Goal: Information Seeking & Learning: Learn about a topic

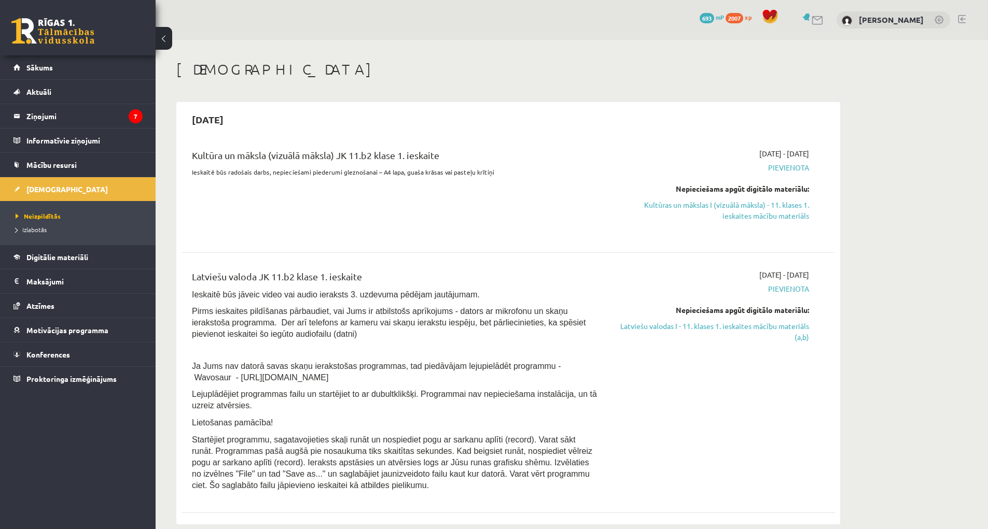
click at [769, 215] on link "Kultūras un mākslas I (vizuālā māksla) - 11. klases 1. ieskaites mācību materiā…" at bounding box center [710, 211] width 195 height 22
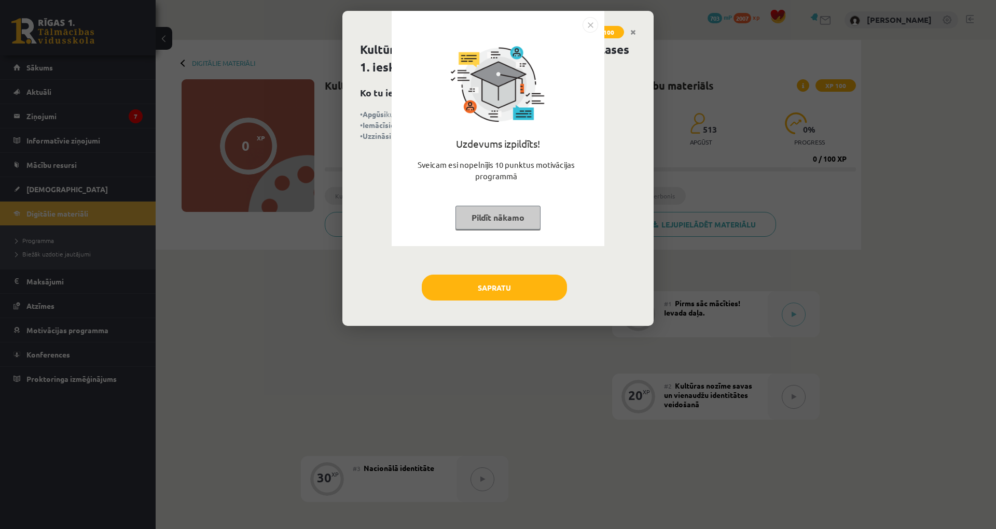
click at [590, 25] on img "Close" at bounding box center [590, 25] width 16 height 16
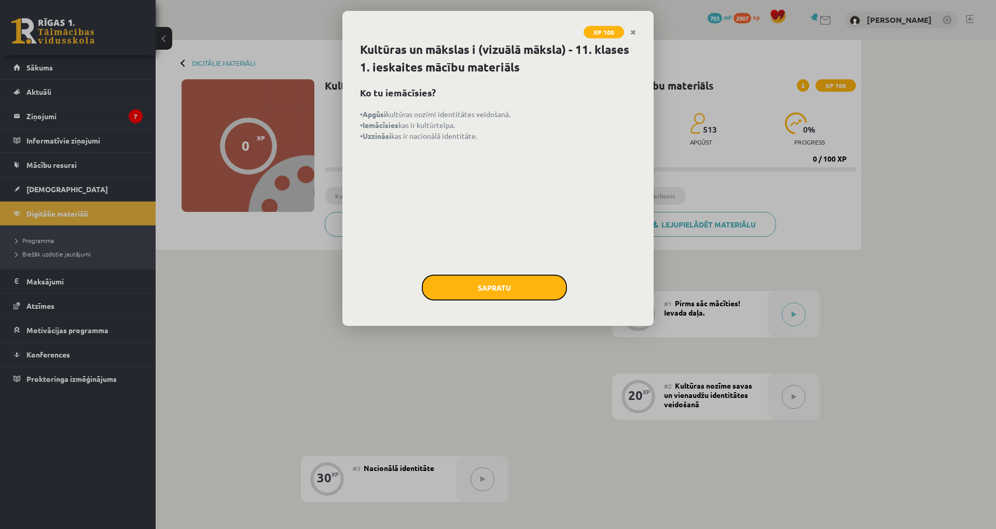
click at [487, 291] on button "Sapratu" at bounding box center [494, 288] width 145 height 26
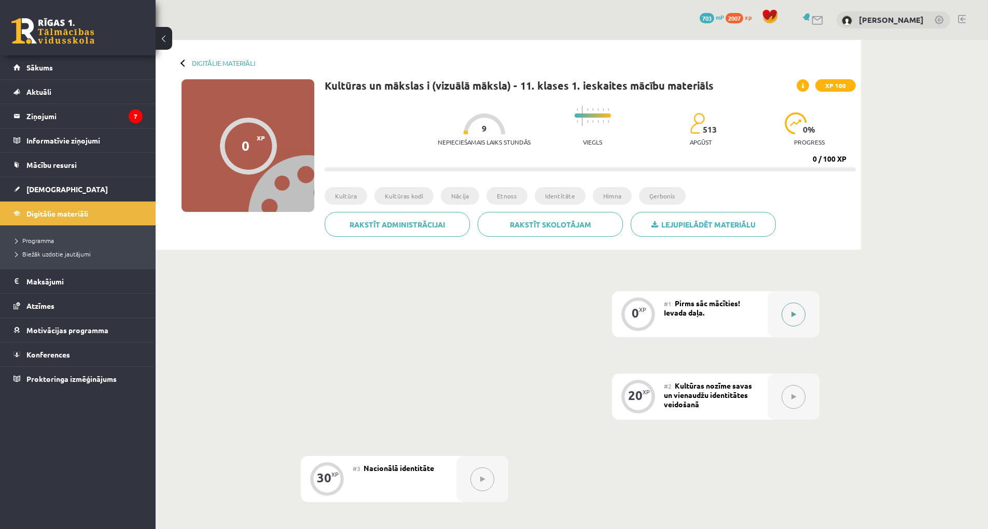
click at [798, 313] on button at bounding box center [793, 315] width 24 height 24
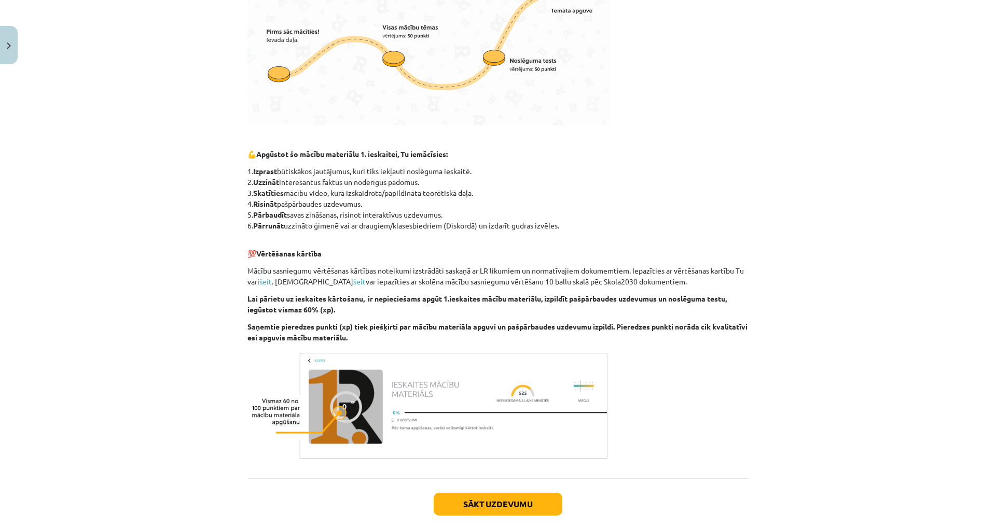
scroll to position [417, 0]
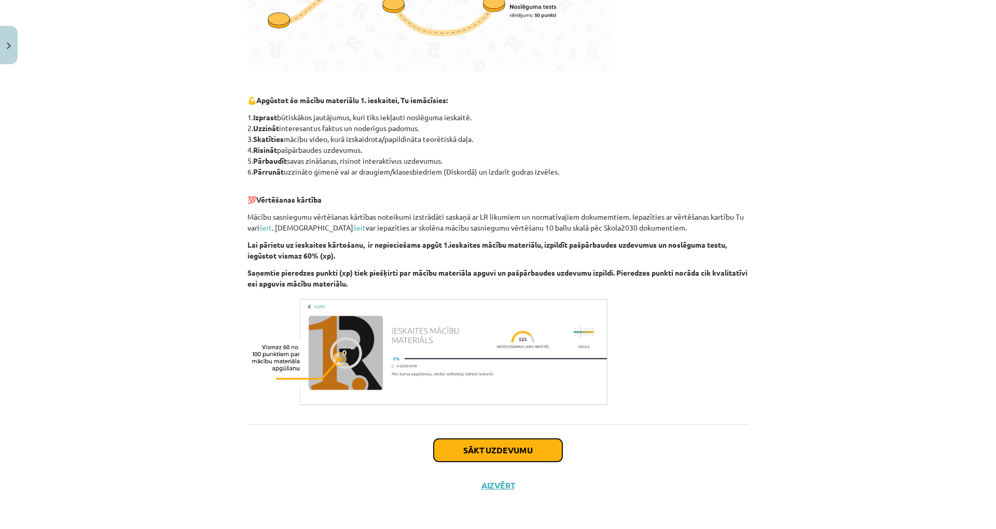
click at [483, 458] on button "Sākt uzdevumu" at bounding box center [497, 450] width 129 height 23
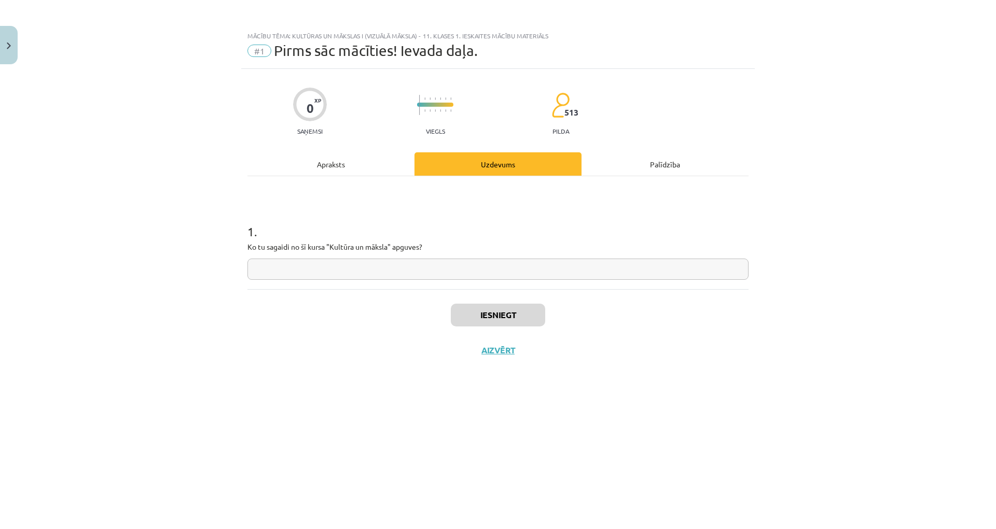
scroll to position [0, 0]
click at [549, 269] on input "text" at bounding box center [497, 269] width 501 height 21
type input "********"
click at [517, 319] on button "Iesniegt" at bounding box center [498, 315] width 94 height 23
click at [536, 356] on button "Nākamā nodarbība" at bounding box center [498, 357] width 102 height 24
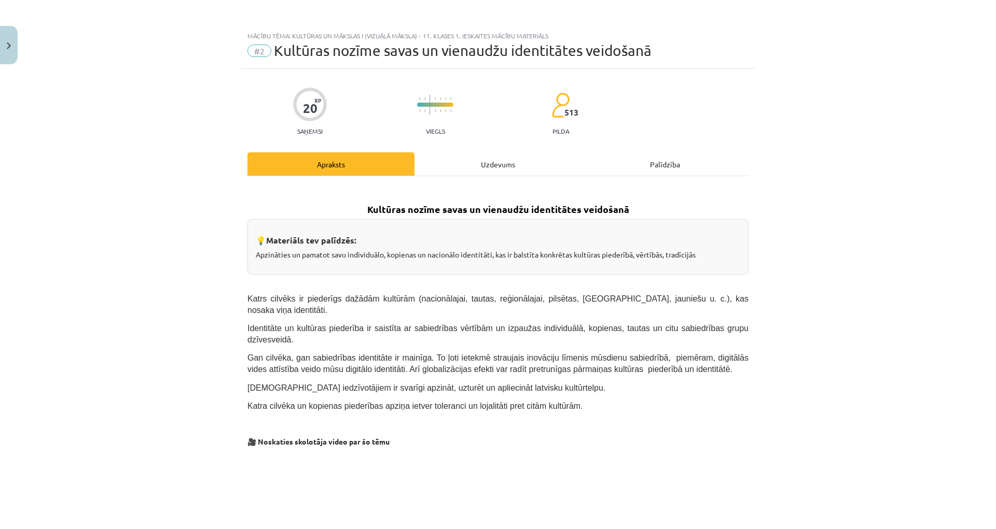
click at [507, 167] on div "Uzdevums" at bounding box center [497, 163] width 167 height 23
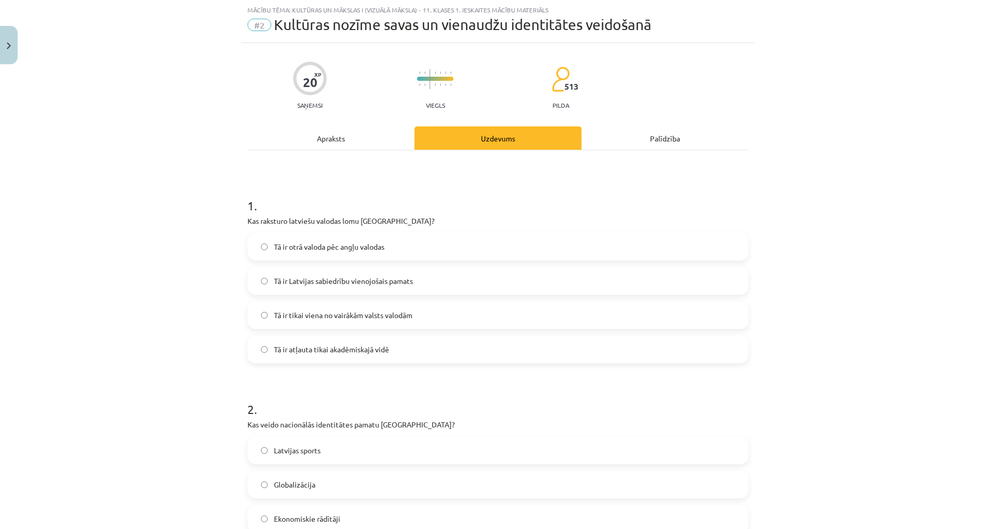
scroll to position [130, 0]
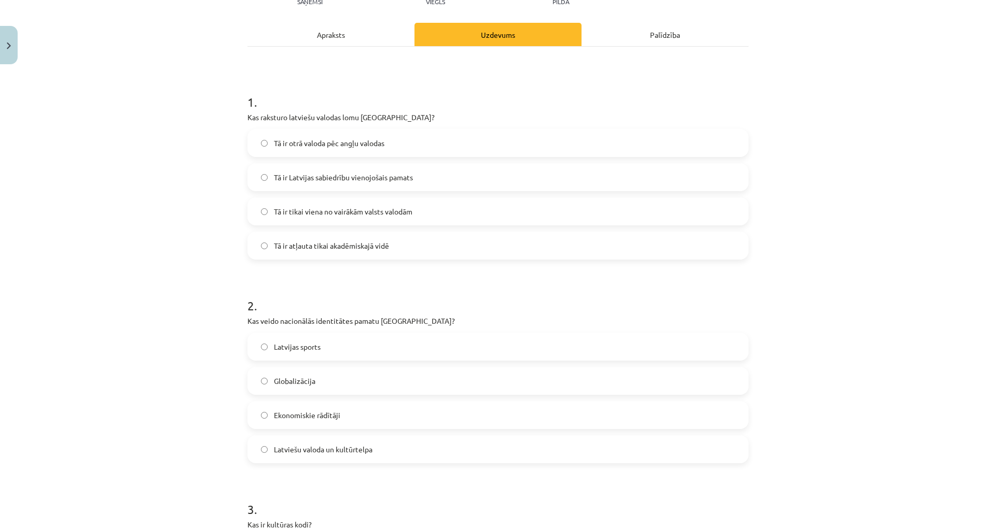
click at [419, 184] on label "Tā ir Latvijas sabiedrību vienojošais pamats" at bounding box center [497, 177] width 499 height 26
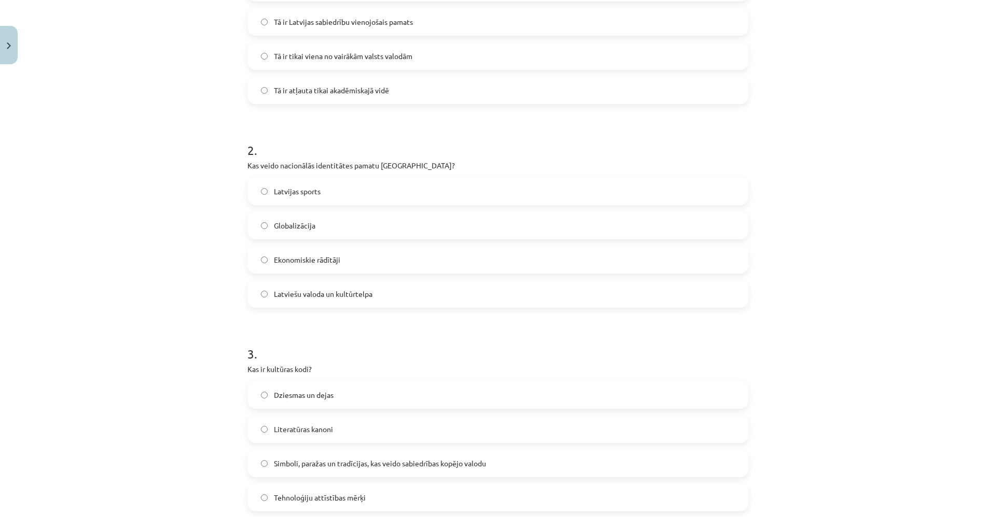
click at [316, 297] on span "Latviešu valoda un kultūrtelpa" at bounding box center [323, 294] width 99 height 11
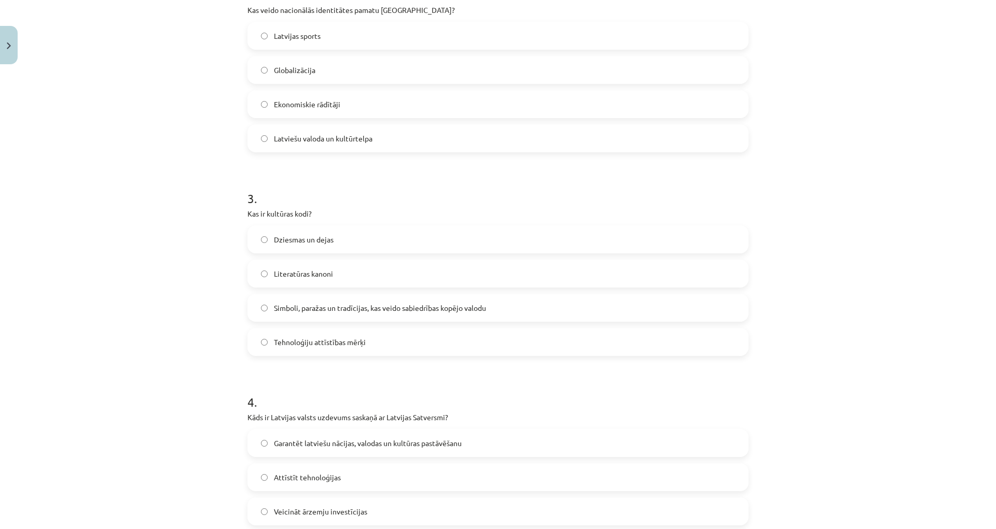
click at [417, 311] on span "Simboli, paražas un tradīcijas, kas veido sabiedrības kopējo valodu" at bounding box center [380, 308] width 212 height 11
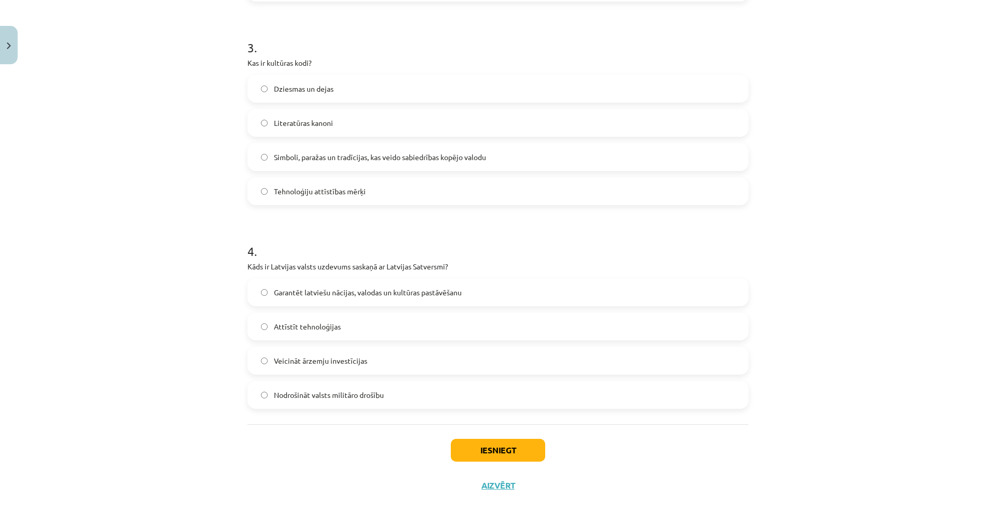
click at [410, 297] on span "Garantēt latviešu nācijas, valodas un kultūras pastāvēšanu" at bounding box center [368, 292] width 188 height 11
click at [496, 454] on button "Iesniegt" at bounding box center [498, 450] width 94 height 23
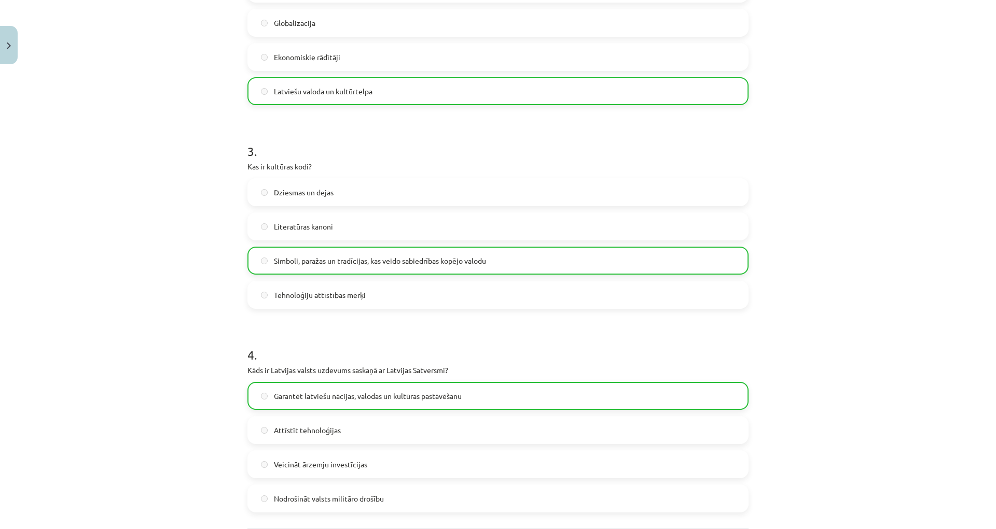
scroll to position [625, 0]
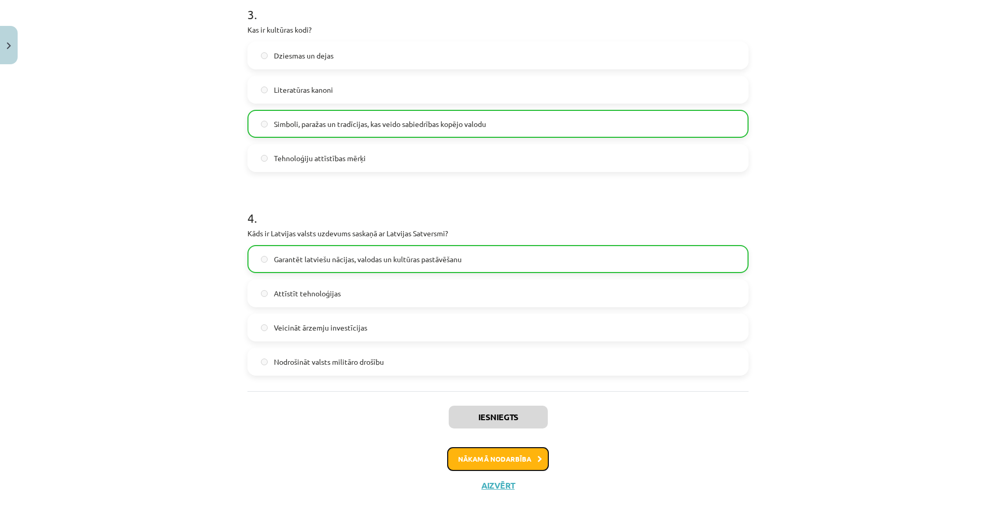
click at [512, 455] on button "Nākamā nodarbība" at bounding box center [498, 459] width 102 height 24
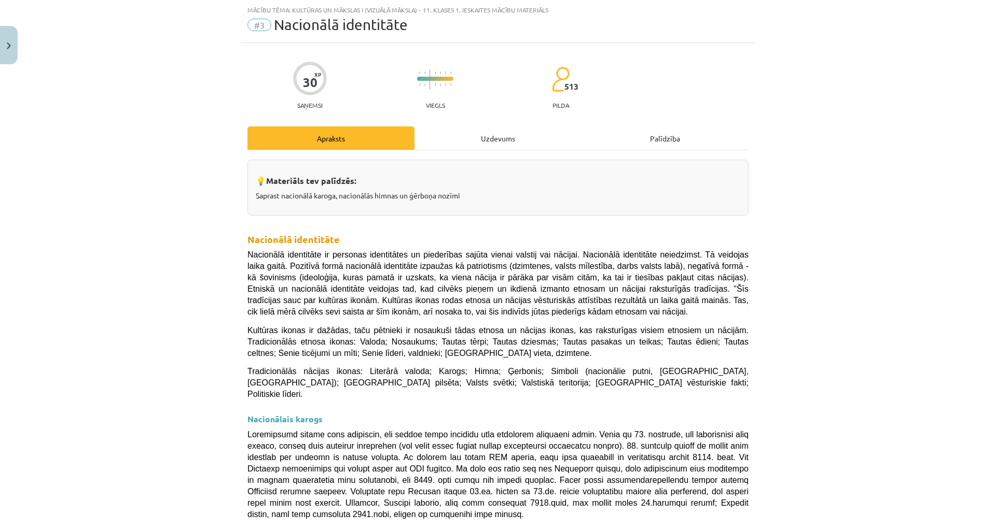
click at [494, 142] on div "Uzdevums" at bounding box center [497, 138] width 167 height 23
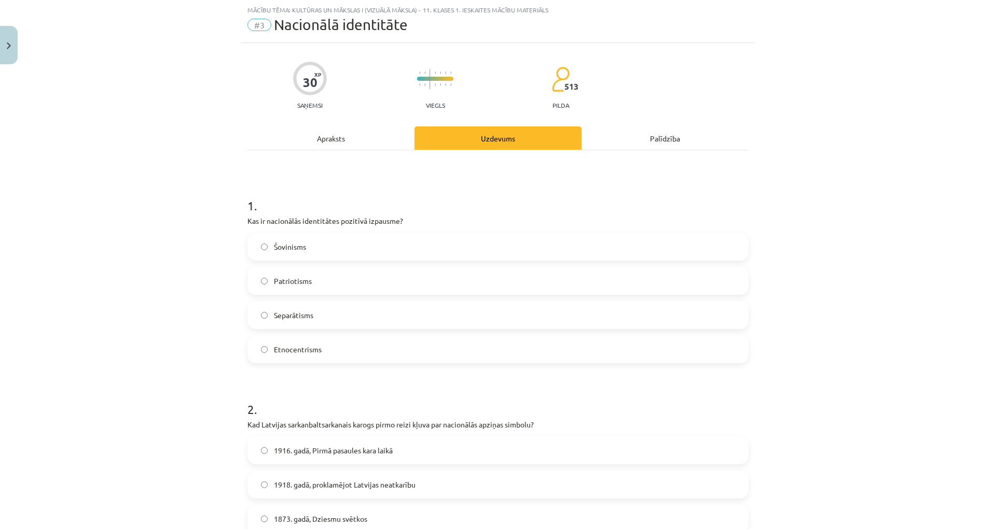
click at [327, 291] on label "Patriotisms" at bounding box center [497, 281] width 499 height 26
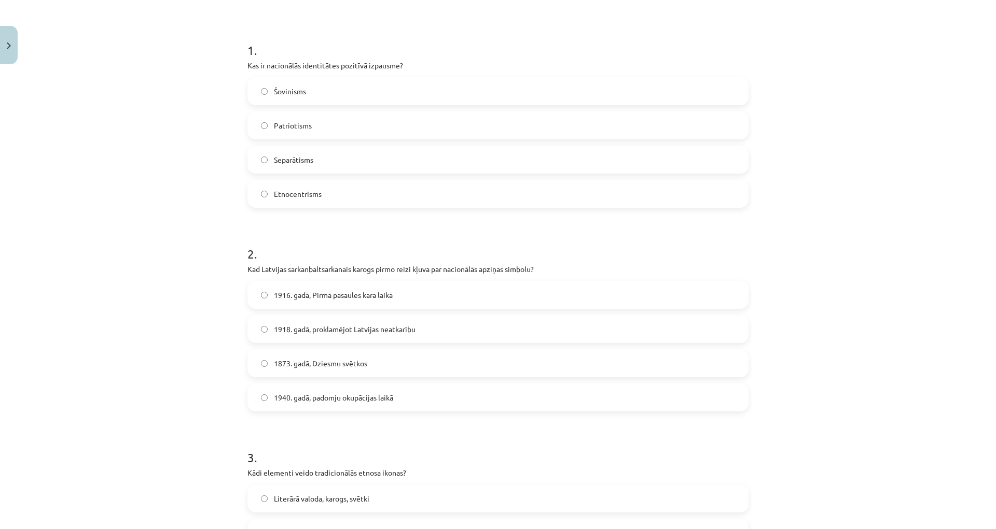
scroll to position [285, 0]
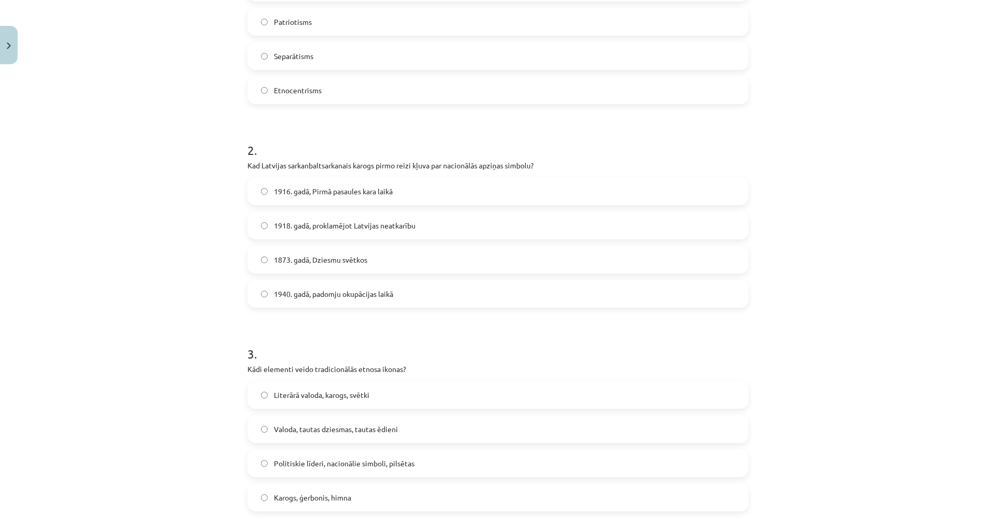
click at [435, 224] on label "1918. gadā, proklamējot Latvijas neatkarību" at bounding box center [497, 226] width 499 height 26
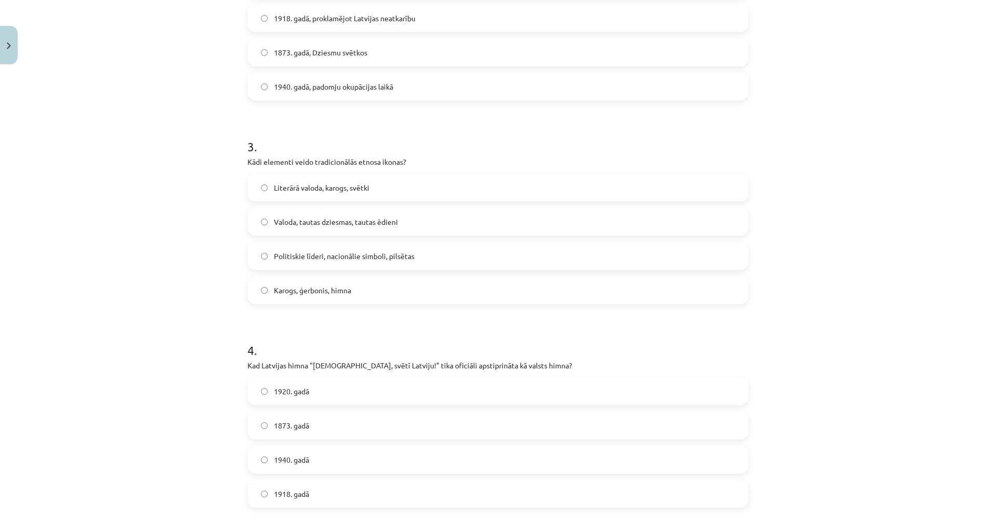
scroll to position [544, 0]
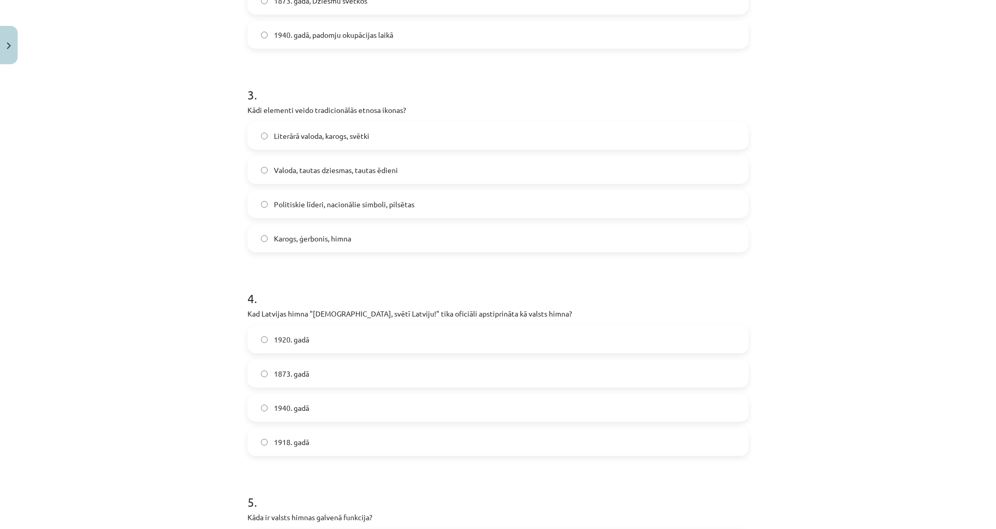
click at [418, 175] on label "Valoda, tautas dziesmas, tautas ēdieni" at bounding box center [497, 170] width 499 height 26
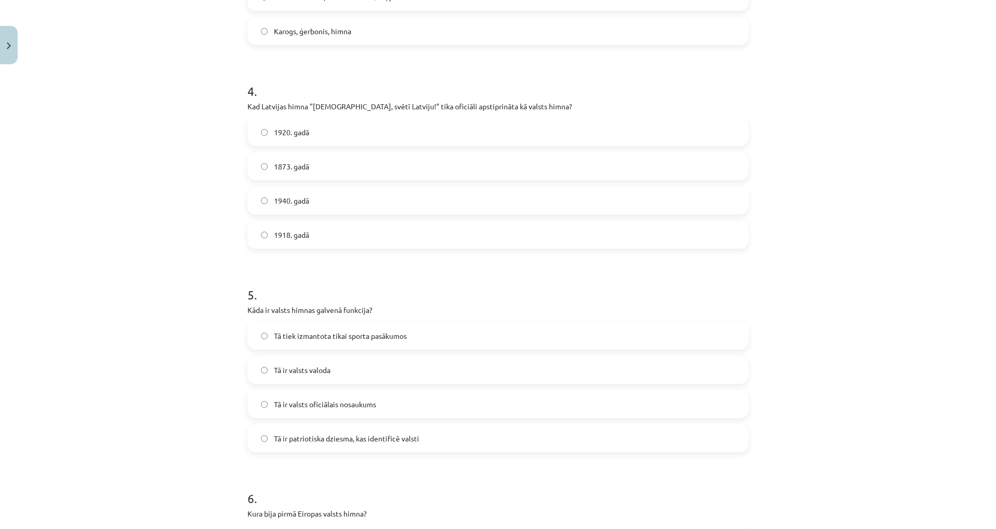
scroll to position [596, 0]
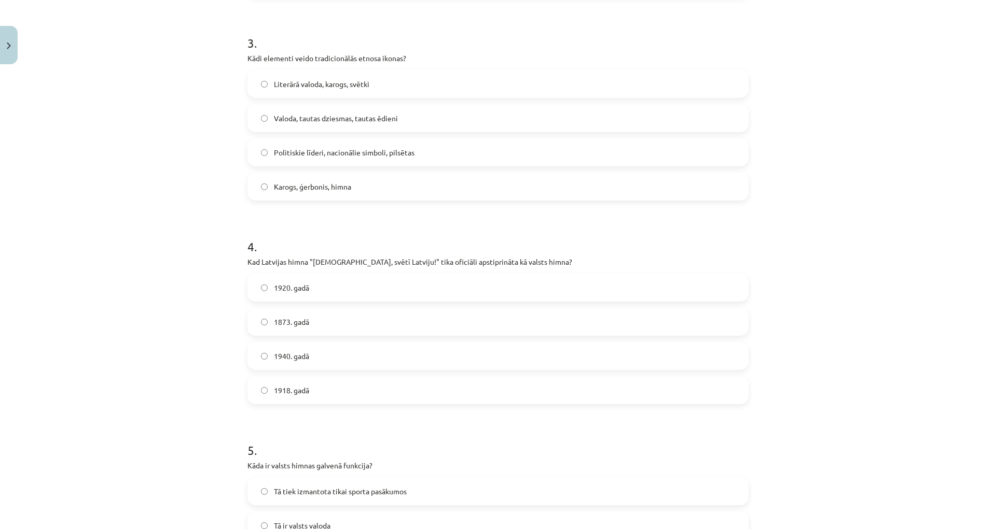
click at [425, 186] on label "Karogs, ģerbonis, himna" at bounding box center [497, 187] width 499 height 26
click at [315, 393] on label "1918. gadā" at bounding box center [497, 390] width 499 height 26
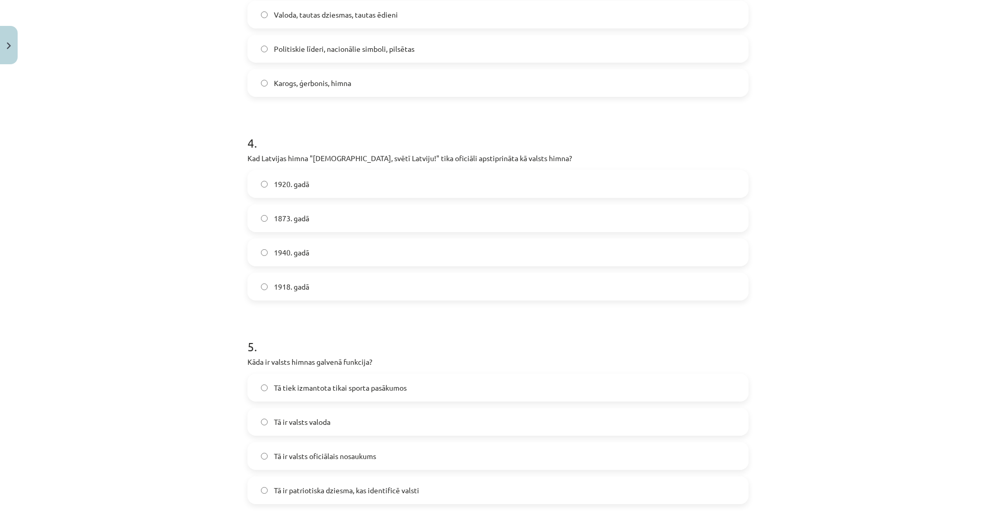
scroll to position [856, 0]
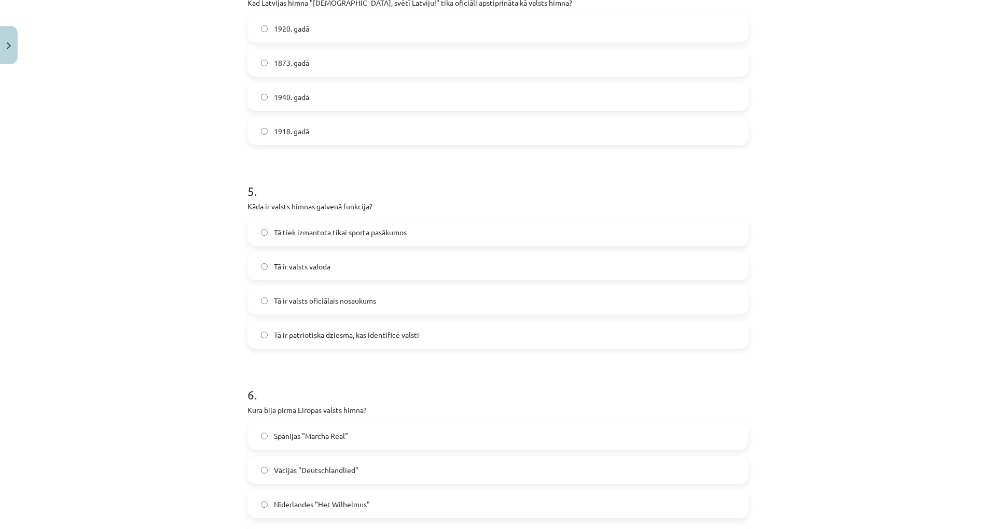
click at [403, 339] on span "Tā ir patriotiska dziesma, kas identificē valsti" at bounding box center [346, 335] width 145 height 11
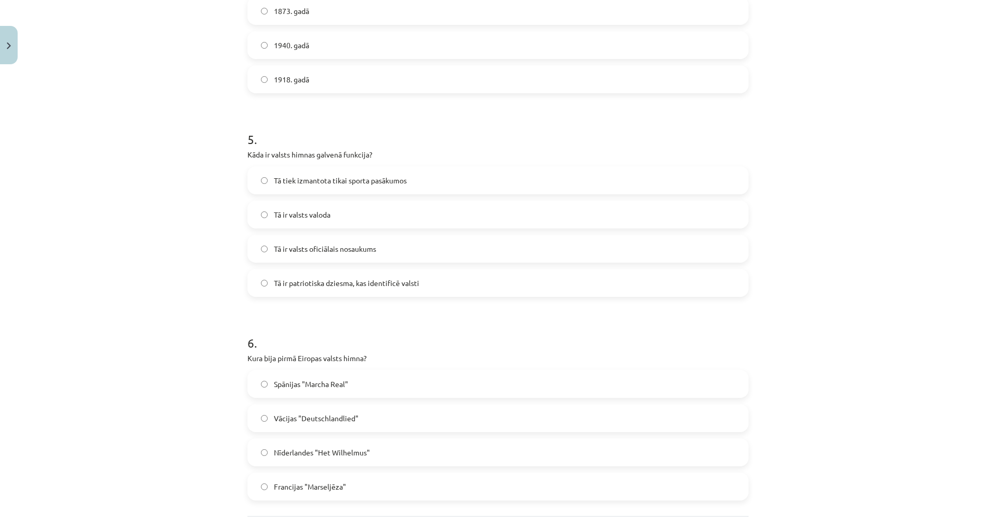
scroll to position [999, 0]
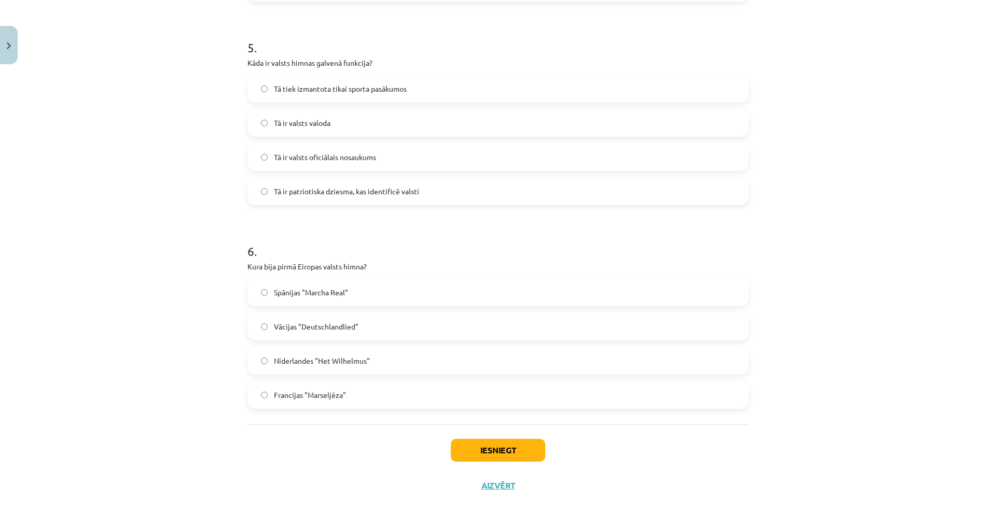
click at [331, 329] on span "Vācijas "Deutschlandlied"" at bounding box center [316, 326] width 85 height 11
click at [506, 447] on button "Iesniegt" at bounding box center [498, 450] width 94 height 23
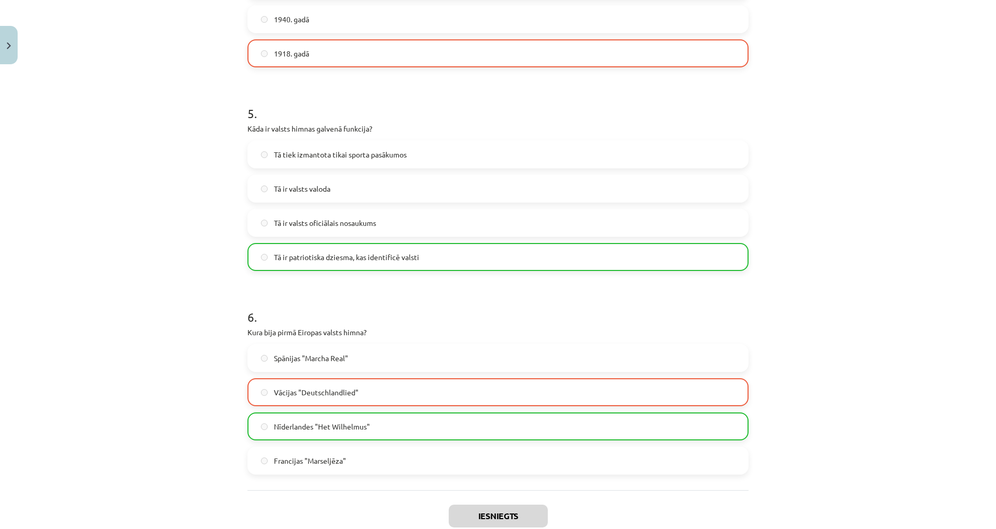
scroll to position [1032, 0]
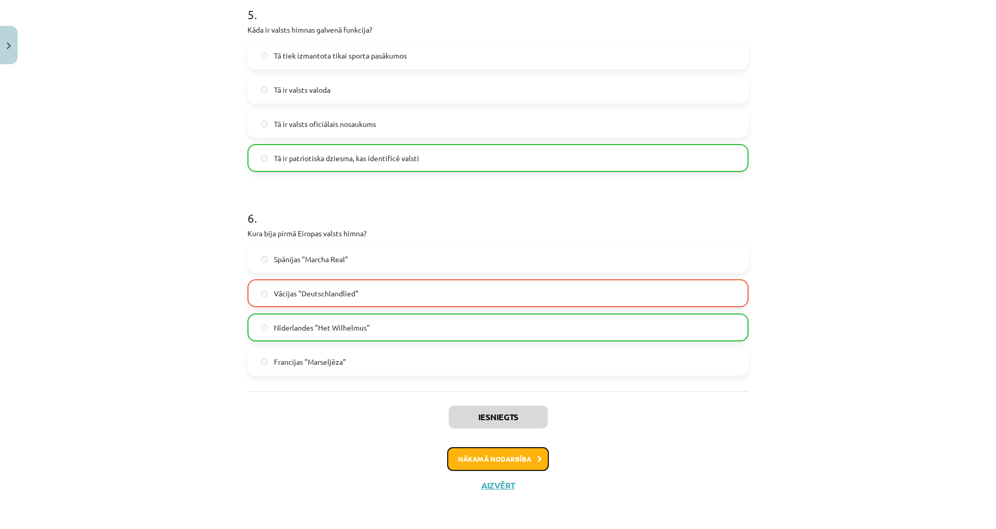
click at [510, 467] on button "Nākamā nodarbība" at bounding box center [498, 459] width 102 height 24
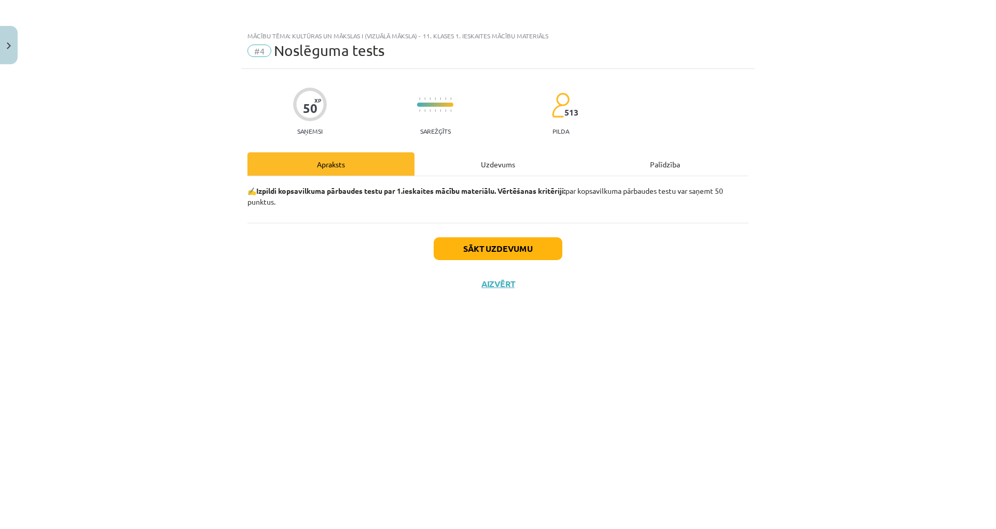
scroll to position [0, 0]
click at [488, 248] on button "Sākt uzdevumu" at bounding box center [497, 248] width 129 height 23
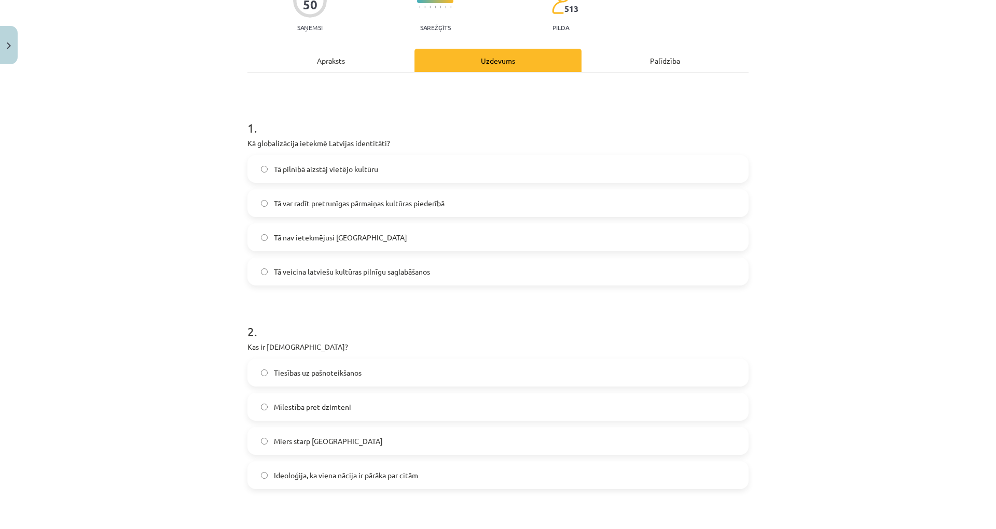
scroll to position [156, 0]
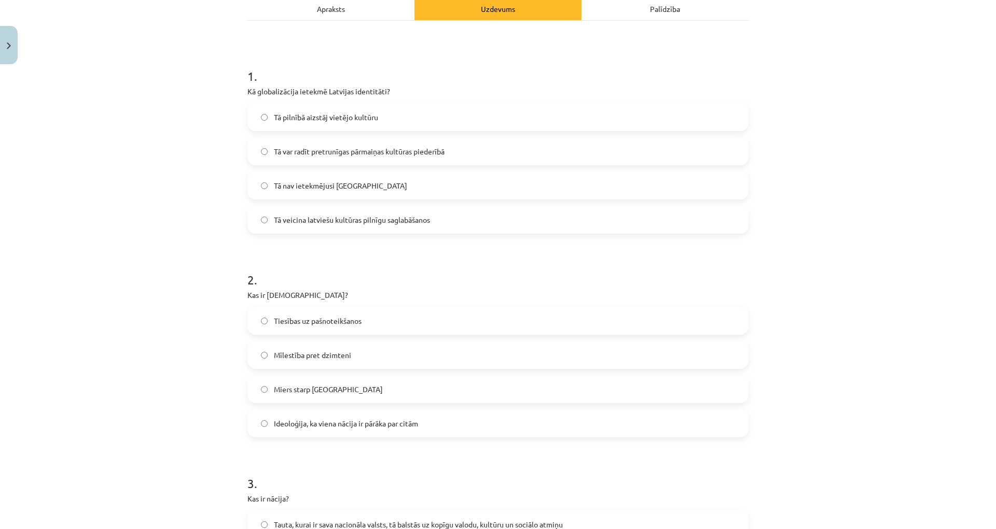
click at [374, 157] on label "Tā var radīt pretrunīgas pārmaiņas kultūras piederībā" at bounding box center [497, 151] width 499 height 26
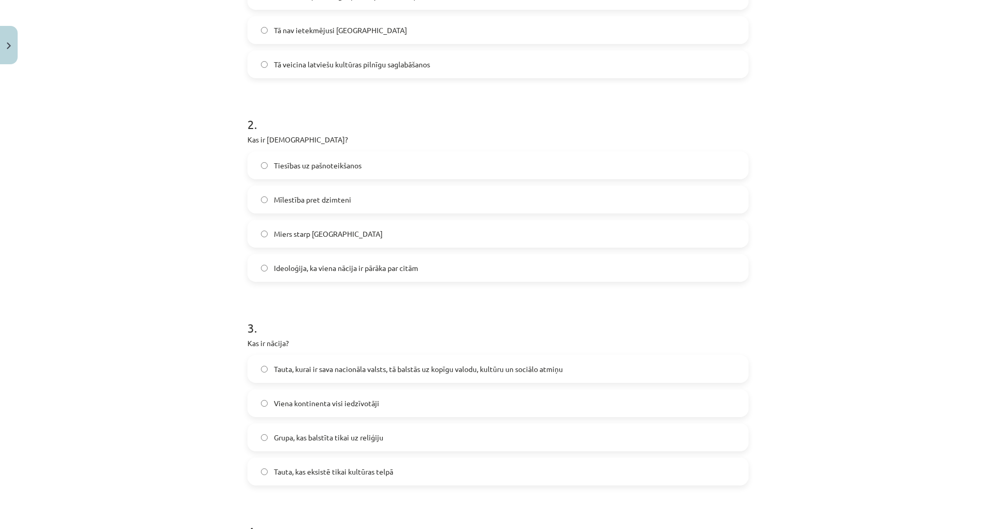
click at [372, 274] on label "Ideoloģija, ka viena nācija ir pārāka par citām" at bounding box center [497, 268] width 499 height 26
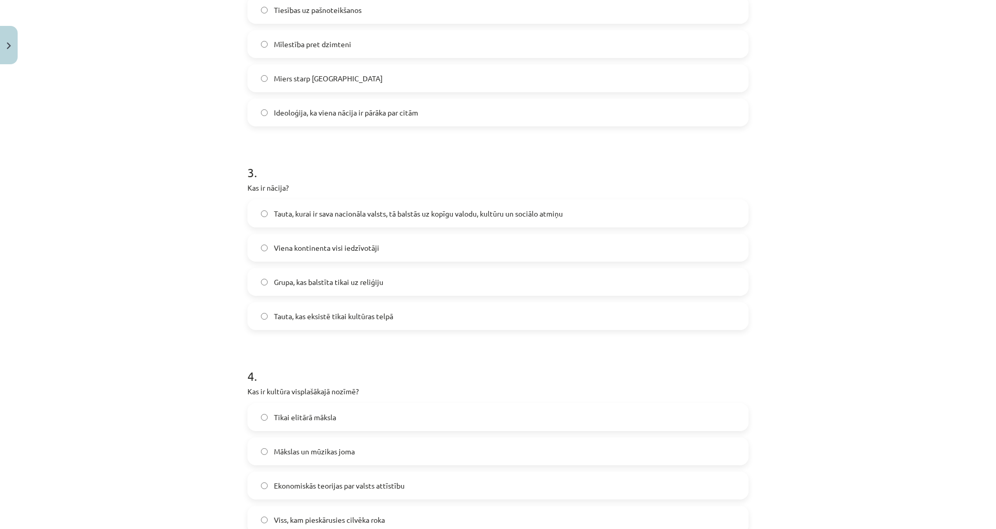
scroll to position [519, 0]
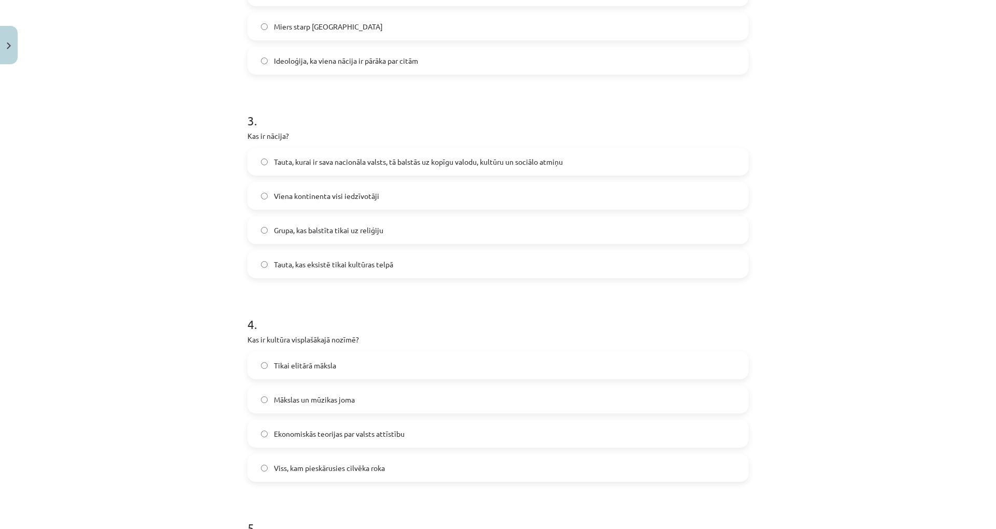
click at [432, 163] on span "Tauta, kurai ir sava nacionāla valsts, tā balstās uz kopīgu valodu, kultūru un …" at bounding box center [418, 162] width 289 height 11
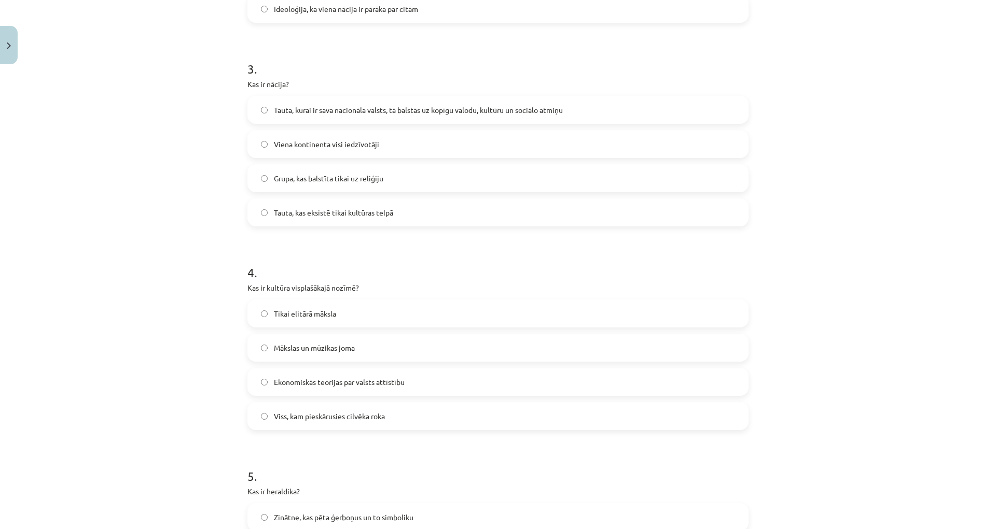
scroll to position [726, 0]
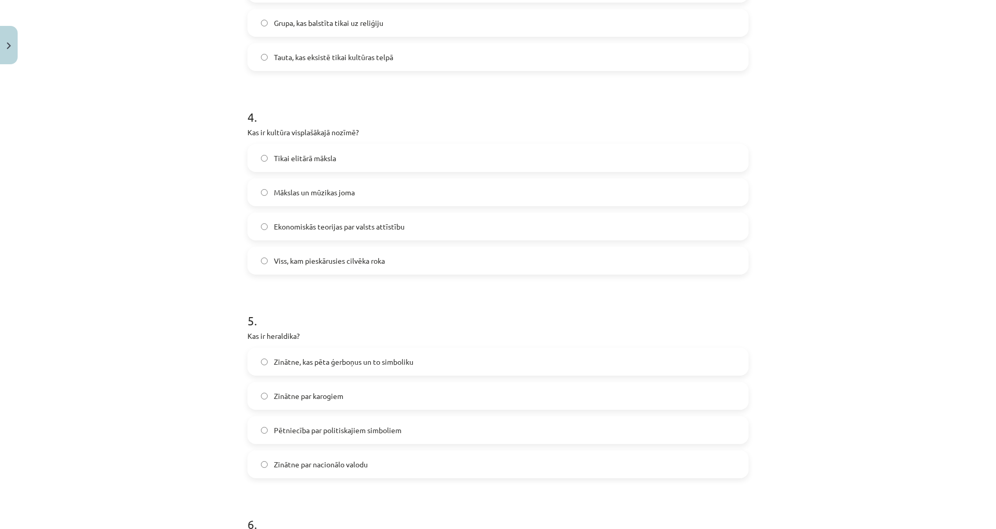
click at [448, 267] on label "Viss, kam pieskārusies cilvēka roka" at bounding box center [497, 261] width 499 height 26
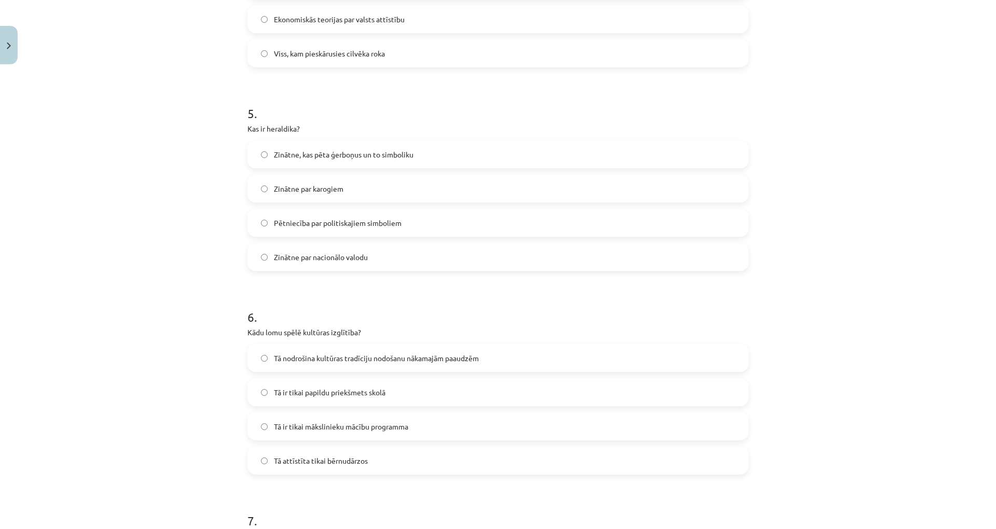
click at [344, 152] on span "Zinātne, kas pēta ģerboņus un to simboliku" at bounding box center [343, 154] width 139 height 11
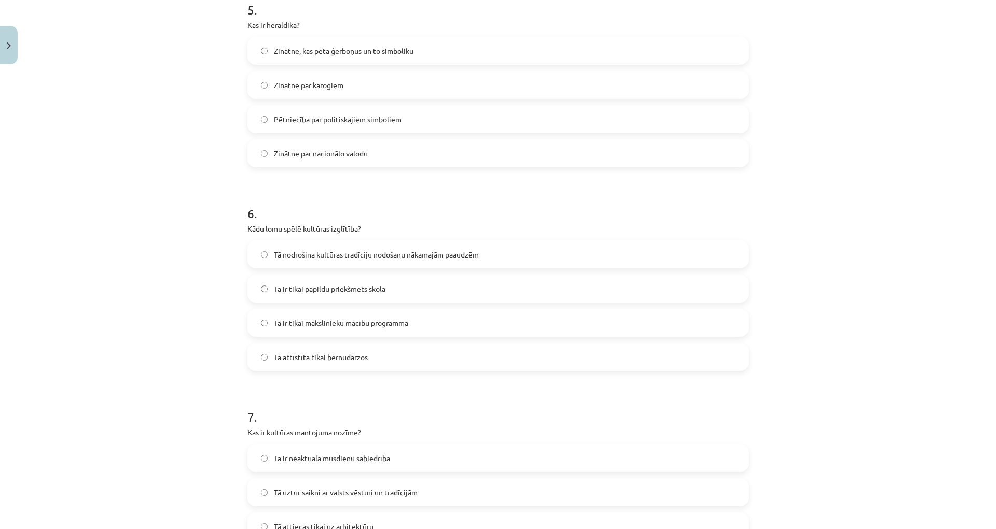
scroll to position [1089, 0]
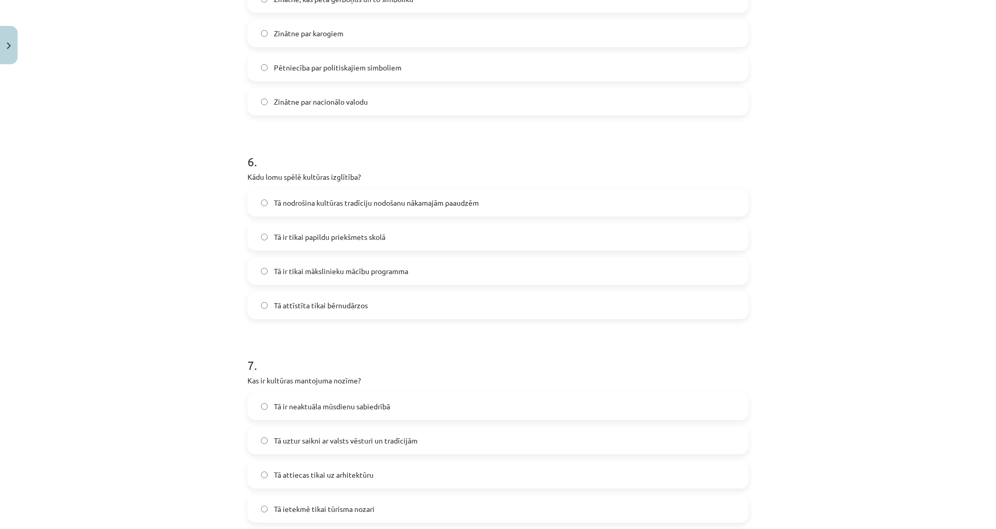
click at [346, 59] on label "Pētniecība par politiskajiem simboliem" at bounding box center [497, 67] width 499 height 26
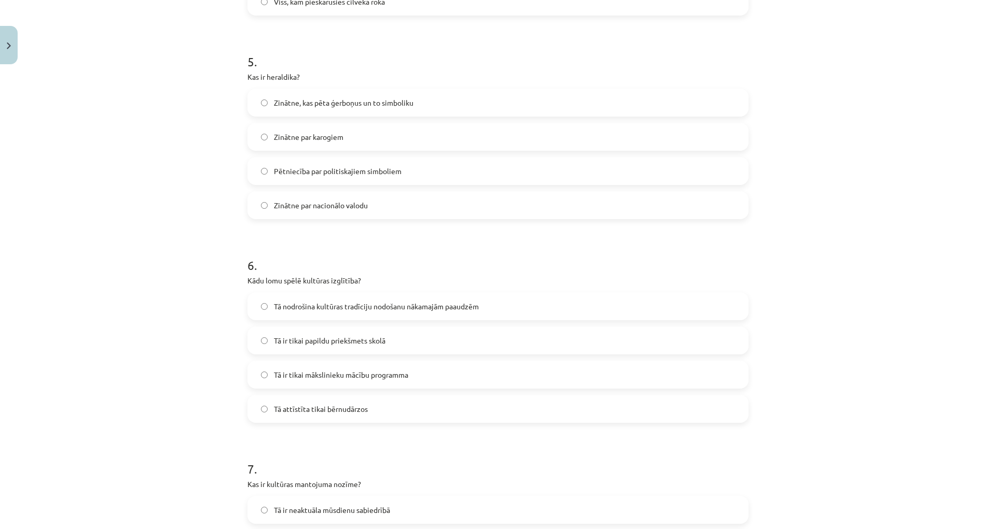
click at [412, 106] on label "Zinātne, kas pēta ģerboņus un to simboliku" at bounding box center [497, 103] width 499 height 26
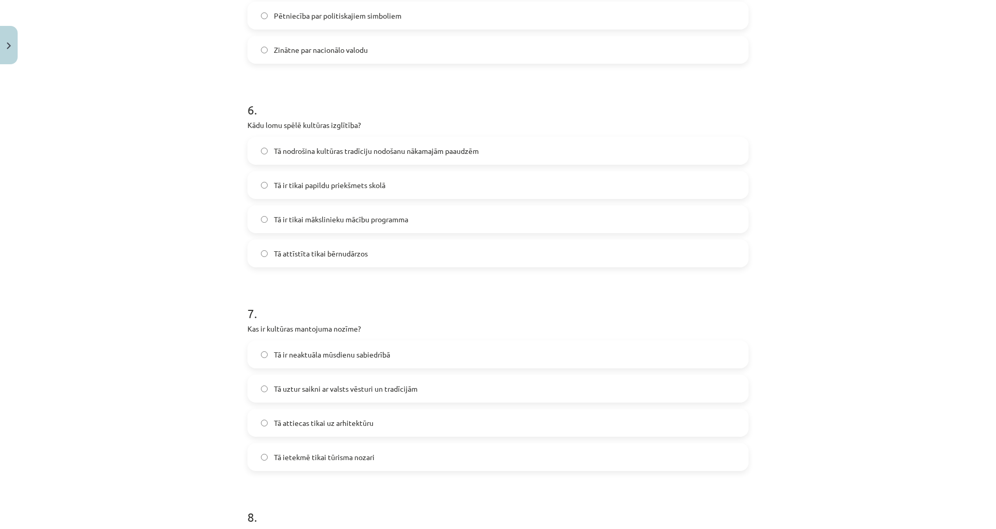
scroll to position [1193, 0]
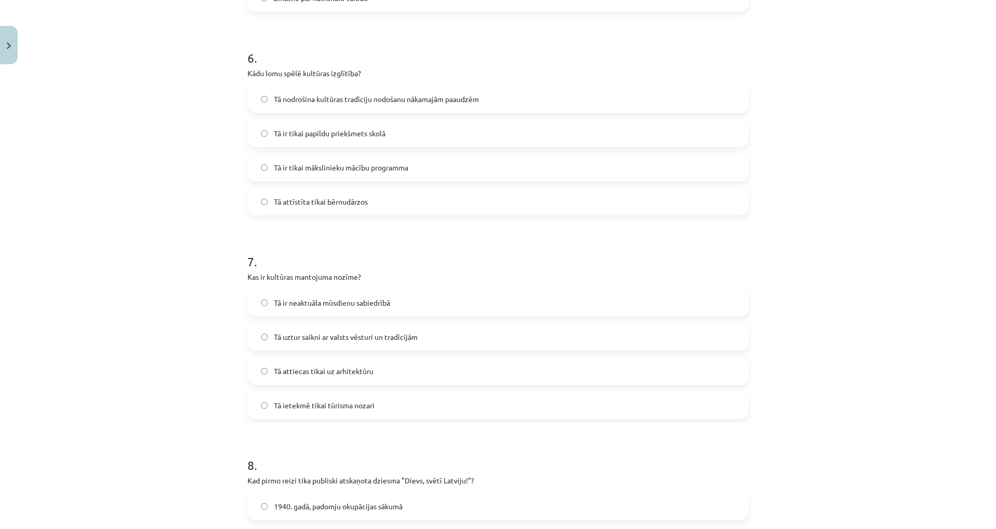
click at [335, 101] on span "Tā nodrošina kultūras tradīciju nodošanu nākamajām paaudzēm" at bounding box center [376, 99] width 205 height 11
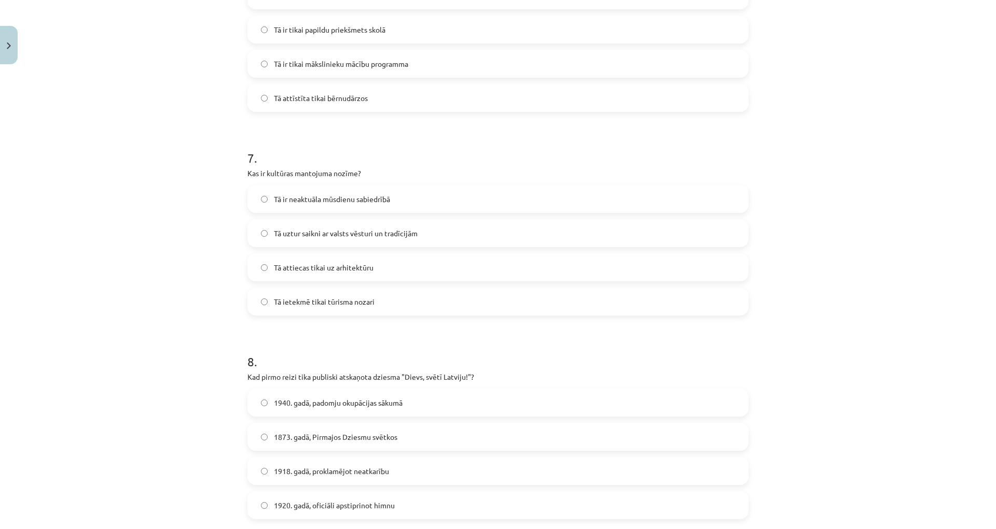
scroll to position [1400, 0]
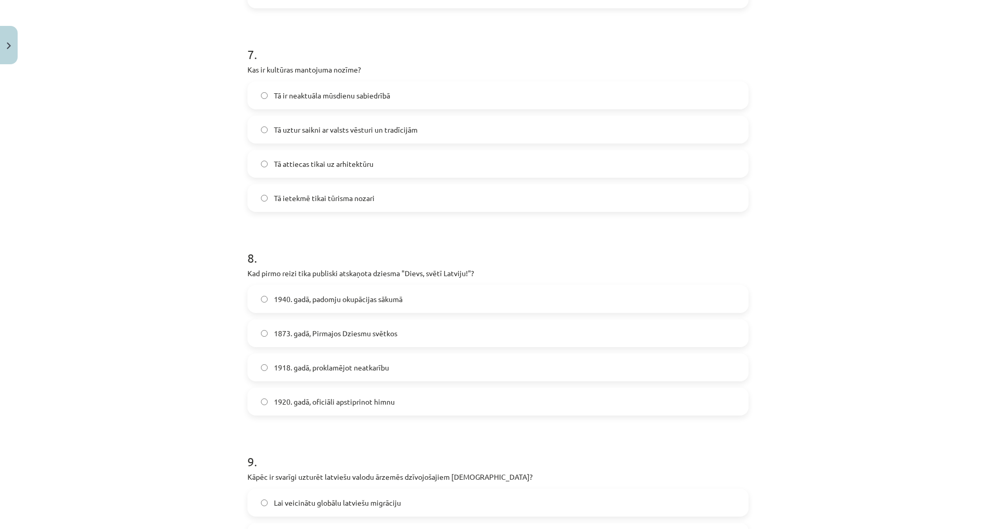
click at [388, 134] on span "Tā uztur saikni ar valsts vēsturi un tradīcijām" at bounding box center [346, 129] width 144 height 11
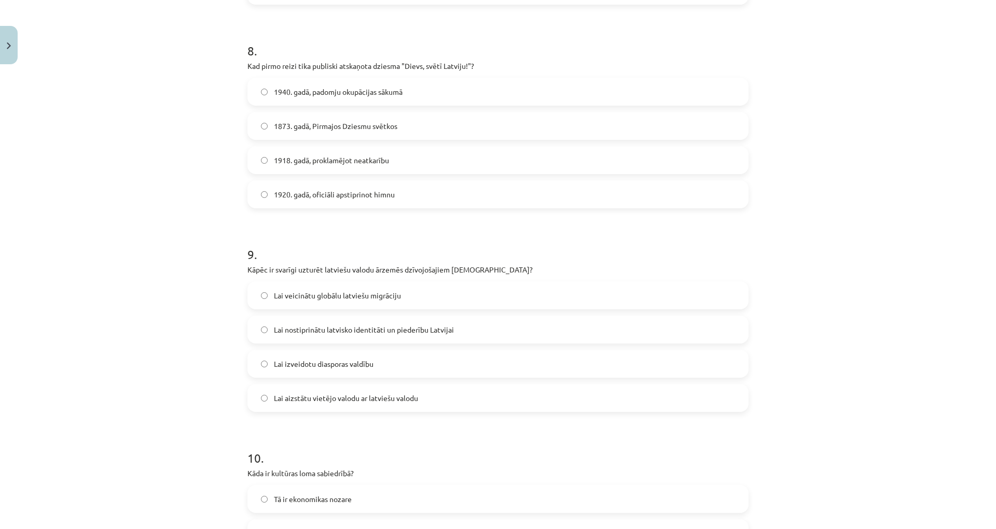
click at [338, 195] on span "1920. gadā, oficiāli apstiprinot himnu" at bounding box center [334, 194] width 121 height 11
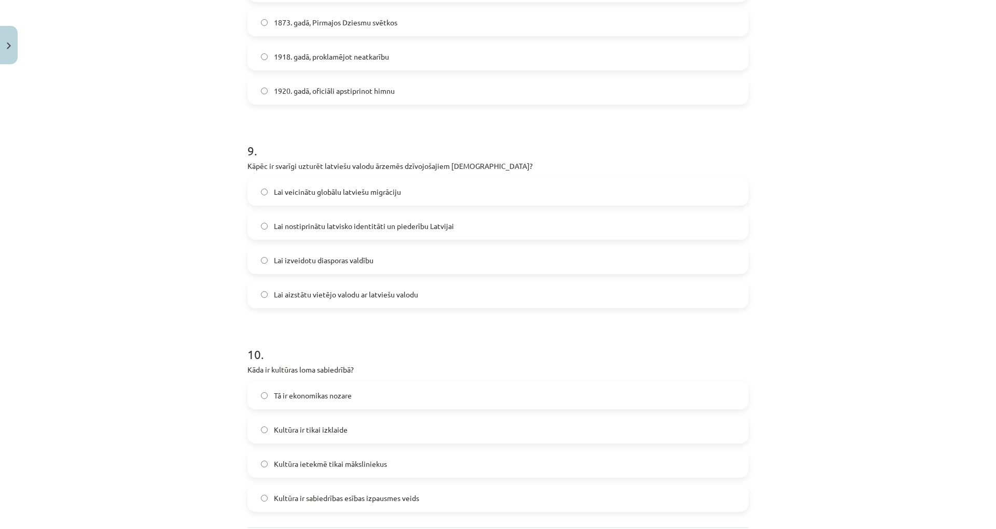
click at [455, 233] on label "Lai nostiprinātu latvisko identitāti un piederību Latvijai" at bounding box center [497, 226] width 499 height 26
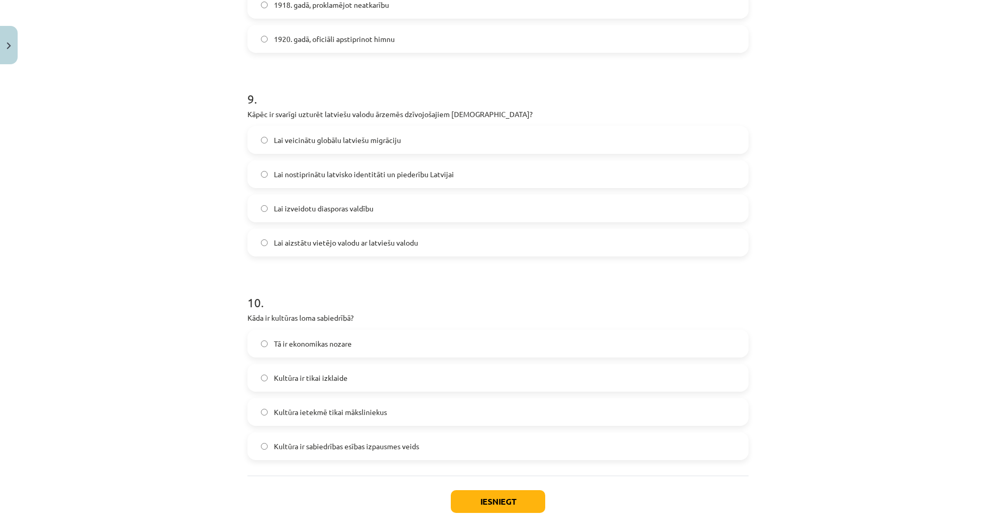
scroll to position [1814, 0]
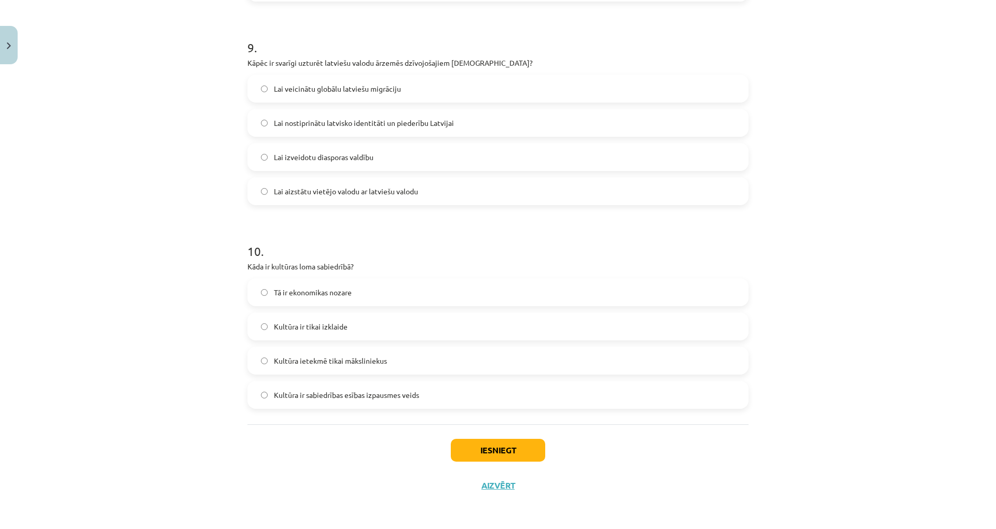
click at [357, 399] on span "Kultūra ir sabiedrības esības izpausmes veids" at bounding box center [346, 395] width 145 height 11
click at [490, 443] on button "Iesniegt" at bounding box center [498, 450] width 94 height 23
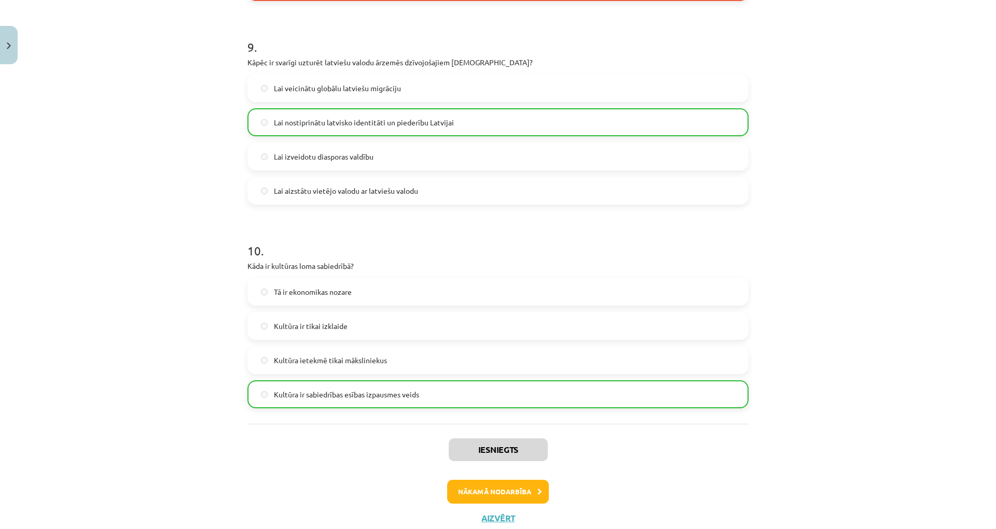
scroll to position [1847, 0]
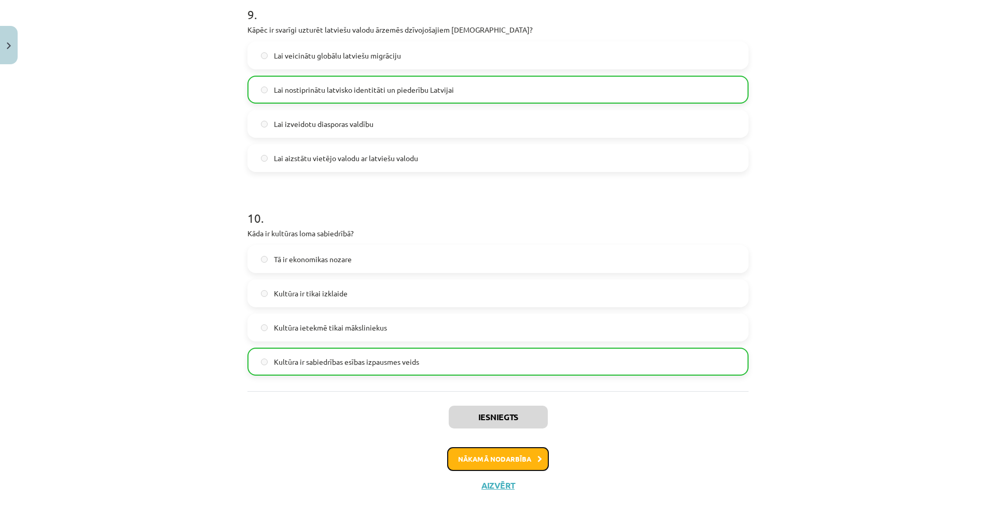
click at [513, 460] on button "Nākamā nodarbība" at bounding box center [498, 459] width 102 height 24
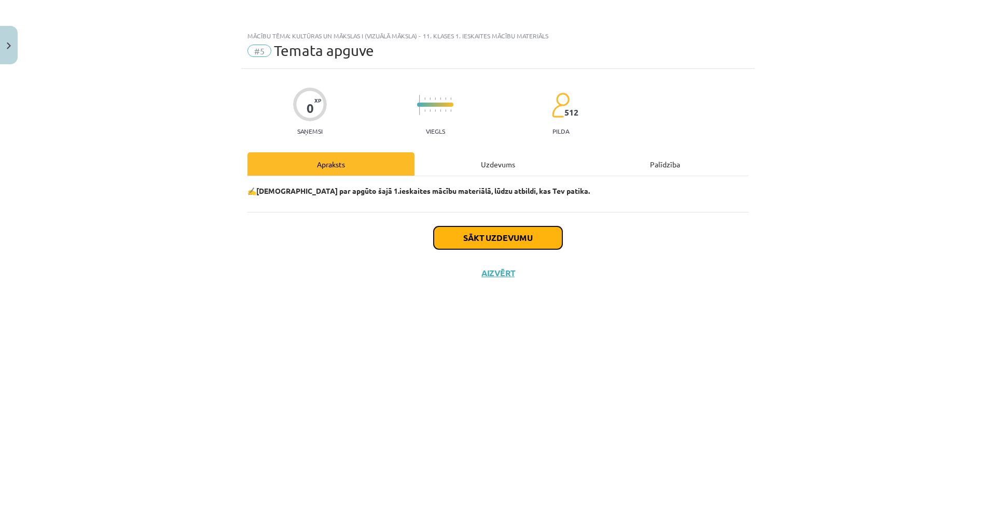
click at [503, 230] on button "Sākt uzdevumu" at bounding box center [497, 238] width 129 height 23
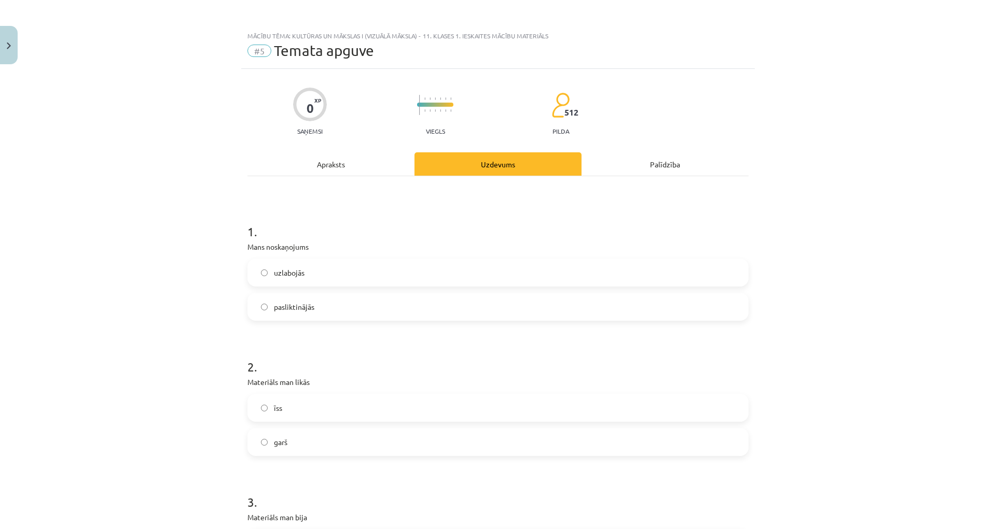
click at [387, 278] on label "uzlabojās" at bounding box center [497, 273] width 499 height 26
click at [360, 414] on label "īss" at bounding box center [497, 408] width 499 height 26
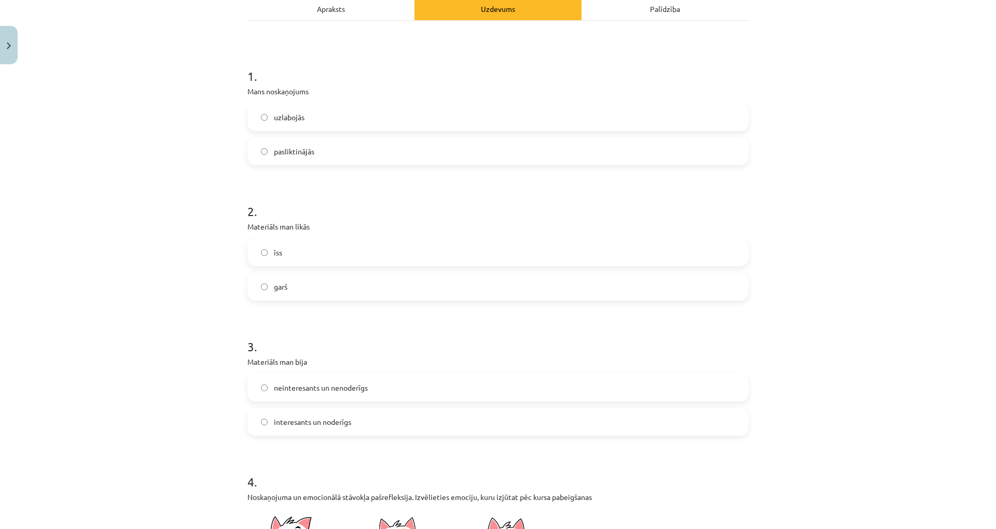
click at [363, 422] on label "interesants un noderīgs" at bounding box center [497, 422] width 499 height 26
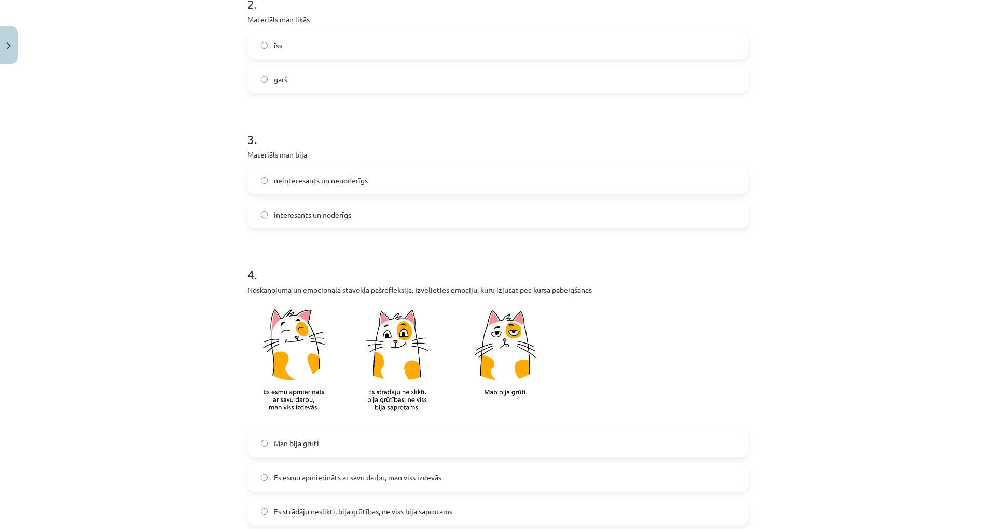
scroll to position [519, 0]
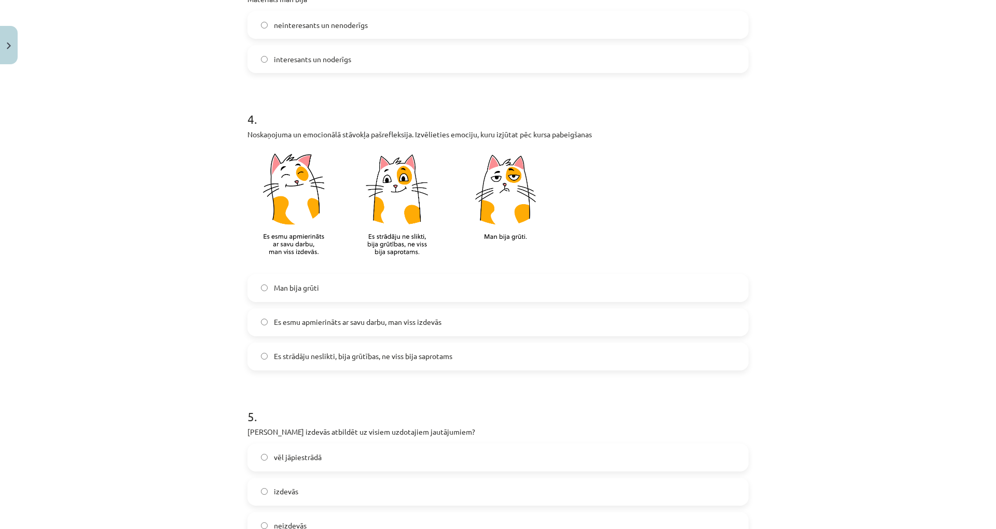
click at [348, 325] on span "Es esmu apmierināts ar savu darbu, man viss izdevās" at bounding box center [357, 322] width 167 height 11
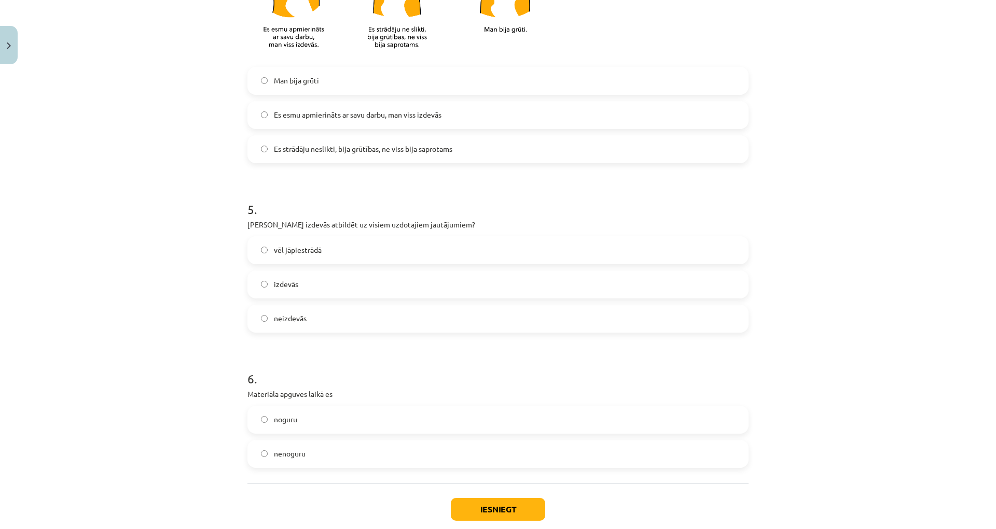
click at [347, 289] on label "izdevās" at bounding box center [497, 285] width 499 height 26
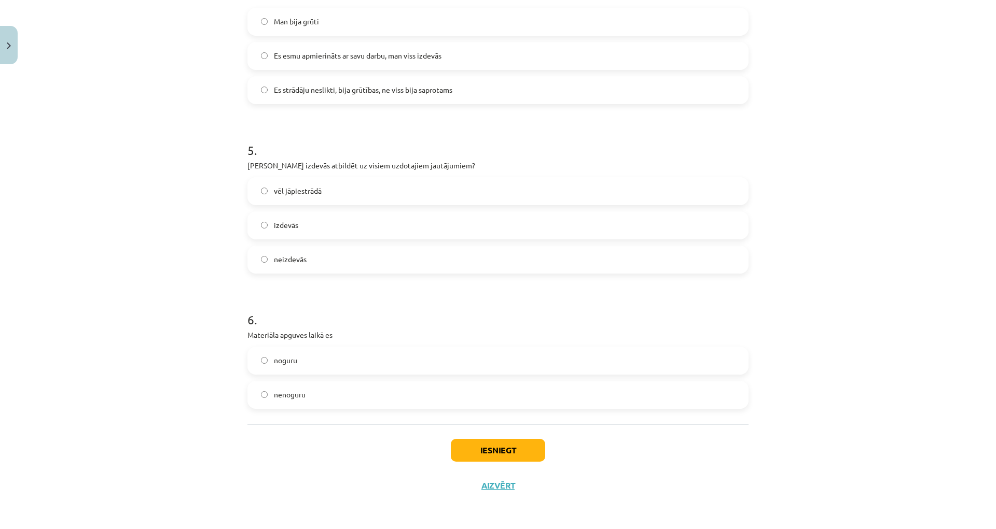
click at [359, 391] on label "nenoguru" at bounding box center [497, 395] width 499 height 26
click at [515, 444] on button "Iesniegt" at bounding box center [498, 450] width 94 height 23
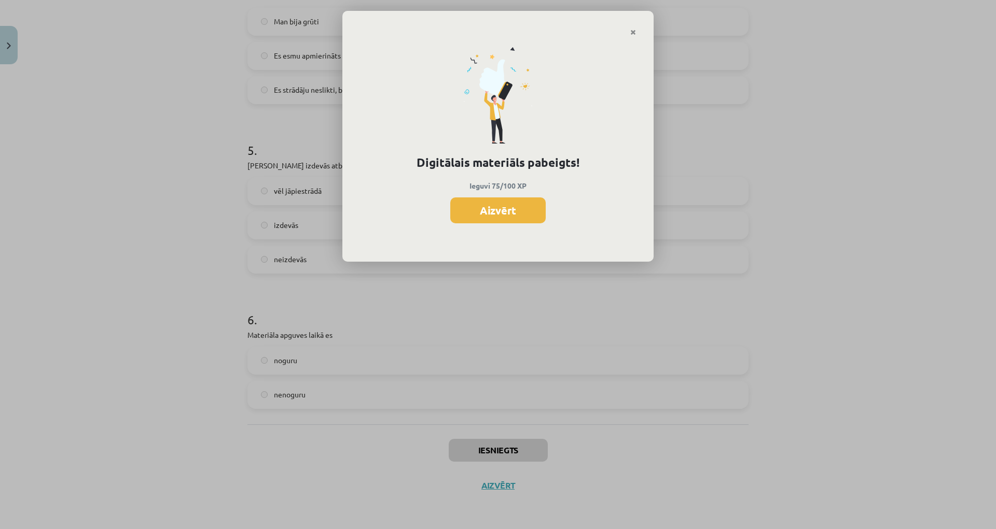
click at [480, 213] on button "Aizvērt" at bounding box center [497, 211] width 95 height 26
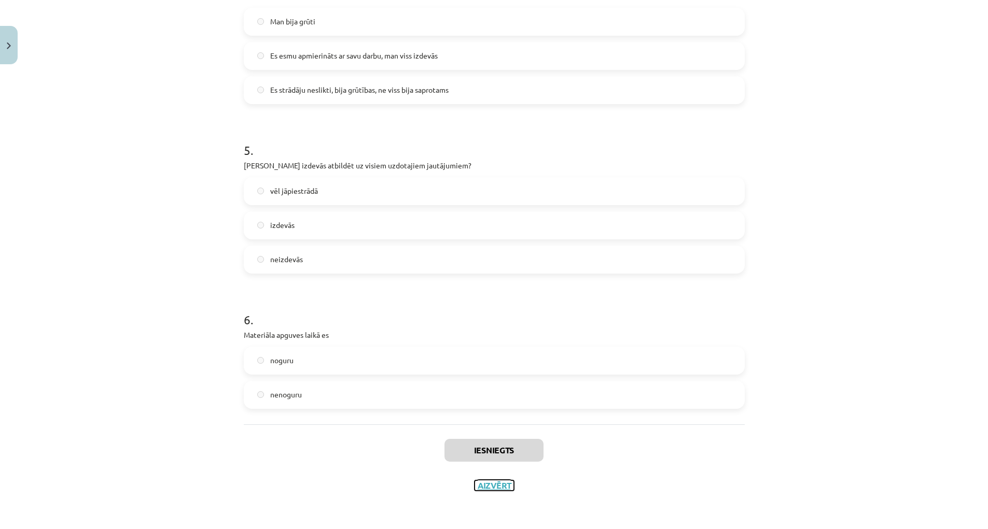
click at [491, 484] on button "Aizvērt" at bounding box center [493, 486] width 39 height 10
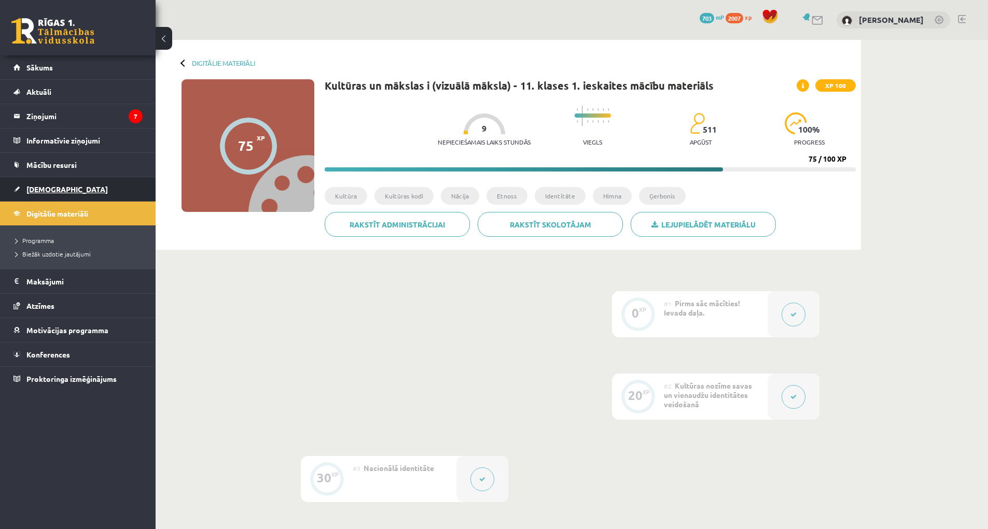
click at [32, 191] on span "[DEMOGRAPHIC_DATA]" at bounding box center [66, 189] width 81 height 9
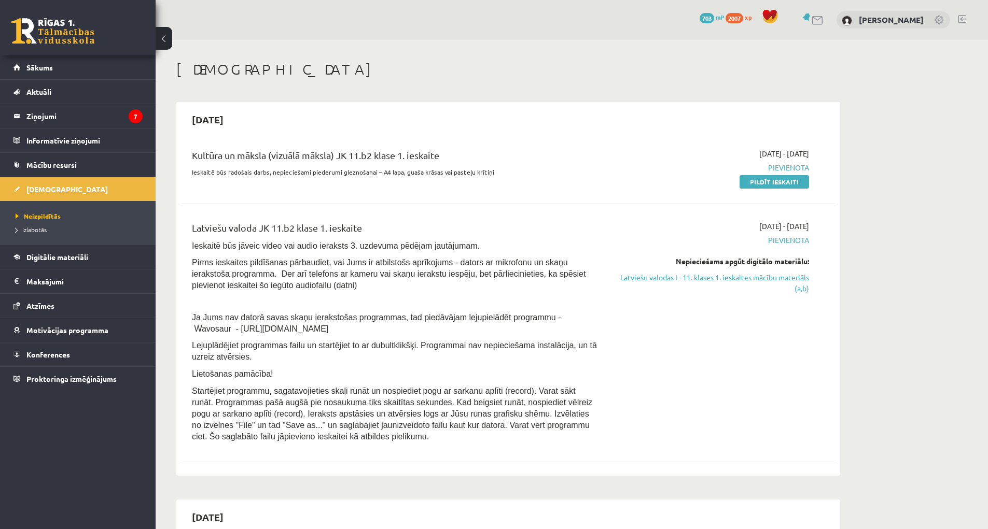
scroll to position [104, 0]
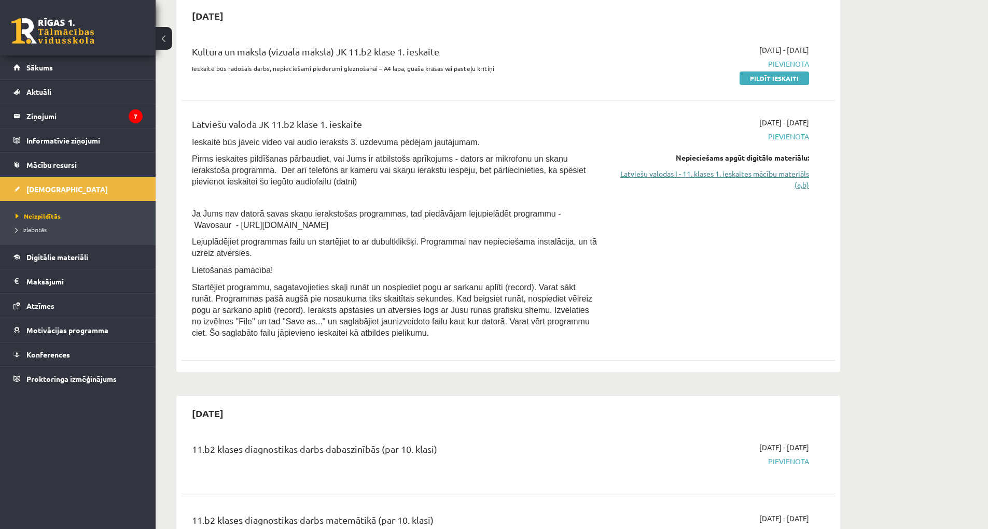
click at [797, 179] on link "Latviešu valodas I - 11. klases 1. ieskaites mācību materiāls (a,b)" at bounding box center [710, 180] width 195 height 22
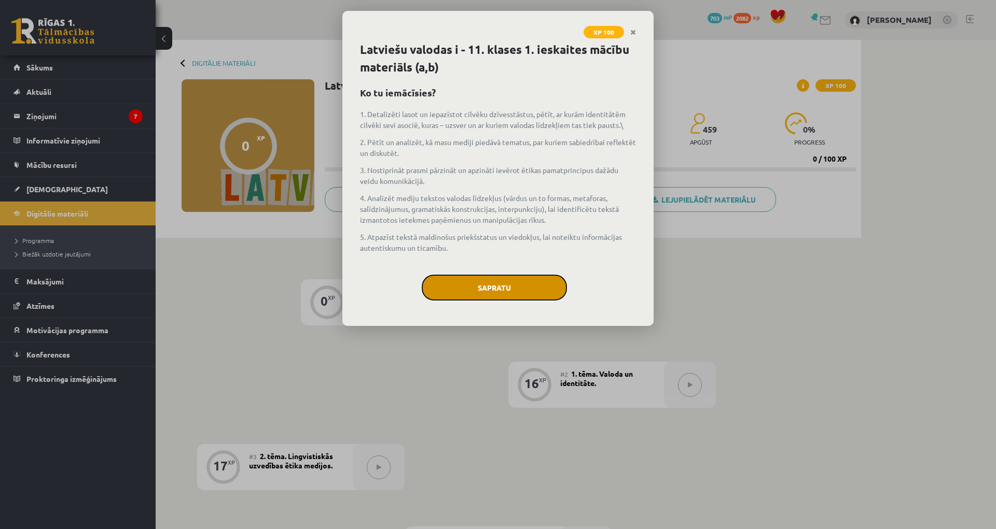
click at [507, 284] on button "Sapratu" at bounding box center [494, 288] width 145 height 26
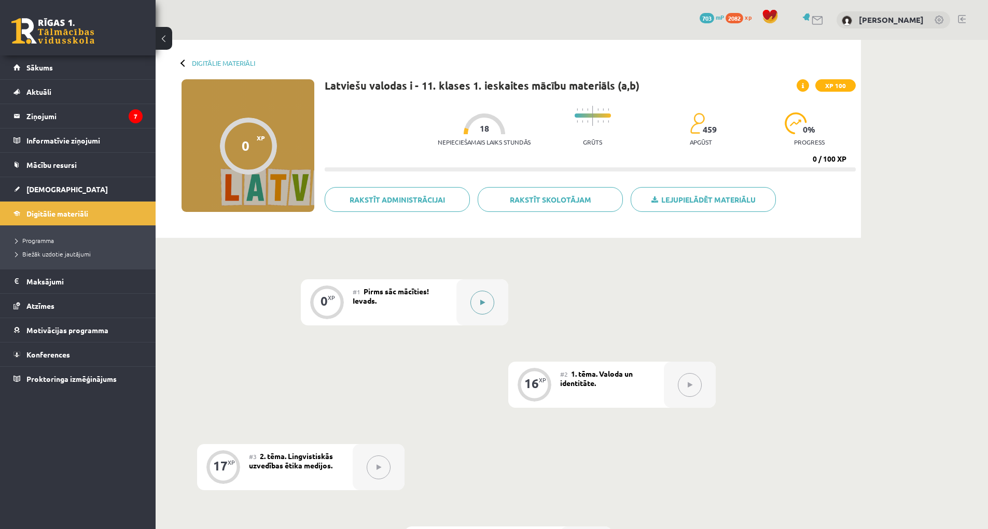
click at [482, 304] on icon at bounding box center [482, 303] width 5 height 6
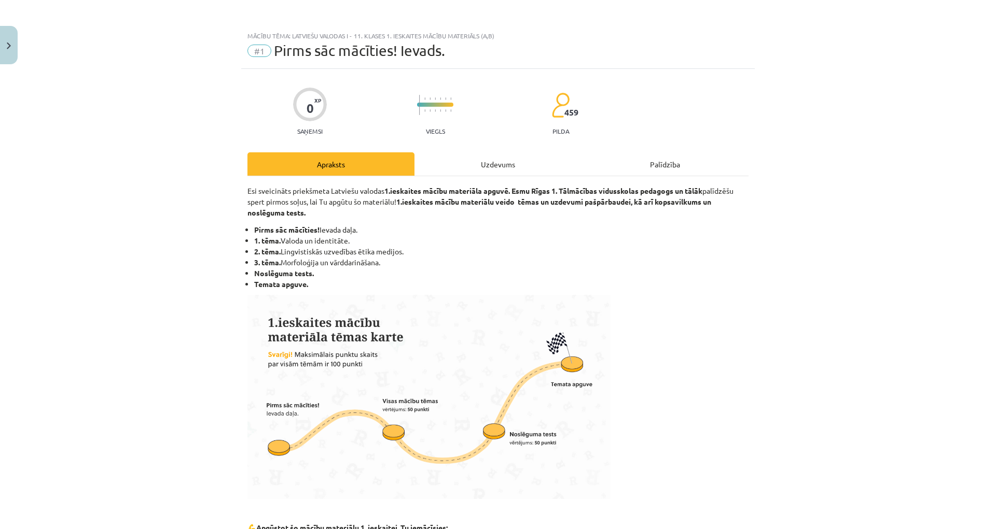
click at [488, 170] on div "Uzdevums" at bounding box center [497, 163] width 167 height 23
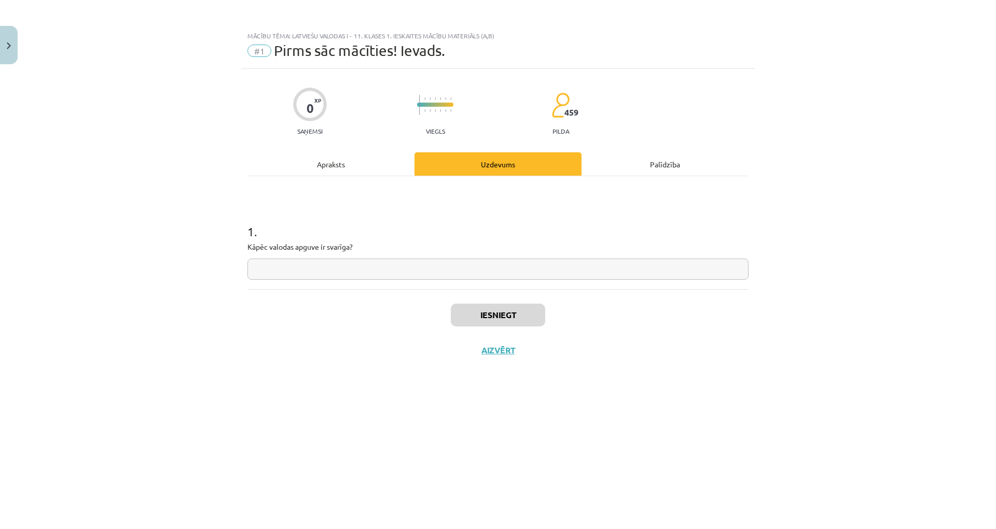
click at [455, 275] on input "text" at bounding box center [497, 269] width 501 height 21
type input "**********"
click at [495, 318] on button "Iesniegt" at bounding box center [498, 315] width 94 height 23
click at [473, 365] on button "Nākamā nodarbība" at bounding box center [498, 357] width 102 height 24
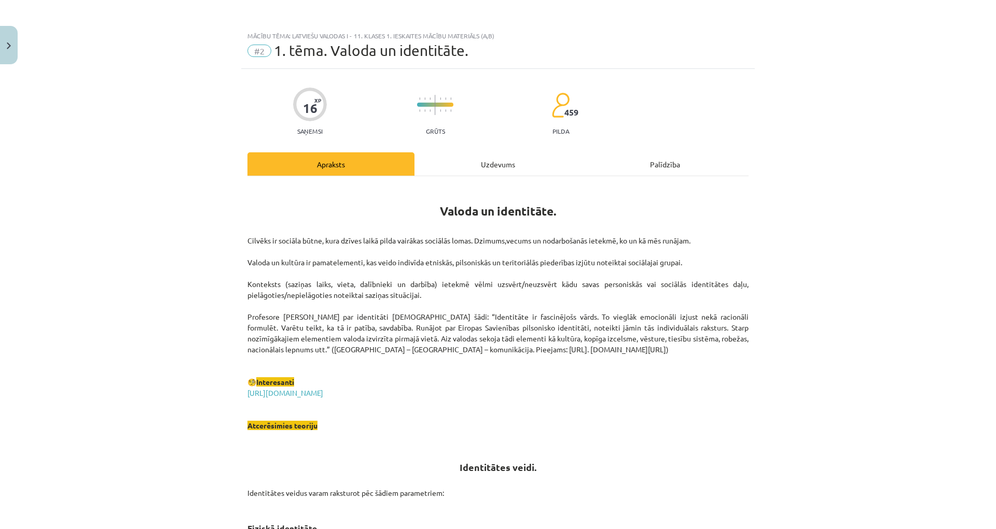
click at [498, 159] on div "Uzdevums" at bounding box center [497, 163] width 167 height 23
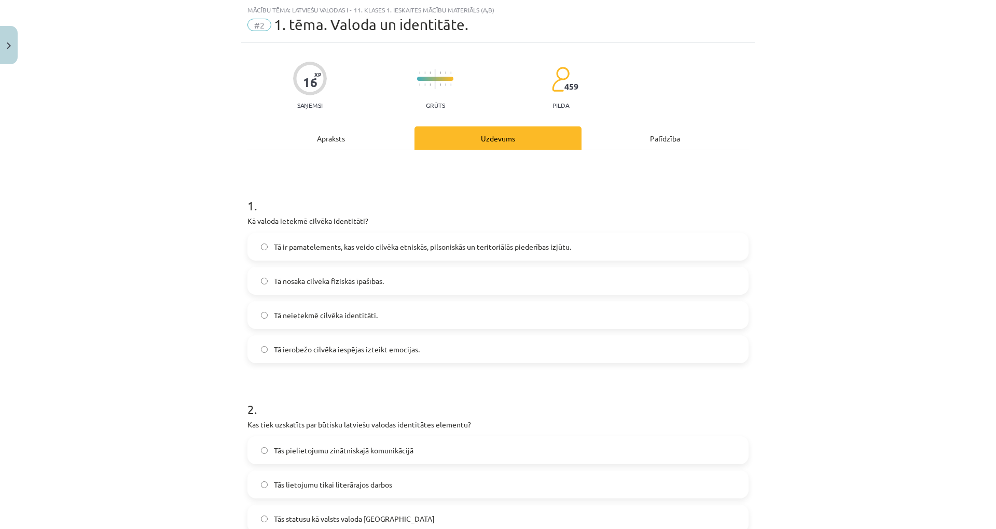
click at [414, 255] on label "Tā ir pamatelements, kas veido cilvēka etniskās, pilsoniskās un teritoriālās pi…" at bounding box center [497, 247] width 499 height 26
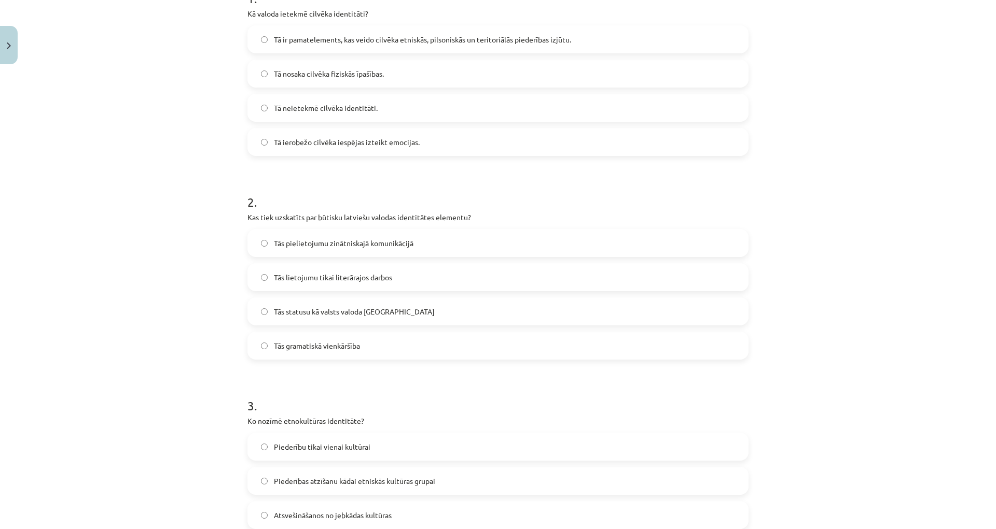
click at [401, 311] on label "Tās statusu kā valsts valoda [GEOGRAPHIC_DATA]" at bounding box center [497, 312] width 499 height 26
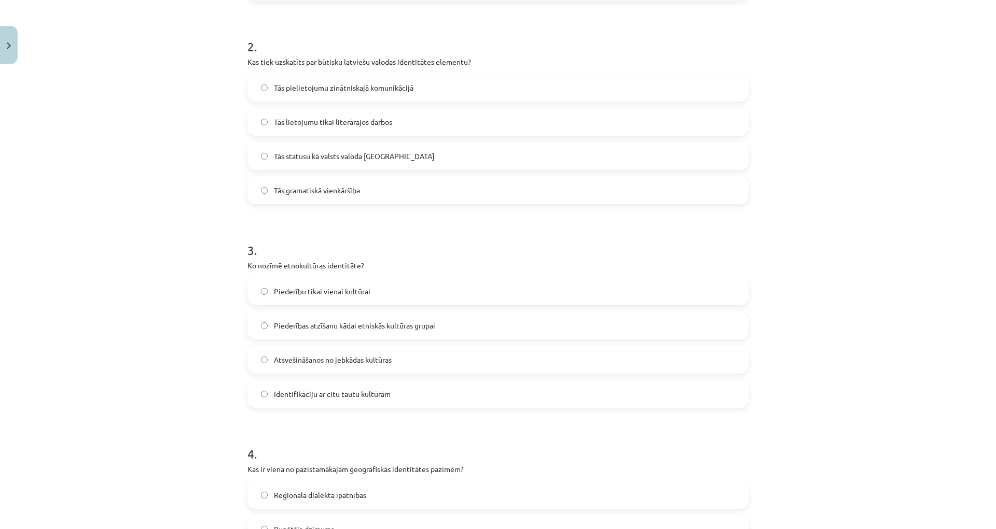
scroll to position [493, 0]
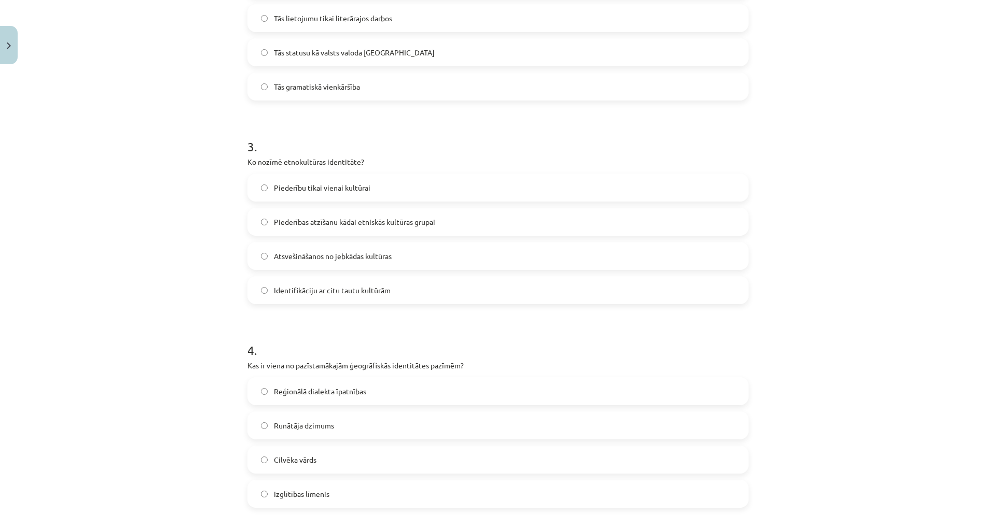
click at [396, 227] on span "Piederības atzīšanu kādai etniskās kultūras grupai" at bounding box center [354, 222] width 161 height 11
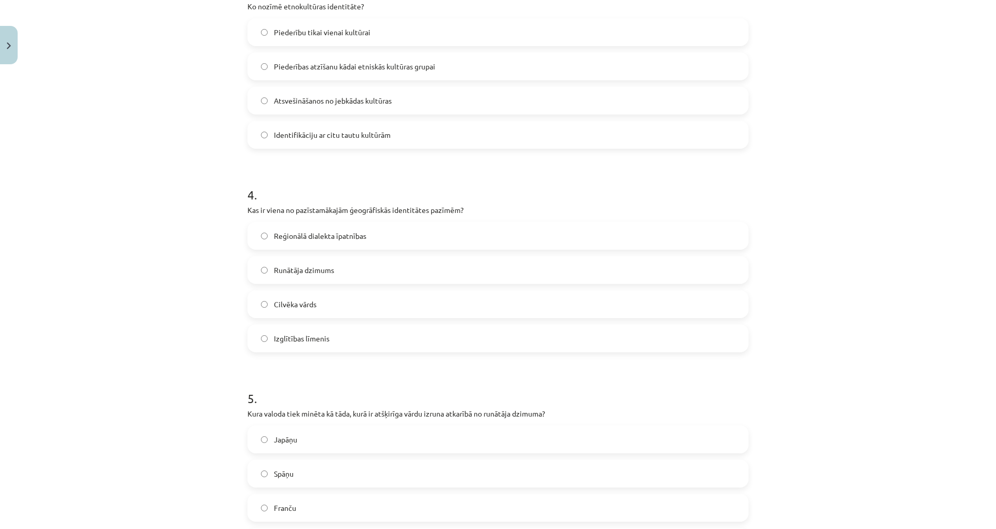
click at [459, 233] on label "Reģionālā dialekta īpatnības" at bounding box center [497, 236] width 499 height 26
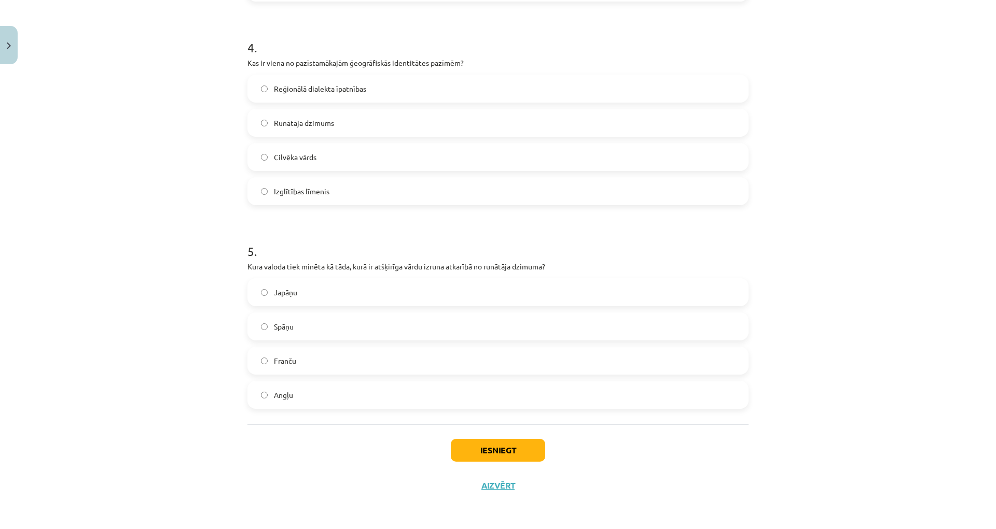
click at [423, 294] on label "Japāņu" at bounding box center [497, 292] width 499 height 26
click at [508, 454] on button "Iesniegt" at bounding box center [498, 450] width 94 height 23
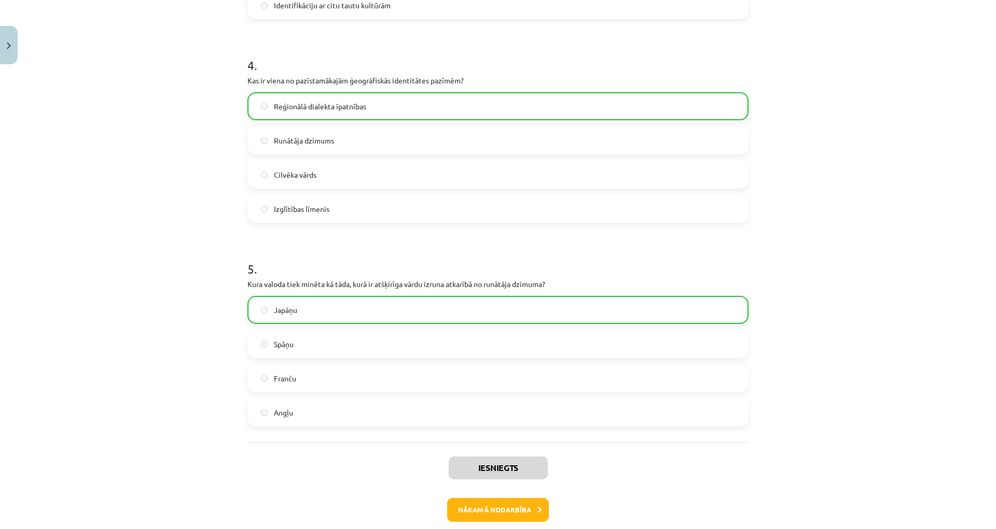
scroll to position [829, 0]
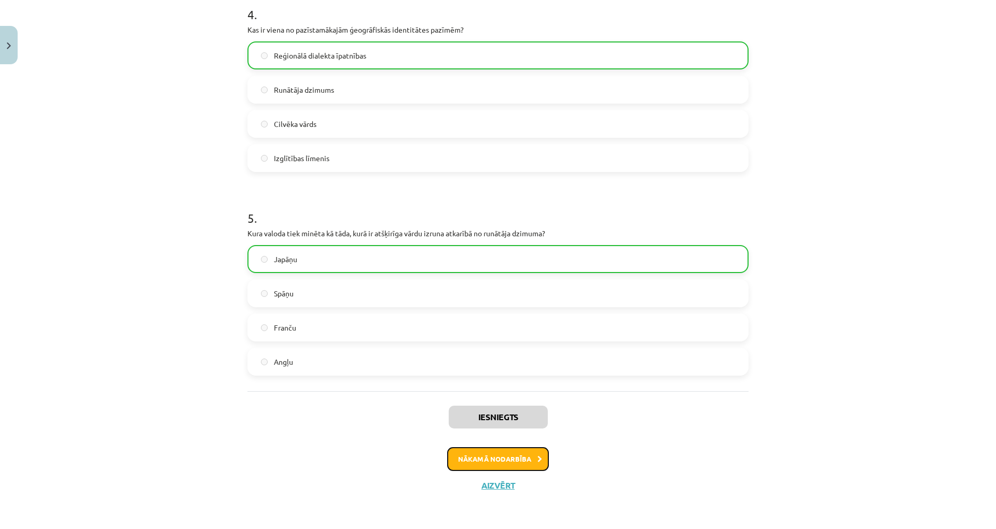
click at [520, 463] on button "Nākamā nodarbība" at bounding box center [498, 459] width 102 height 24
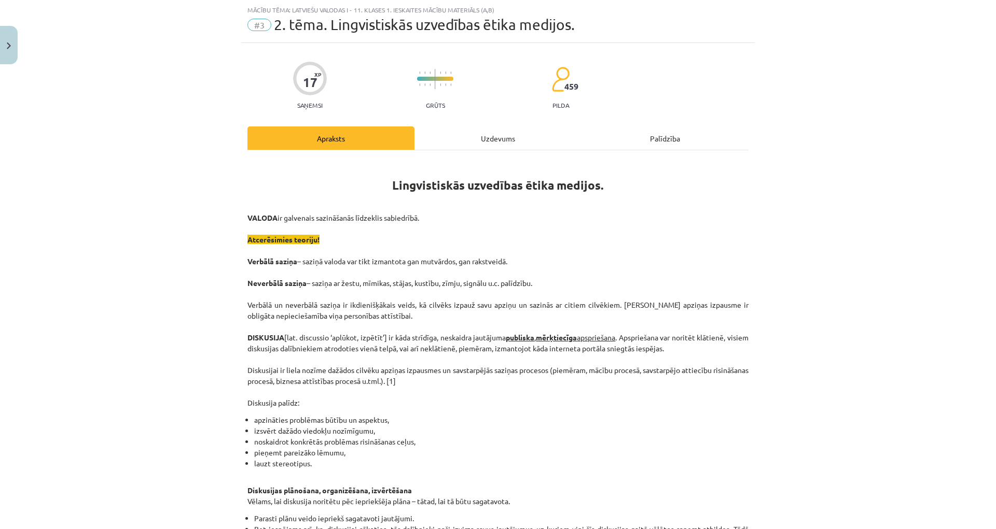
click at [489, 134] on div "Uzdevums" at bounding box center [497, 138] width 167 height 23
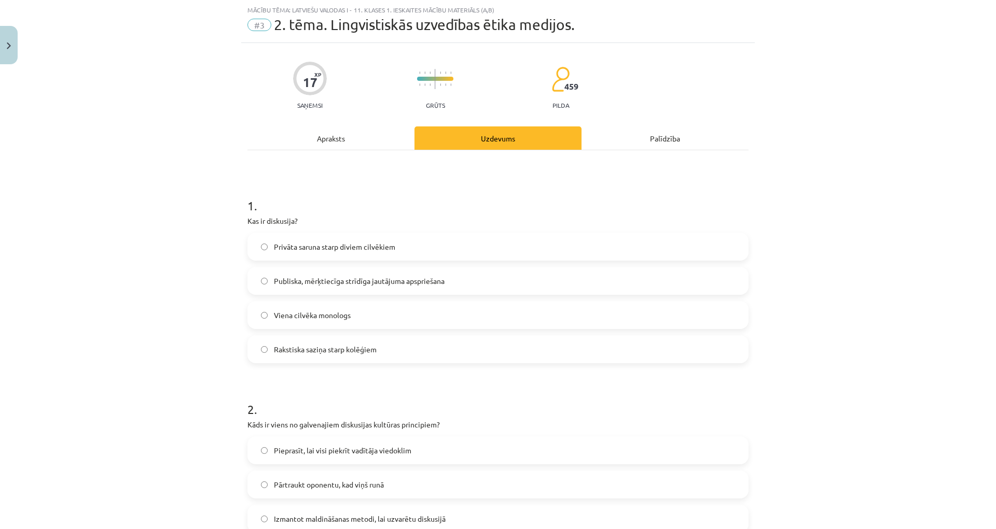
click at [349, 137] on div "Apraksts" at bounding box center [330, 138] width 167 height 23
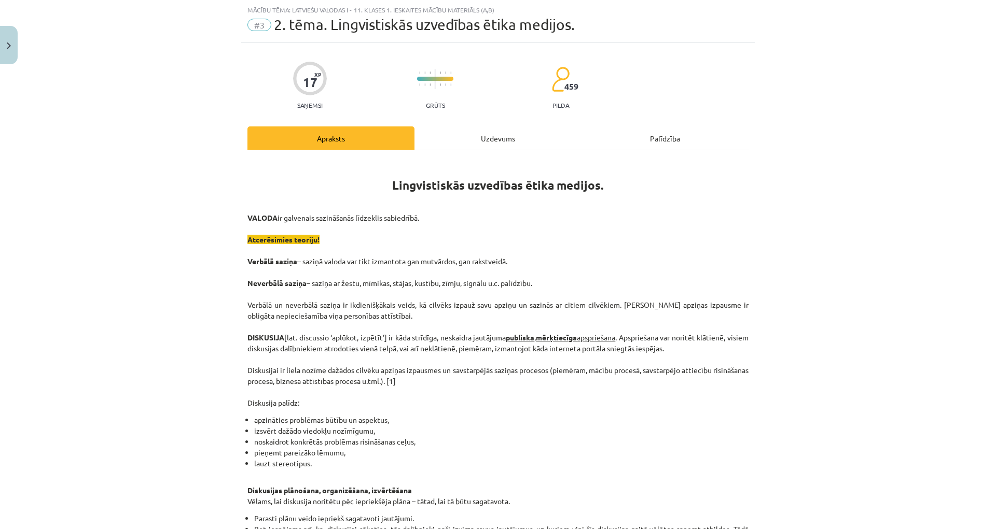
click at [483, 141] on div "Uzdevums" at bounding box center [497, 138] width 167 height 23
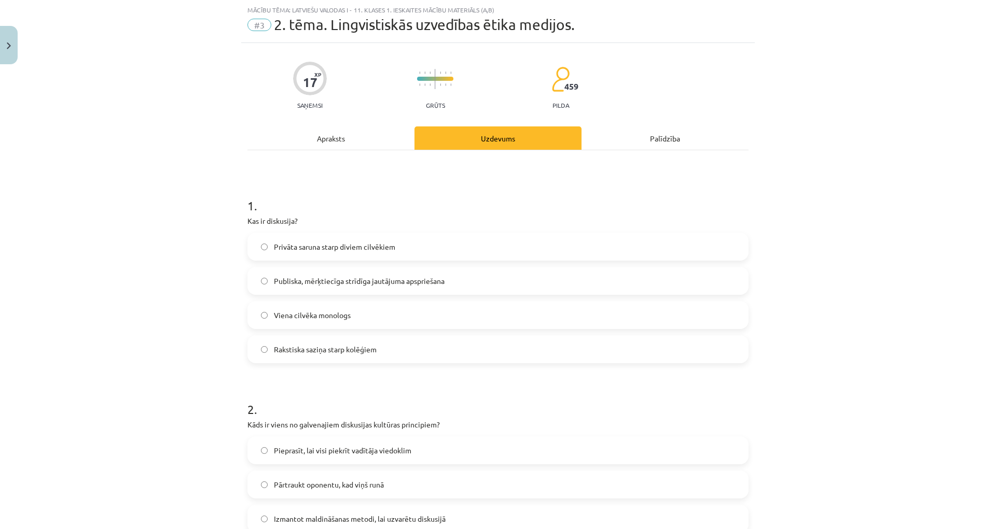
click at [435, 275] on label "Publiska, mērķtiecīga strīdīga jautājuma apspriešana" at bounding box center [497, 281] width 499 height 26
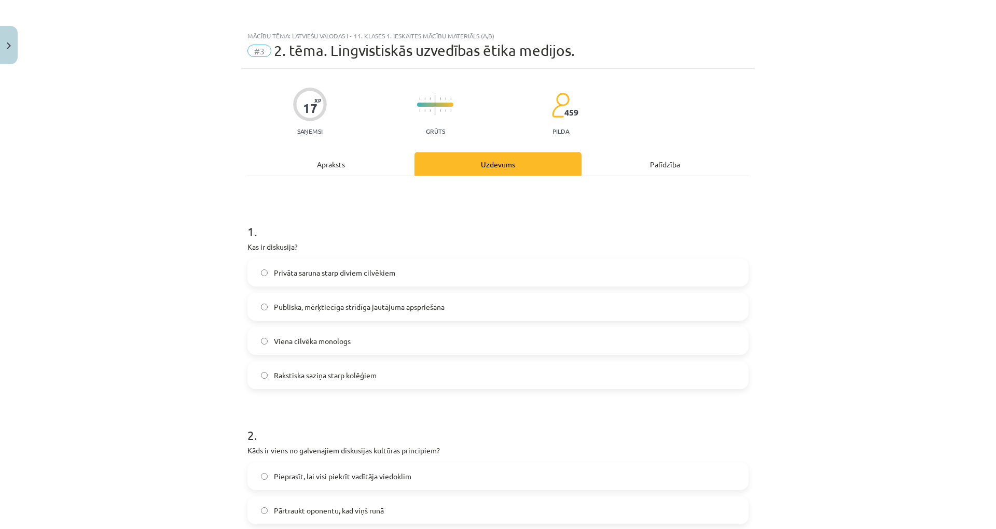
click at [346, 161] on div "Apraksts" at bounding box center [330, 163] width 167 height 23
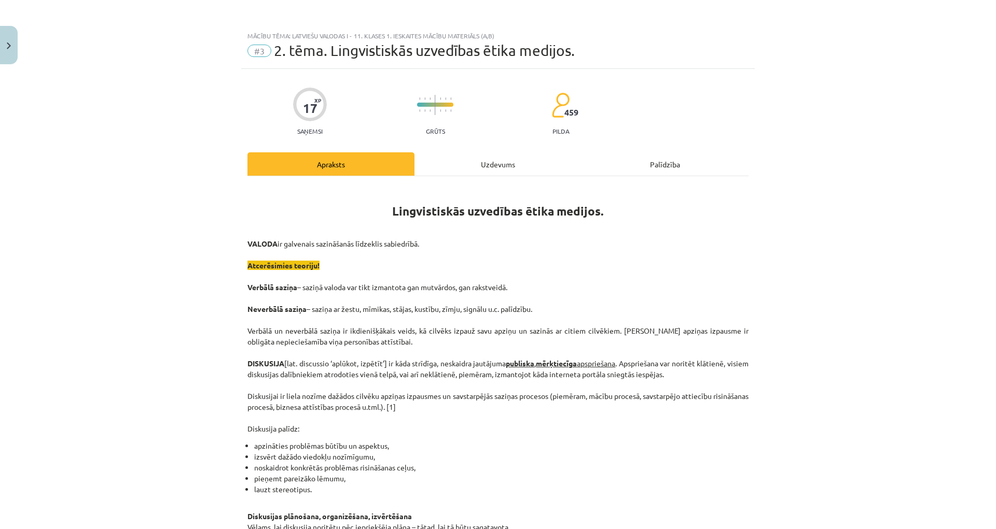
click at [480, 162] on div "Uzdevums" at bounding box center [497, 163] width 167 height 23
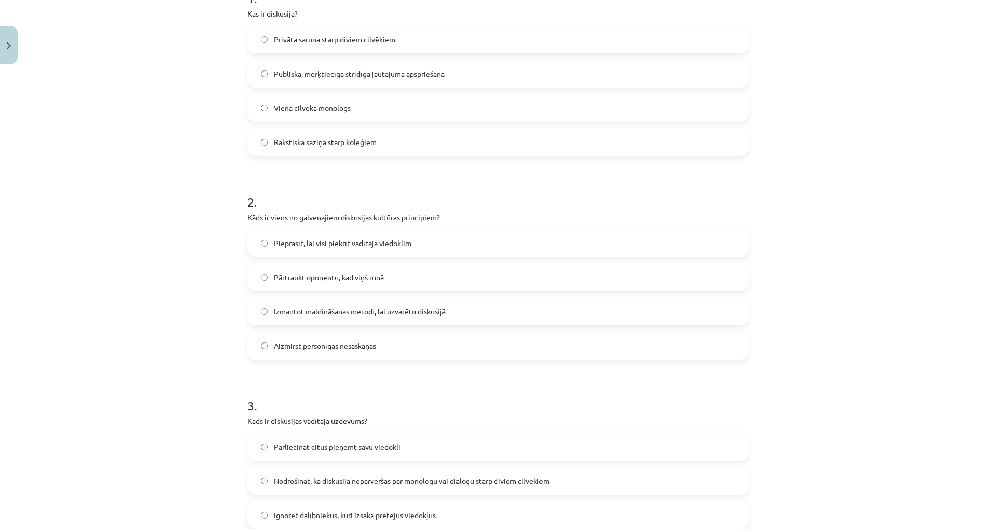
scroll to position [337, 0]
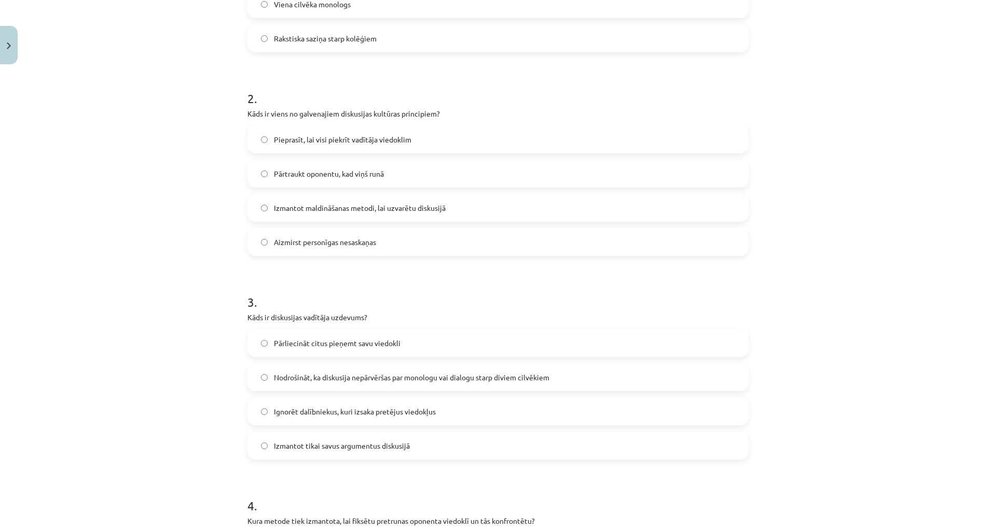
click at [441, 212] on span "Izmantot maldināšanas metodi, lai uzvarētu diskusijā" at bounding box center [360, 208] width 172 height 11
click at [429, 247] on label "Aizmirst personīgas nesaskaņas" at bounding box center [497, 242] width 499 height 26
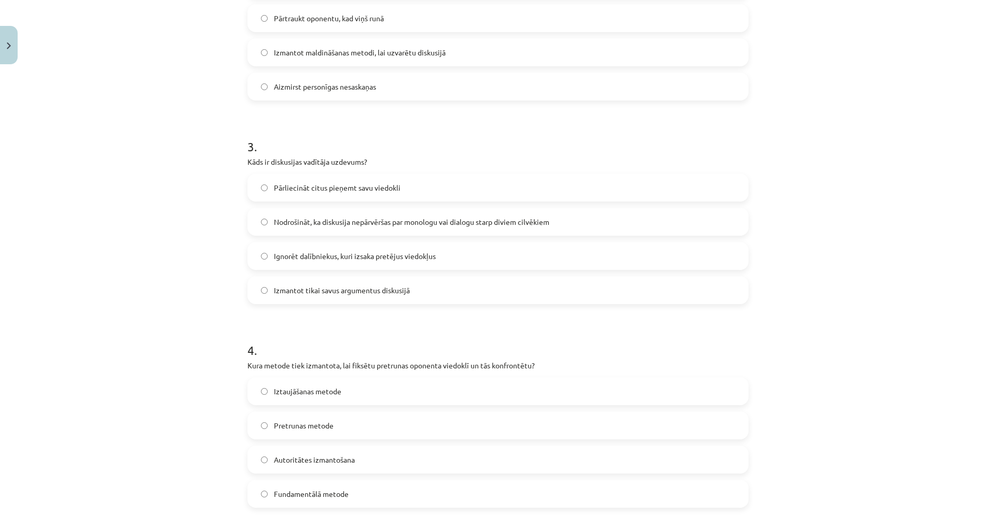
click at [477, 193] on label "Pārliecināt citus pieņemt savu viedokli" at bounding box center [497, 188] width 499 height 26
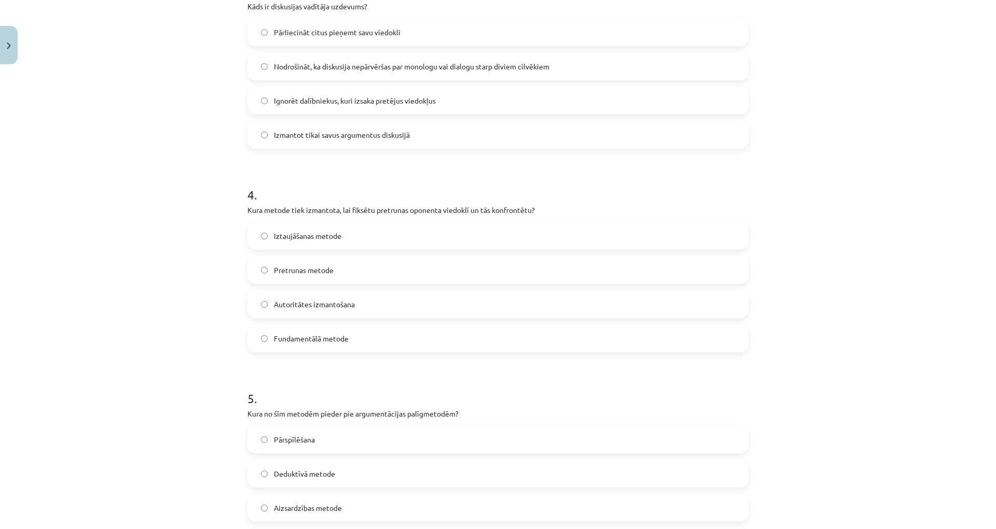
click at [337, 240] on span "Iztaujāšanas metode" at bounding box center [307, 236] width 67 height 11
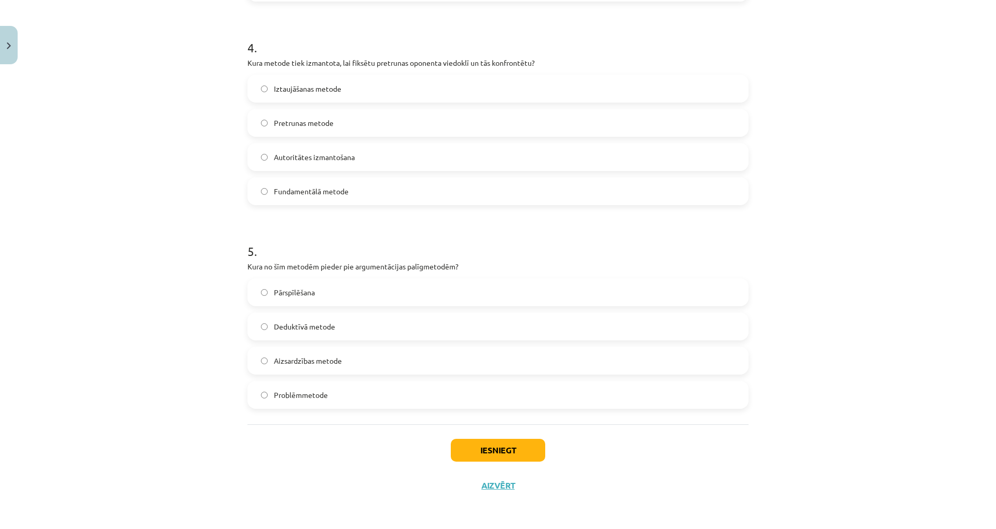
click at [336, 359] on span "Aizsardzības metode" at bounding box center [308, 361] width 68 height 11
click at [480, 452] on button "Iesniegt" at bounding box center [498, 450] width 94 height 23
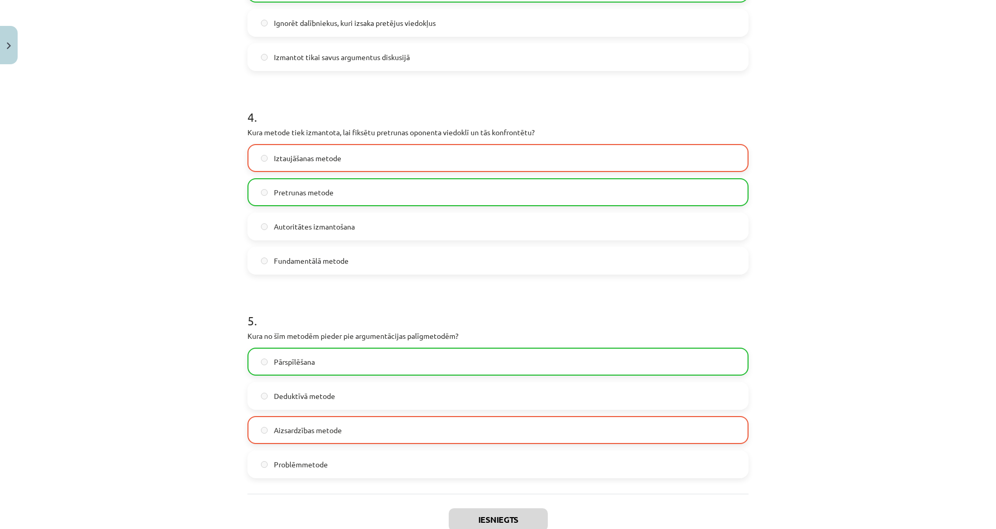
scroll to position [778, 0]
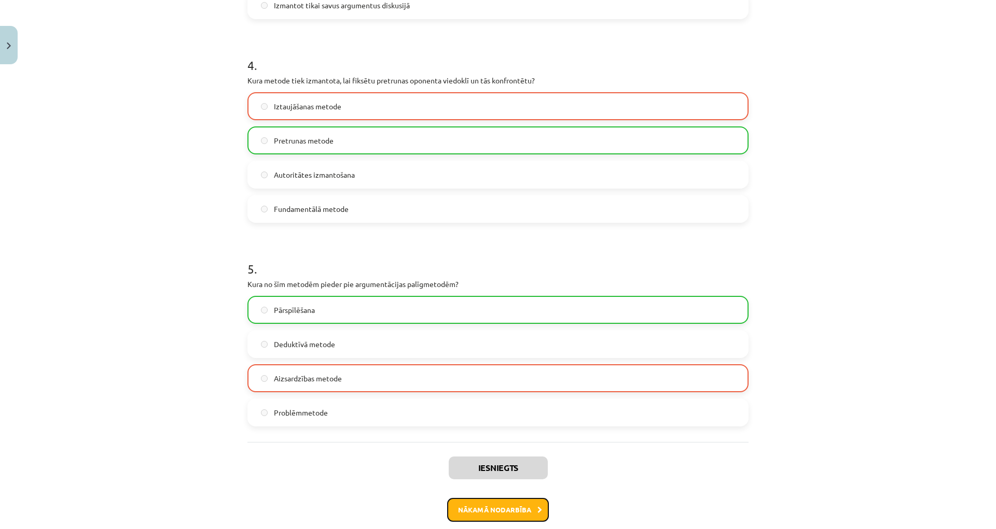
click at [485, 511] on button "Nākamā nodarbība" at bounding box center [498, 510] width 102 height 24
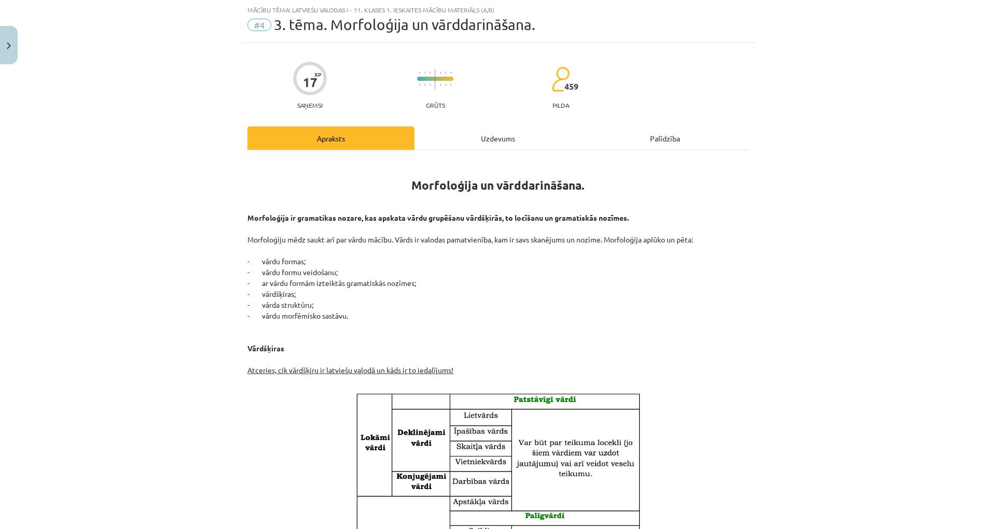
click at [501, 145] on div "Uzdevums" at bounding box center [497, 138] width 167 height 23
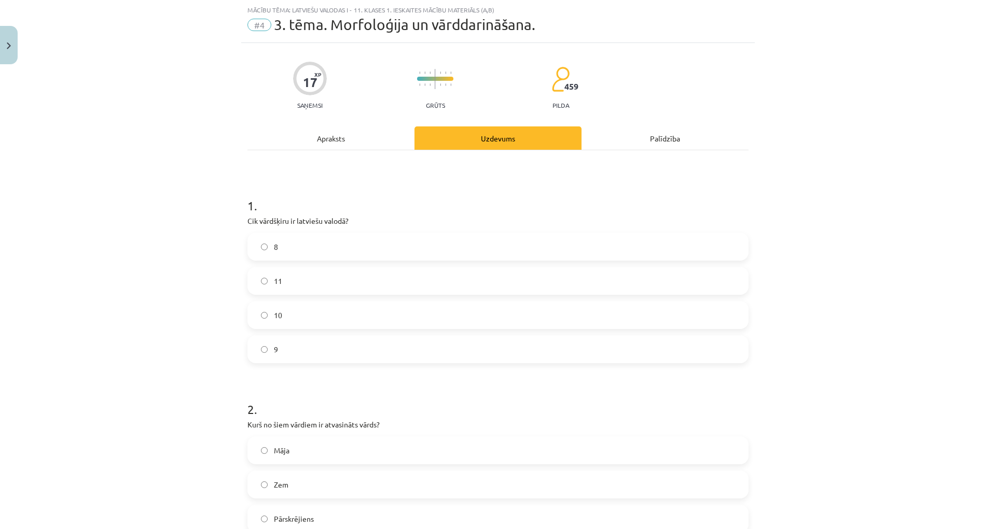
scroll to position [78, 0]
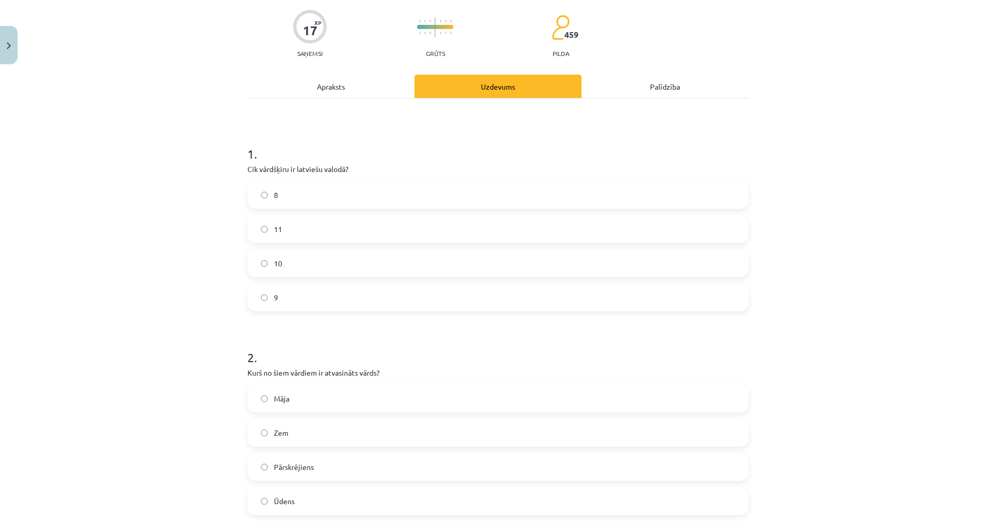
click at [338, 86] on div "Apraksts" at bounding box center [330, 86] width 167 height 23
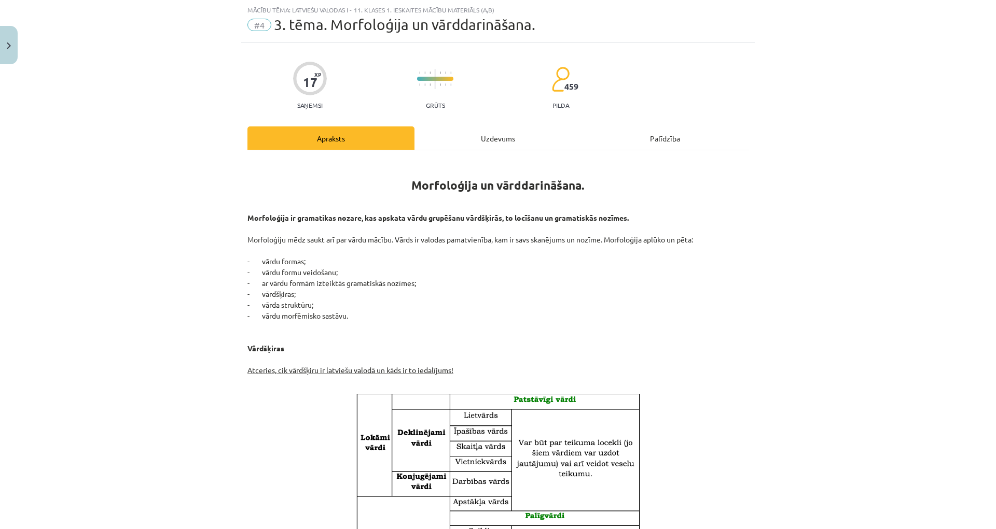
scroll to position [0, 0]
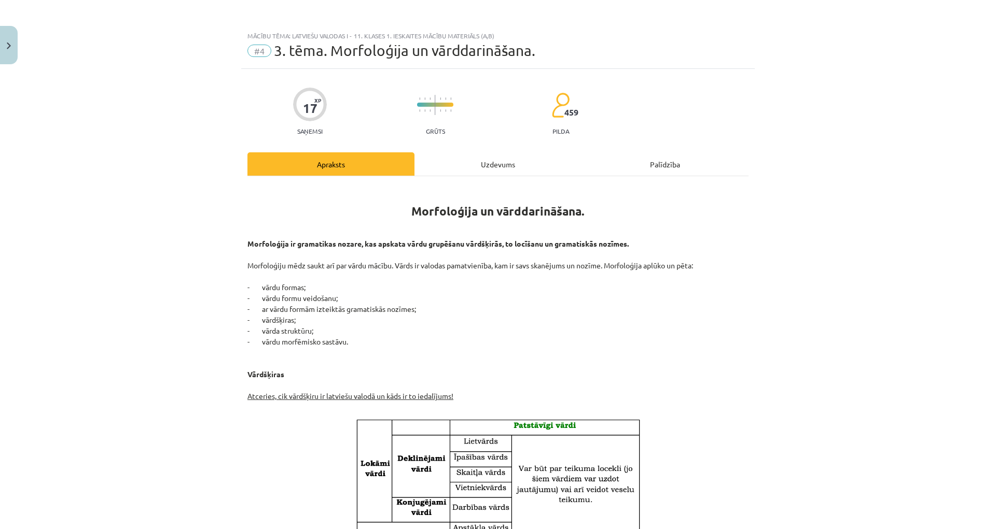
click at [491, 159] on div "Uzdevums" at bounding box center [497, 163] width 167 height 23
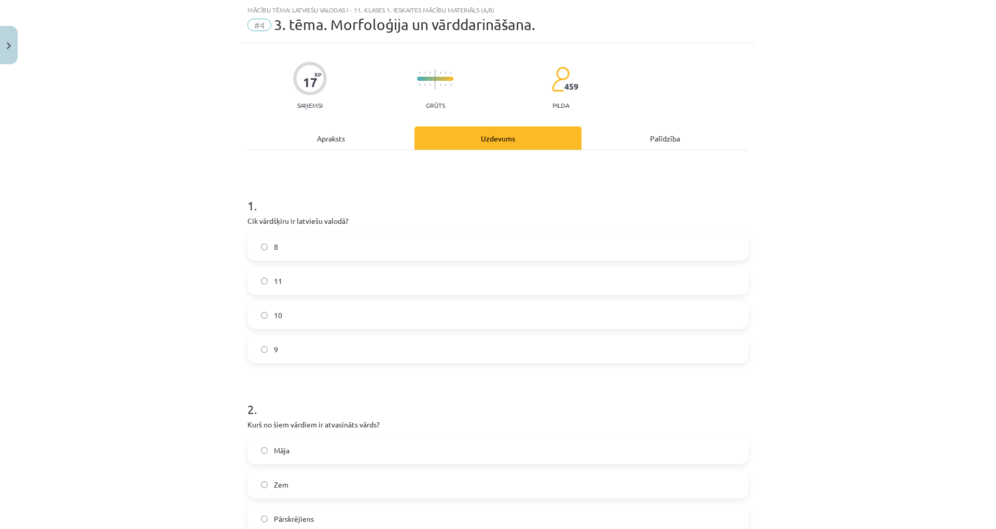
click at [316, 284] on label "11" at bounding box center [497, 281] width 499 height 26
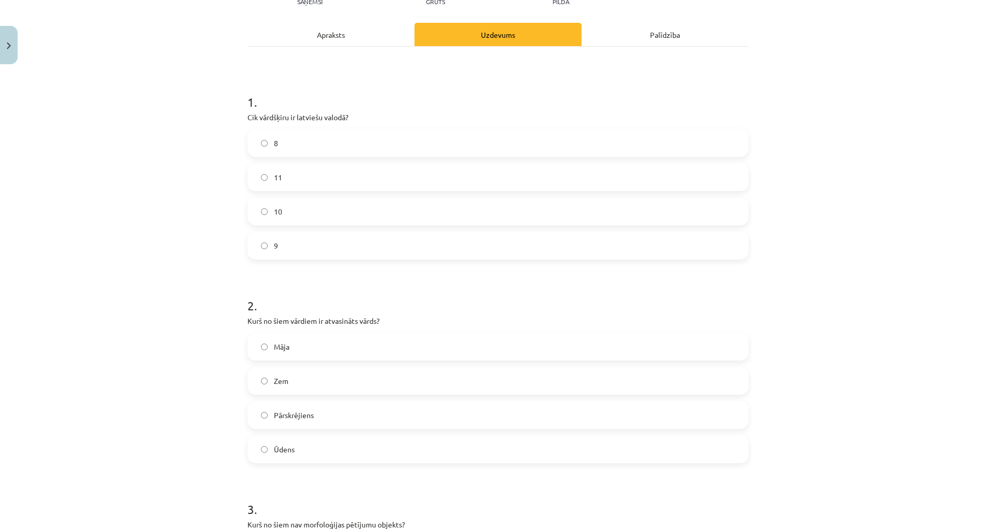
click at [342, 378] on label "Zem" at bounding box center [497, 381] width 499 height 26
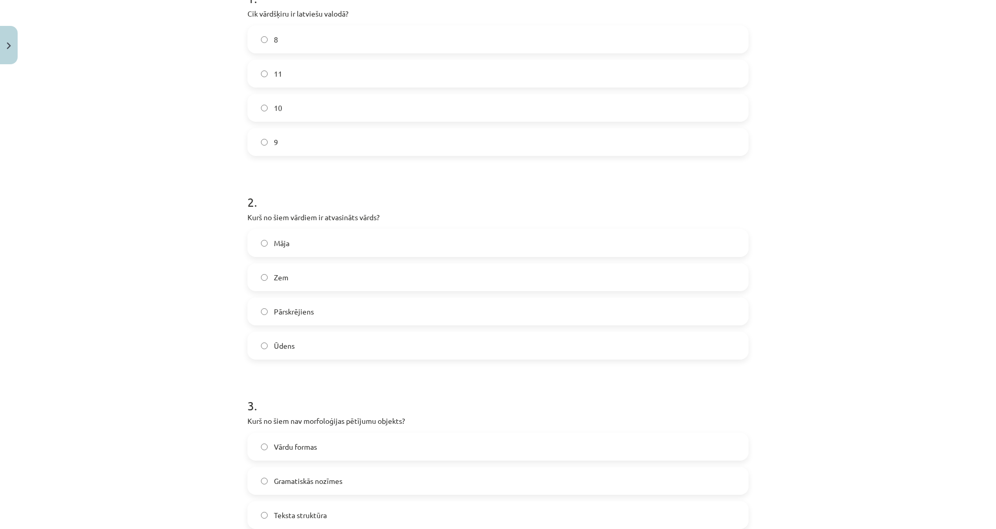
click at [368, 450] on label "Vārdu formas" at bounding box center [497, 447] width 499 height 26
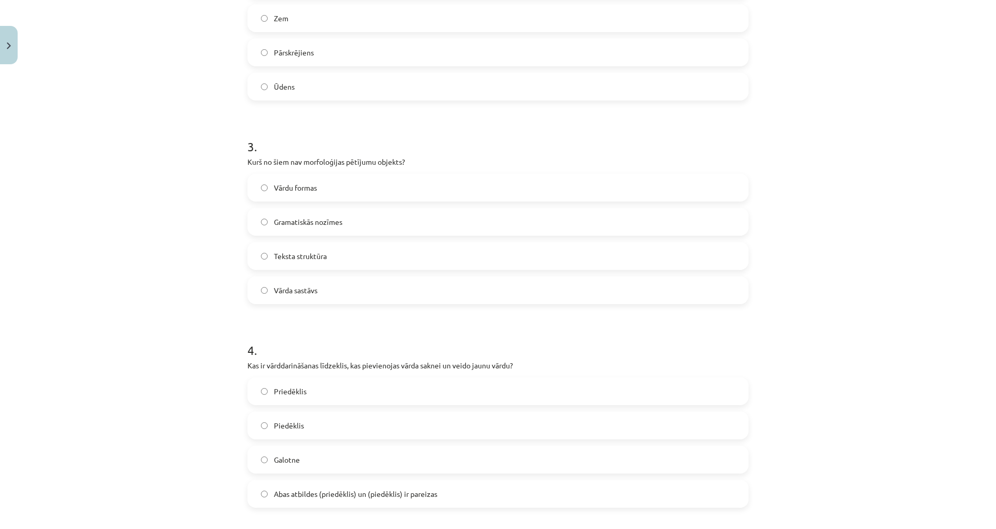
scroll to position [795, 0]
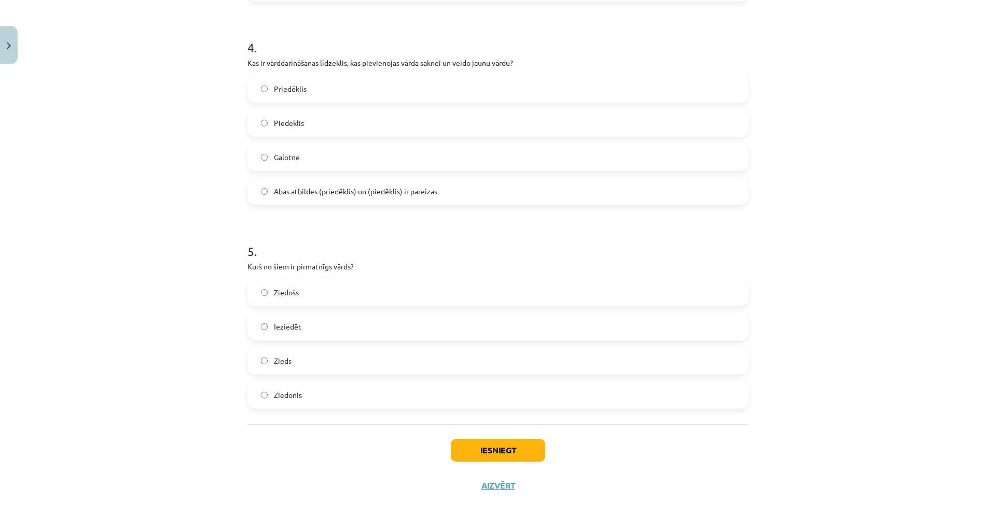
click at [355, 332] on label "Ieziedēt" at bounding box center [497, 327] width 499 height 26
click at [479, 453] on button "Iesniegt" at bounding box center [498, 450] width 94 height 23
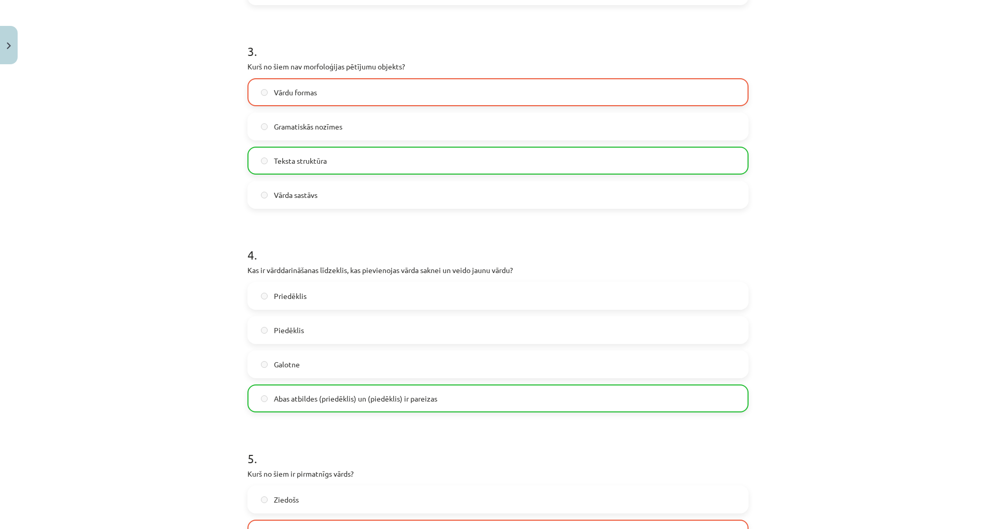
scroll to position [829, 0]
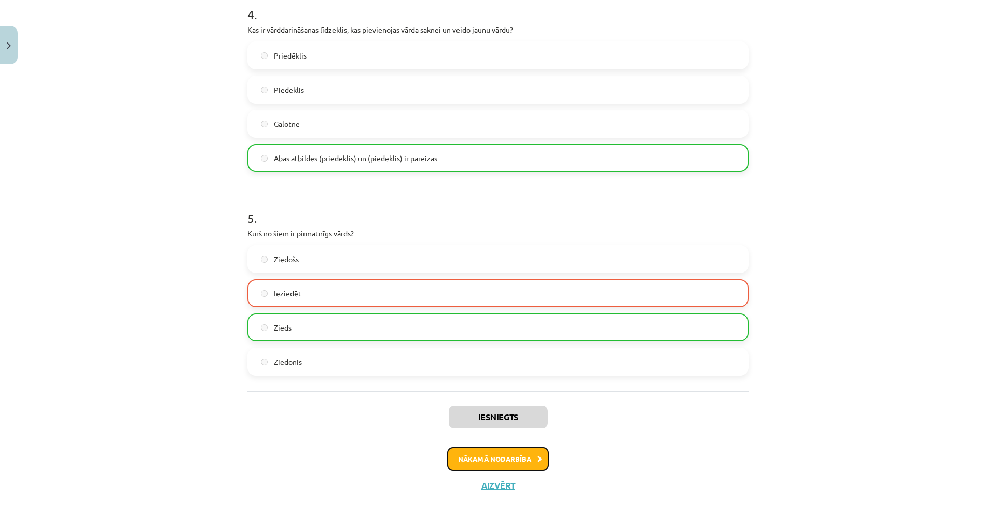
click at [511, 456] on button "Nākamā nodarbība" at bounding box center [498, 459] width 102 height 24
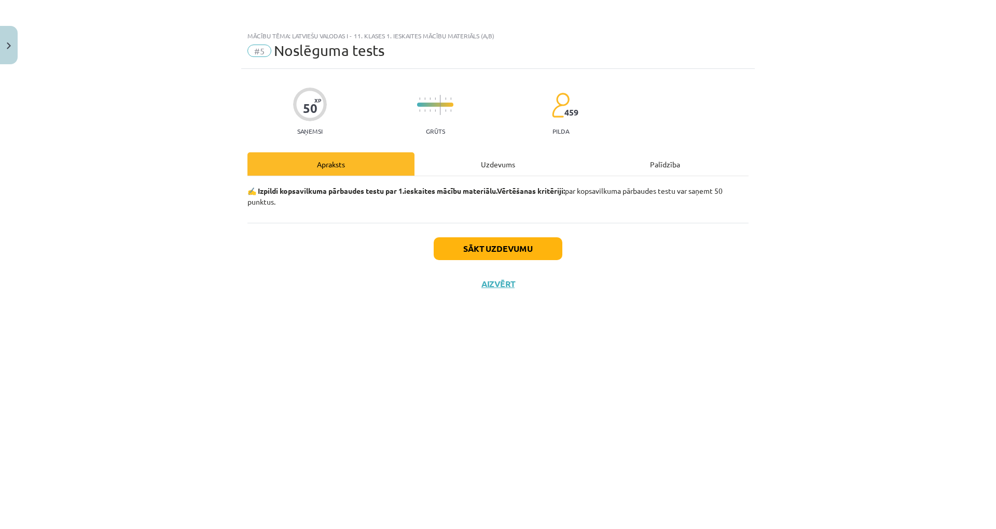
scroll to position [0, 0]
click at [520, 256] on button "Sākt uzdevumu" at bounding box center [497, 248] width 129 height 23
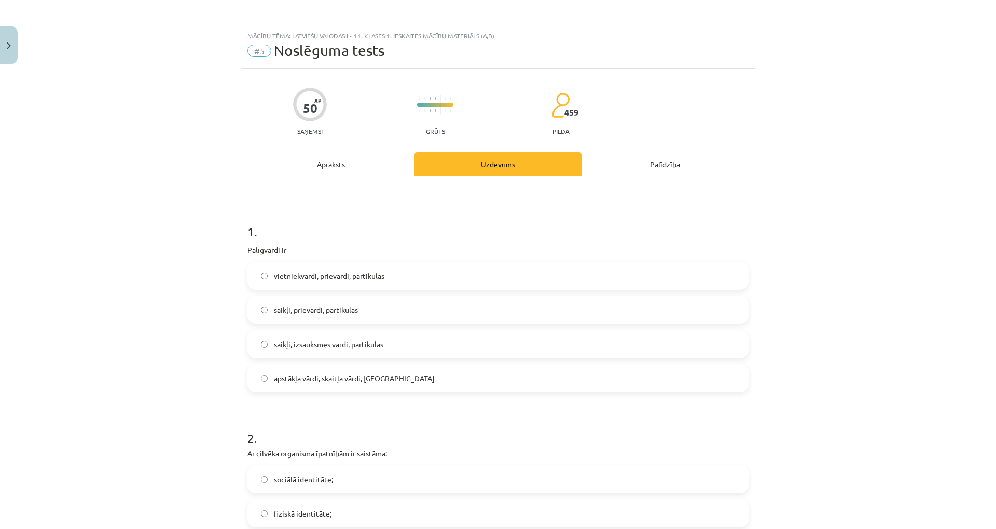
scroll to position [104, 0]
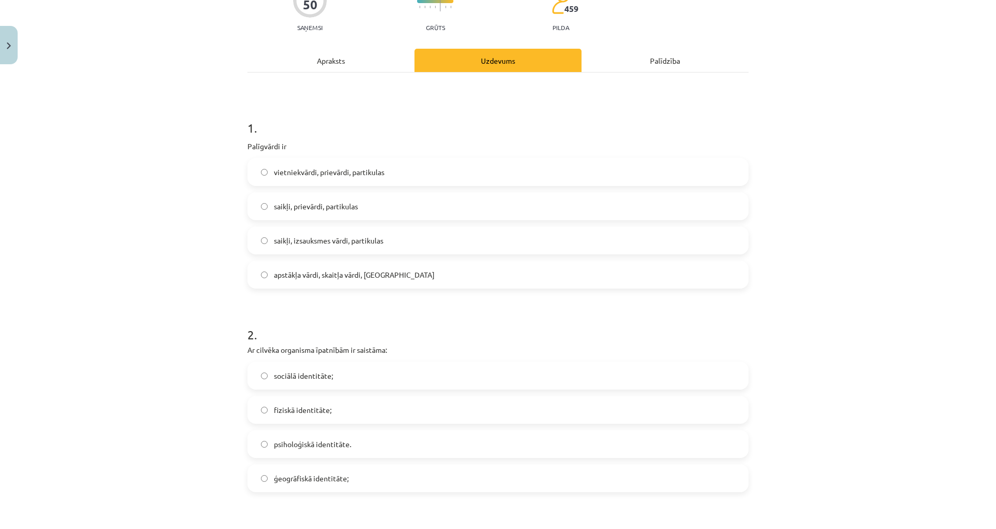
click at [376, 209] on label "saikļi, prievārdi, partikulas" at bounding box center [497, 206] width 499 height 26
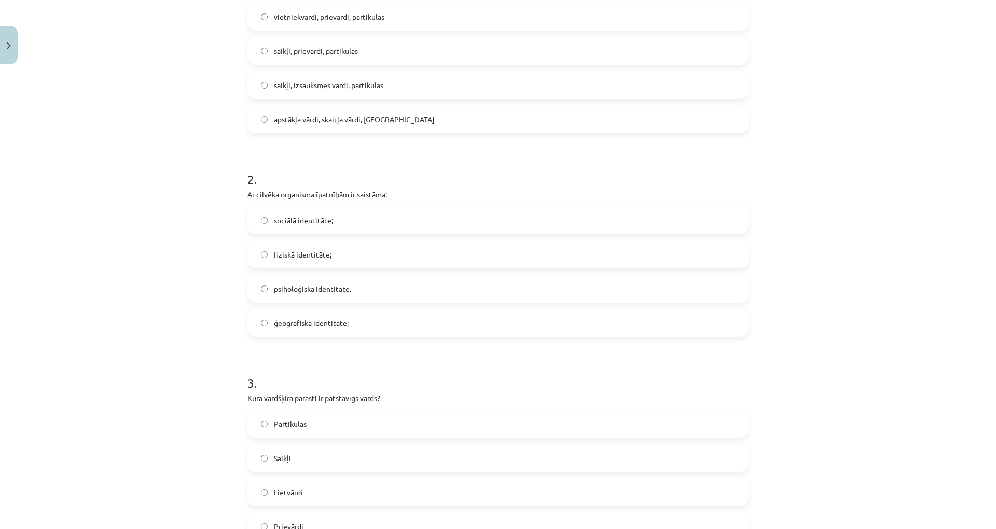
click at [372, 305] on div "sociālā identitāte; fiziskā identitāte; psiholoģiskā identitāte. ģeogrāfiskā id…" at bounding box center [497, 271] width 501 height 131
click at [376, 288] on label "psiholoģiskā identitāte." at bounding box center [497, 289] width 499 height 26
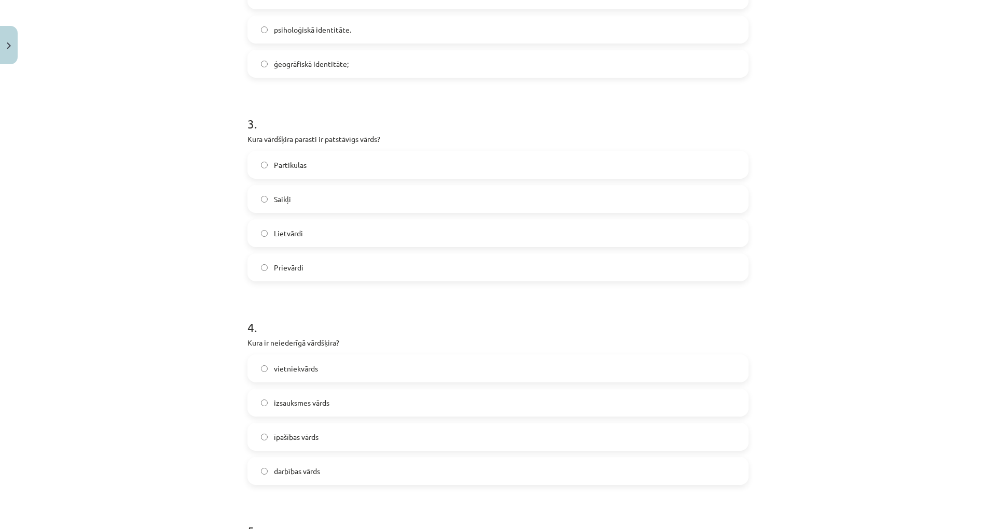
click at [326, 264] on label "Prievārdi" at bounding box center [497, 268] width 499 height 26
click at [337, 368] on label "vietniekvārds" at bounding box center [497, 369] width 499 height 26
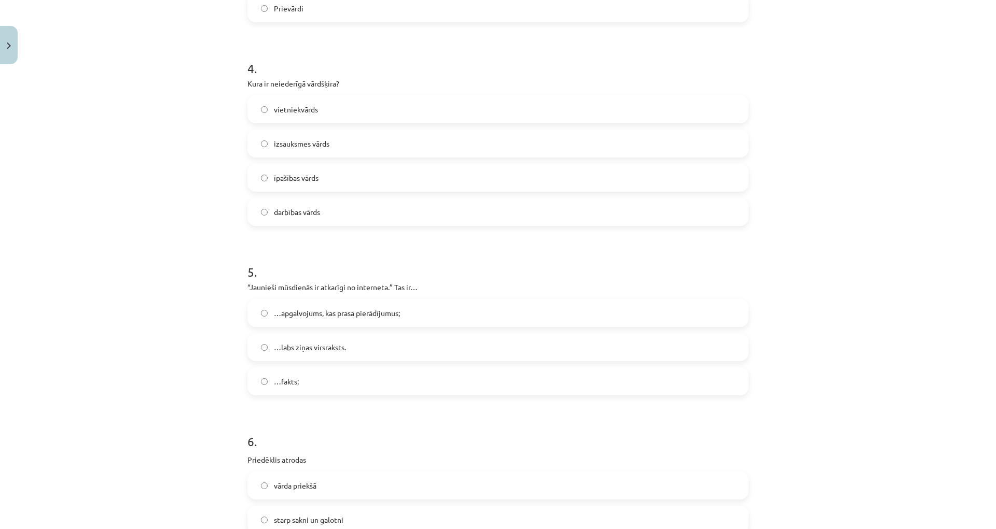
scroll to position [985, 0]
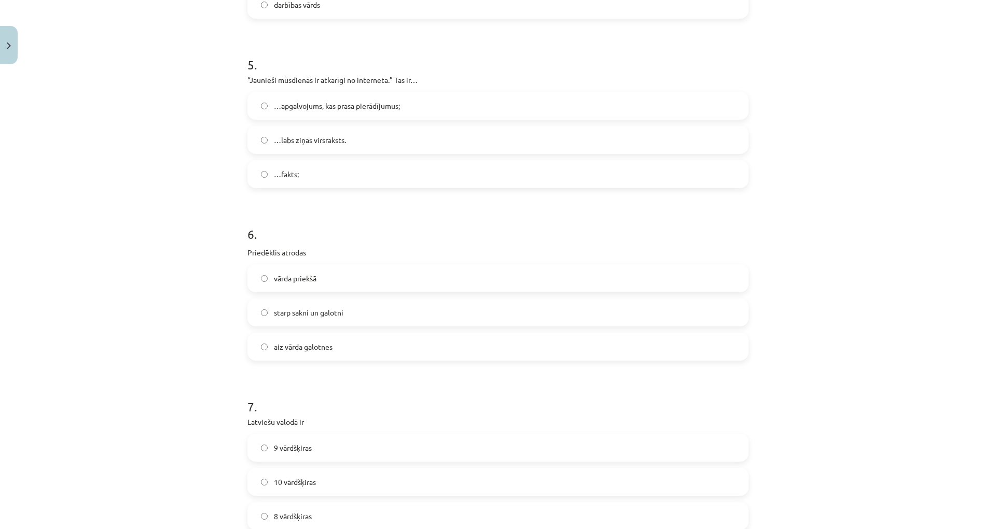
click at [321, 127] on label "…labs ziņas virsraksts." at bounding box center [497, 140] width 499 height 26
click at [327, 282] on label "vārda priekšā" at bounding box center [497, 278] width 499 height 26
click at [322, 447] on label "9 vārdšķiras" at bounding box center [497, 448] width 499 height 26
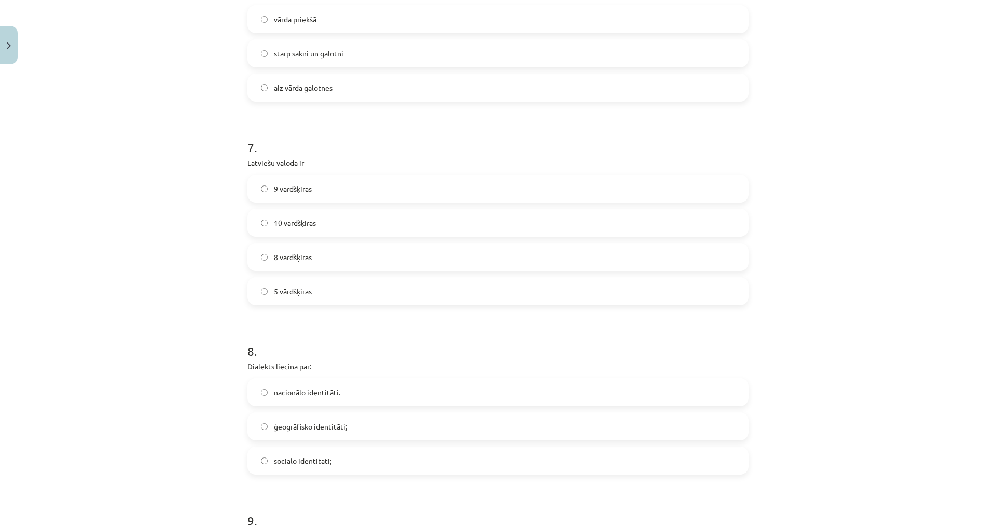
scroll to position [1452, 0]
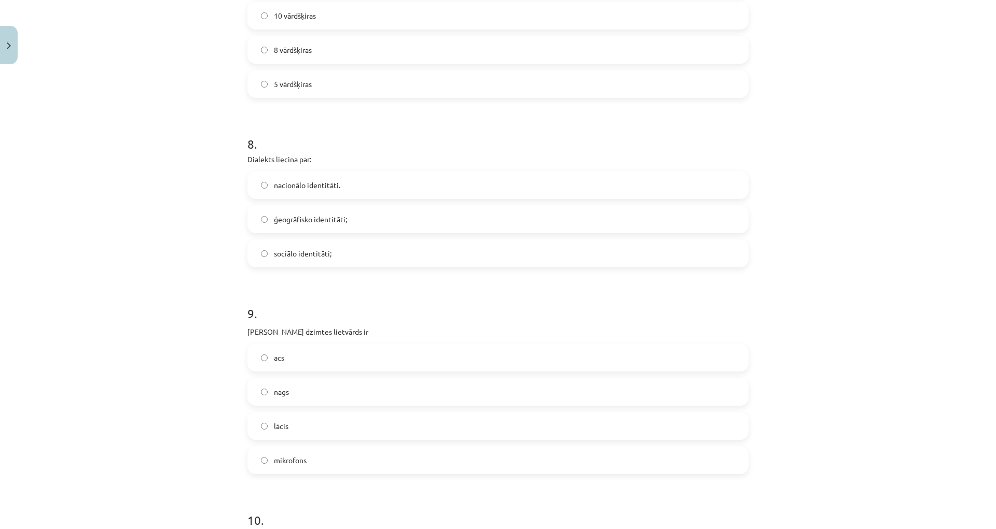
click at [339, 395] on label "nags" at bounding box center [497, 392] width 499 height 26
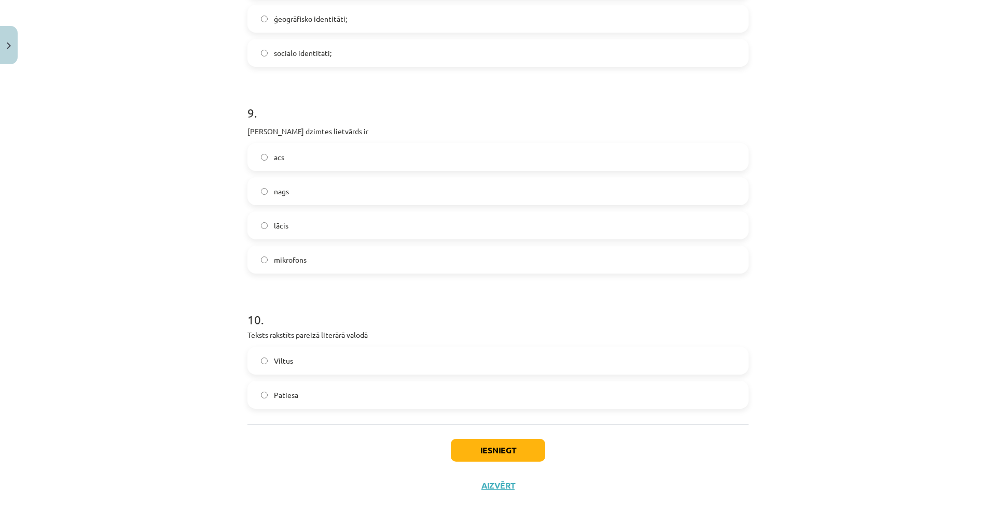
click at [394, 391] on label "Patiesa" at bounding box center [497, 395] width 499 height 26
click at [503, 444] on button "Iesniegt" at bounding box center [498, 450] width 94 height 23
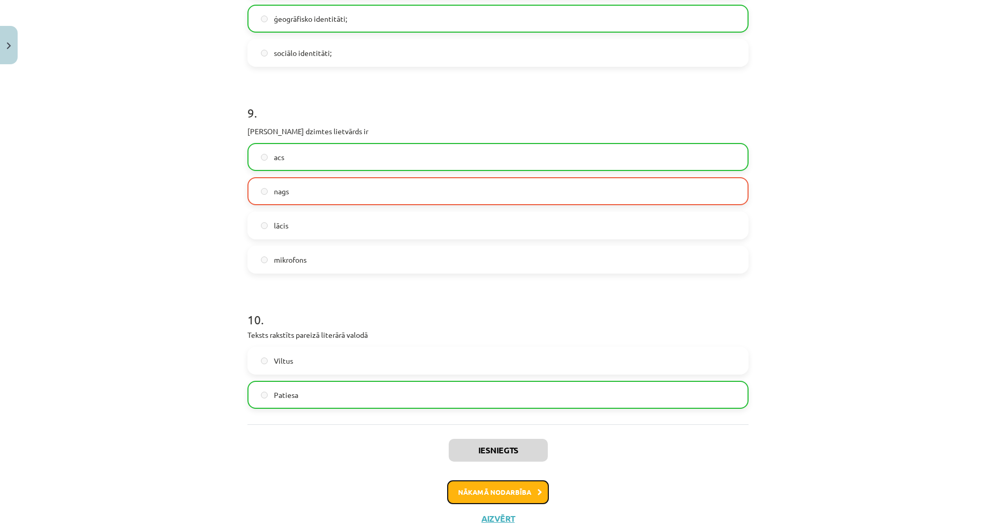
click at [498, 486] on button "Nākamā nodarbība" at bounding box center [498, 493] width 102 height 24
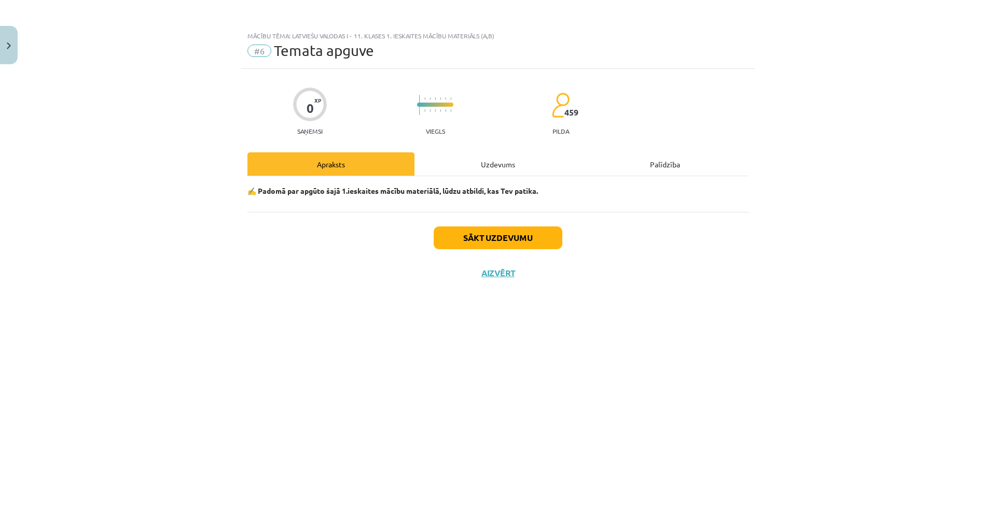
scroll to position [0, 0]
click at [525, 241] on button "Sākt uzdevumu" at bounding box center [497, 238] width 129 height 23
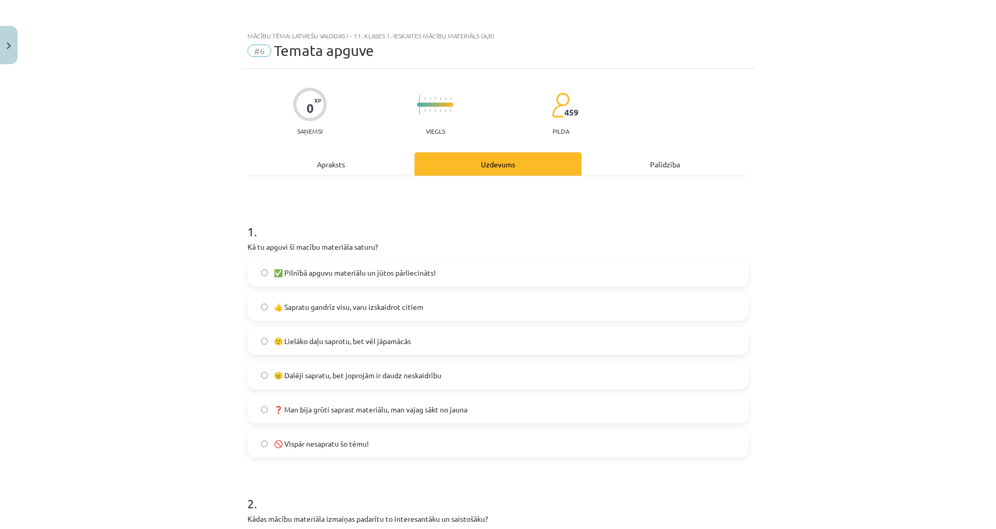
click at [355, 377] on span "😐 Dalēji sapratu, bet joprojām ir daudz neskaidrību" at bounding box center [357, 375] width 167 height 11
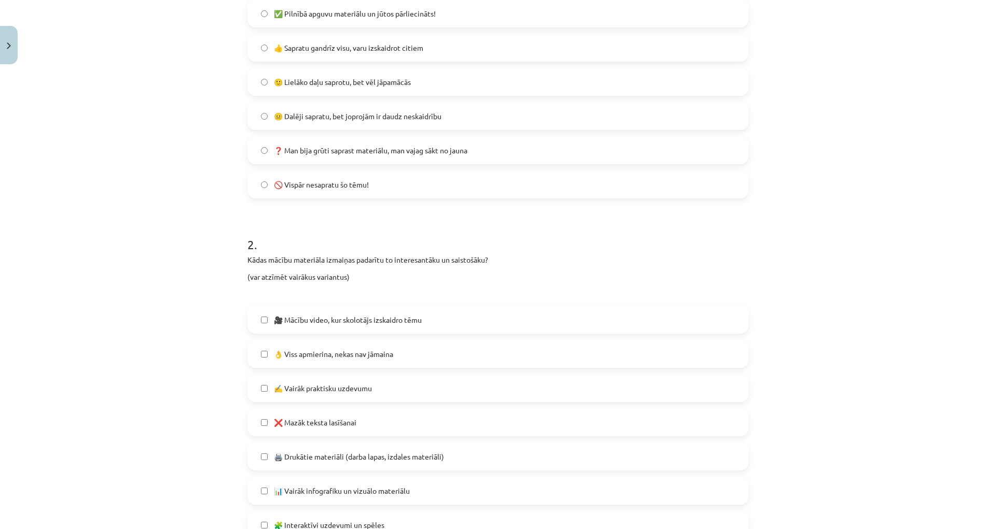
click at [338, 361] on label "👌 Viss apmierina, nekas nav jāmaina" at bounding box center [497, 354] width 499 height 26
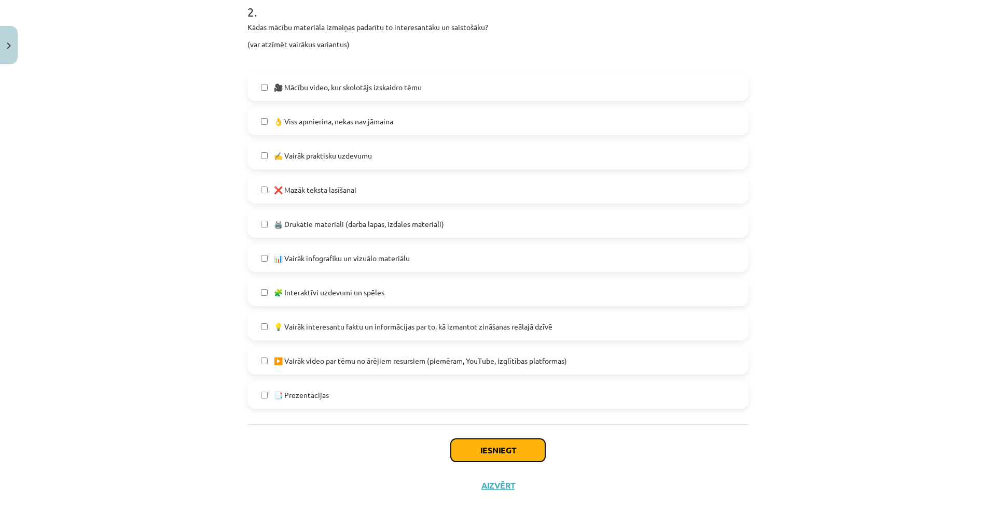
click at [478, 443] on button "Iesniegt" at bounding box center [498, 450] width 94 height 23
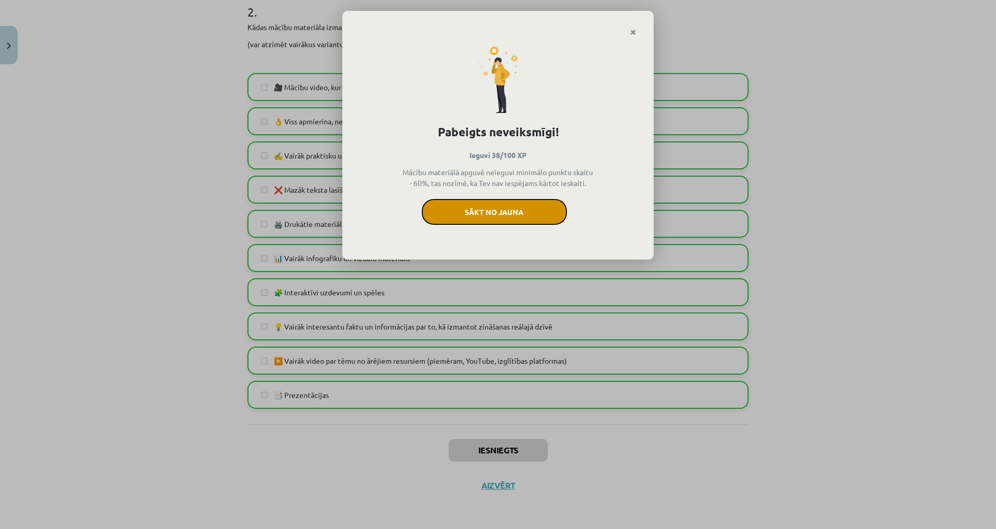
click at [533, 201] on button "Sākt no jauna" at bounding box center [494, 212] width 145 height 26
click at [633, 25] on link "Close" at bounding box center [633, 32] width 18 height 20
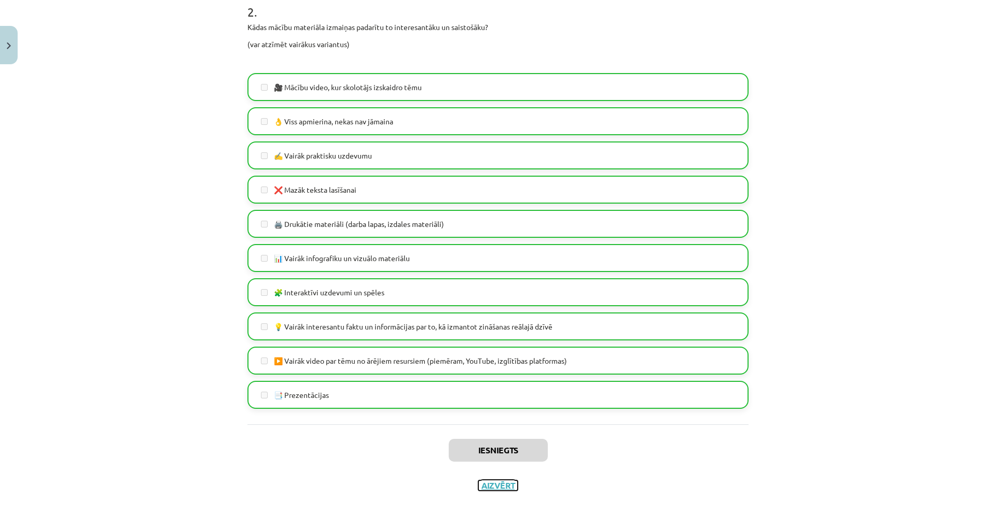
click at [502, 486] on button "Aizvērt" at bounding box center [497, 486] width 39 height 10
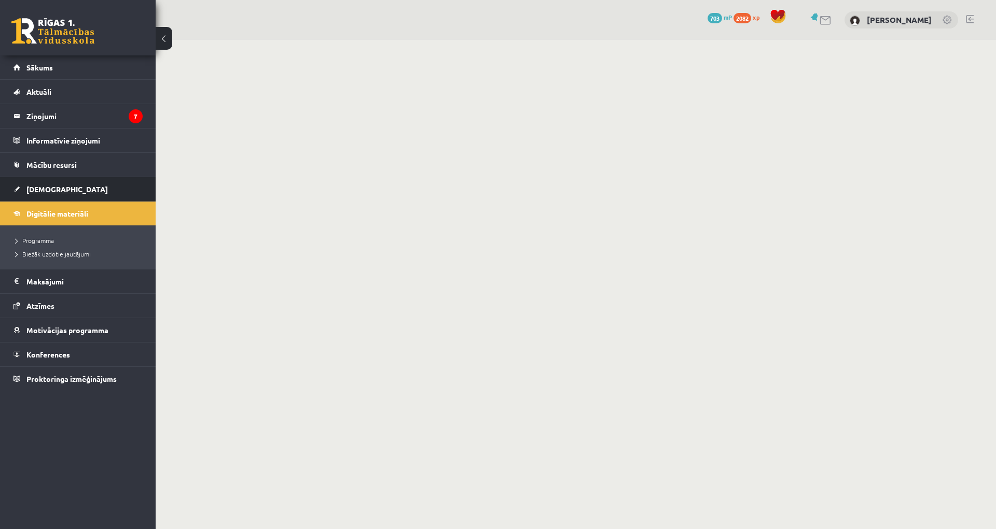
click at [63, 191] on link "[DEMOGRAPHIC_DATA]" at bounding box center [77, 189] width 129 height 24
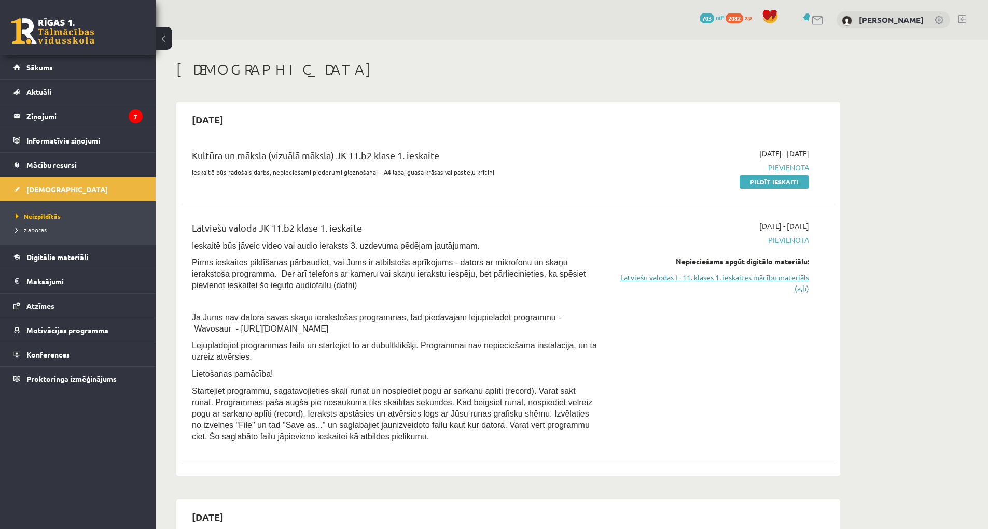
click at [795, 273] on link "Latviešu valodas I - 11. klases 1. ieskaites mācību materiāls (a,b)" at bounding box center [710, 283] width 195 height 22
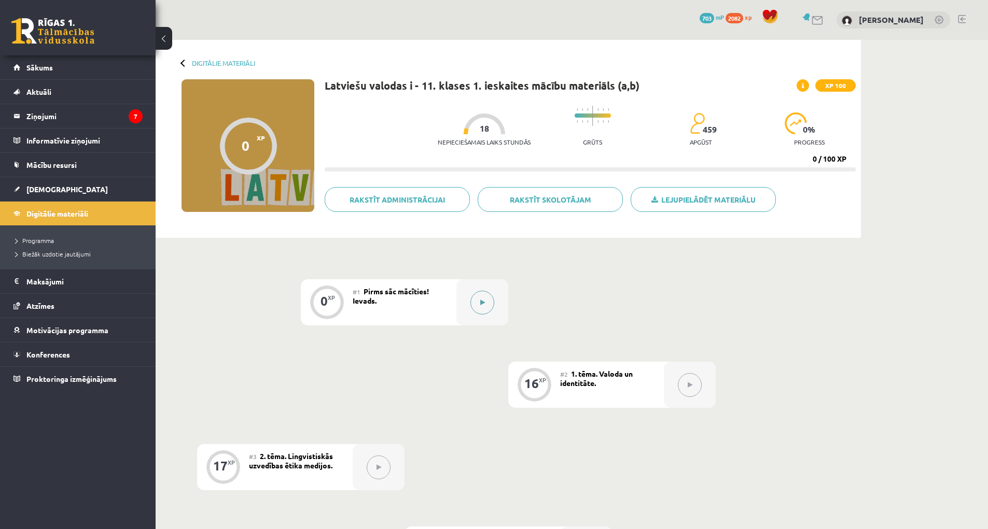
click at [479, 304] on button at bounding box center [482, 303] width 24 height 24
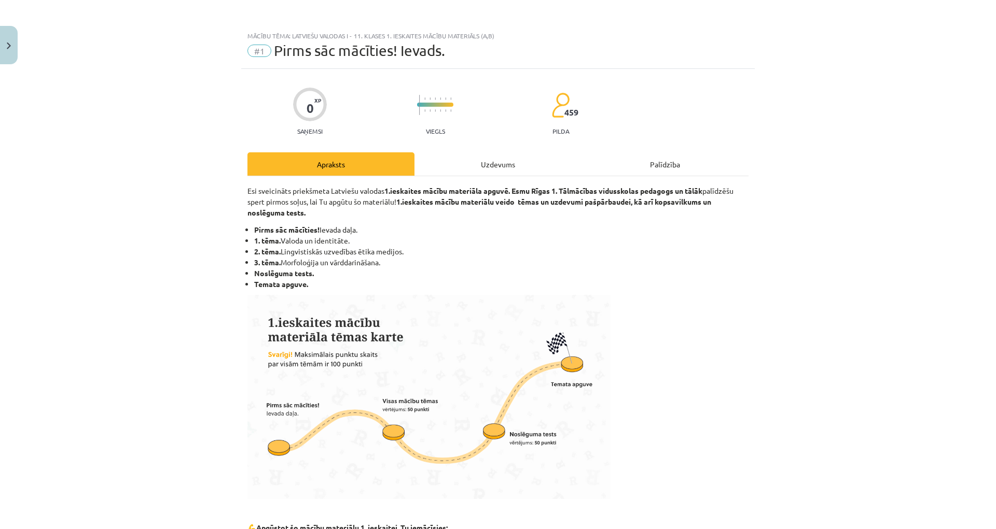
click at [510, 164] on div "Uzdevums" at bounding box center [497, 163] width 167 height 23
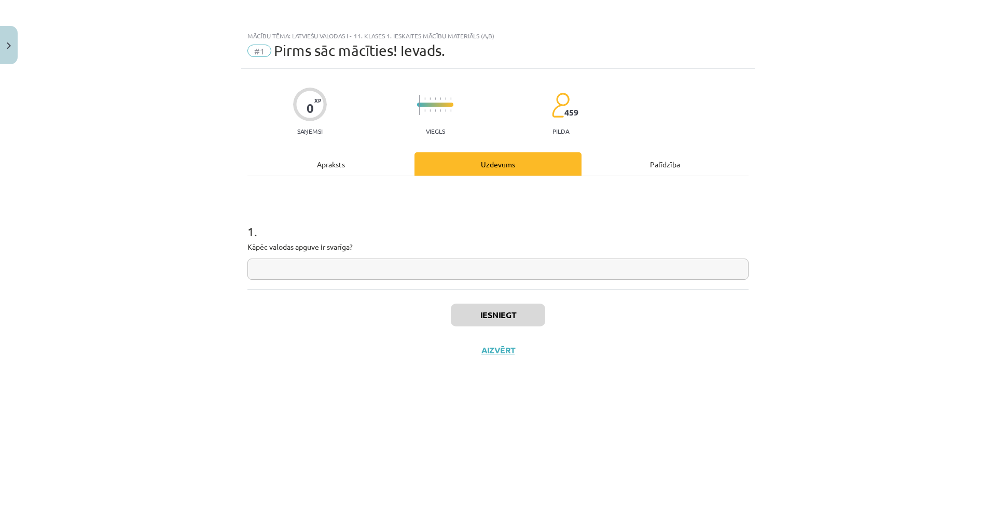
click at [410, 271] on input "text" at bounding box center [497, 269] width 501 height 21
type input "**********"
click at [491, 305] on button "Iesniegt" at bounding box center [498, 315] width 94 height 23
click at [538, 352] on button "Nākamā nodarbība" at bounding box center [498, 357] width 102 height 24
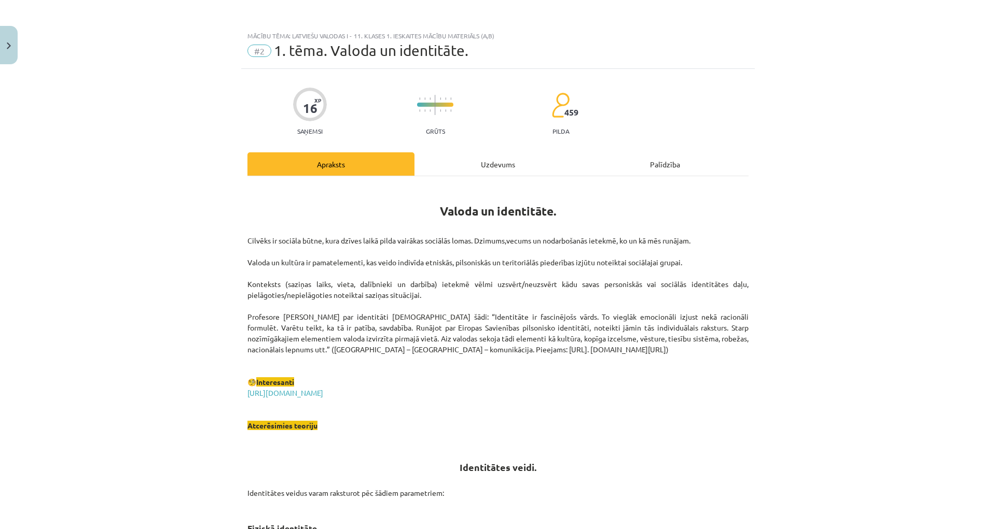
click at [495, 162] on div "Uzdevums" at bounding box center [497, 163] width 167 height 23
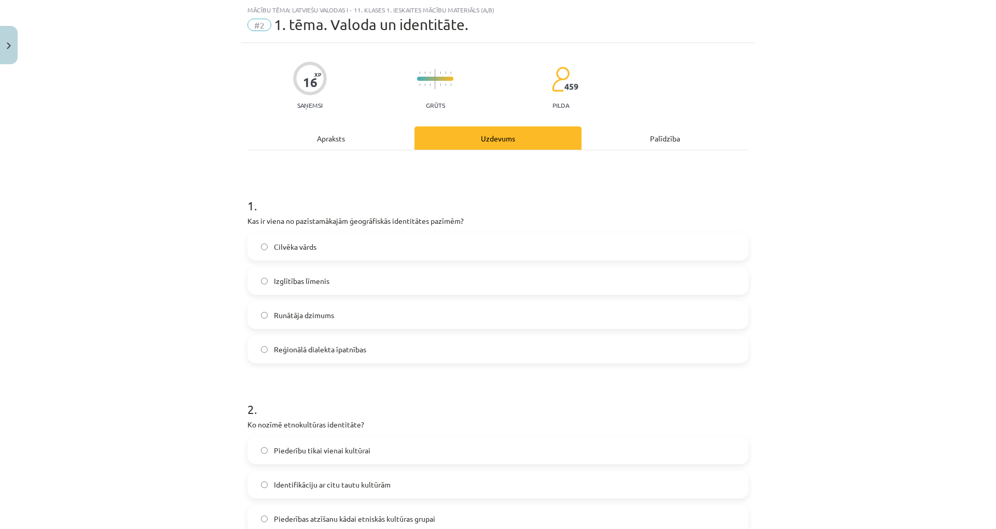
scroll to position [181, 0]
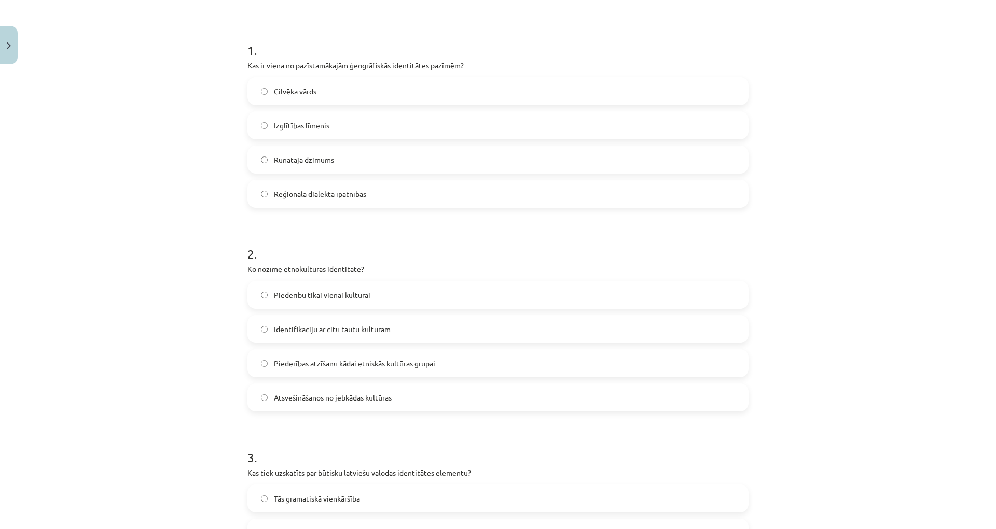
click at [396, 193] on label "Reģionālā dialekta īpatnības" at bounding box center [497, 194] width 499 height 26
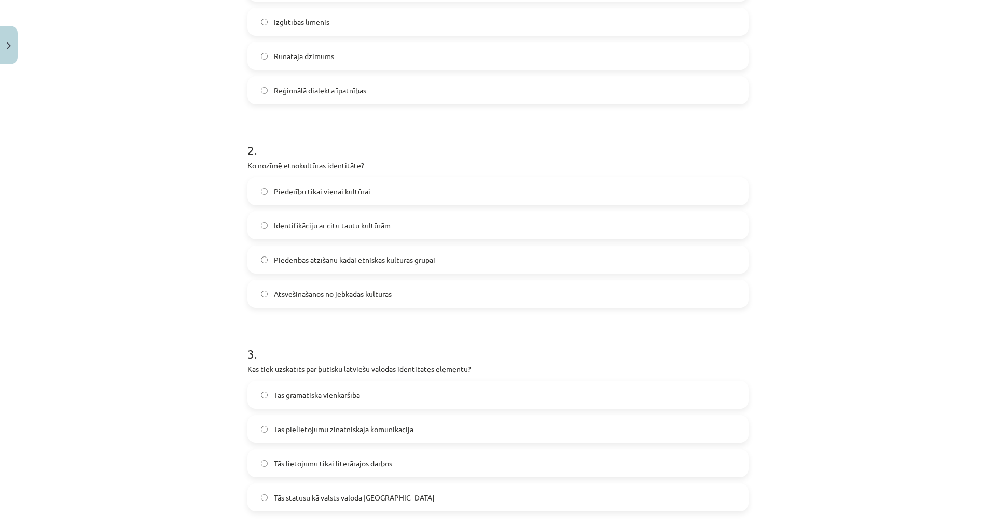
scroll to position [337, 0]
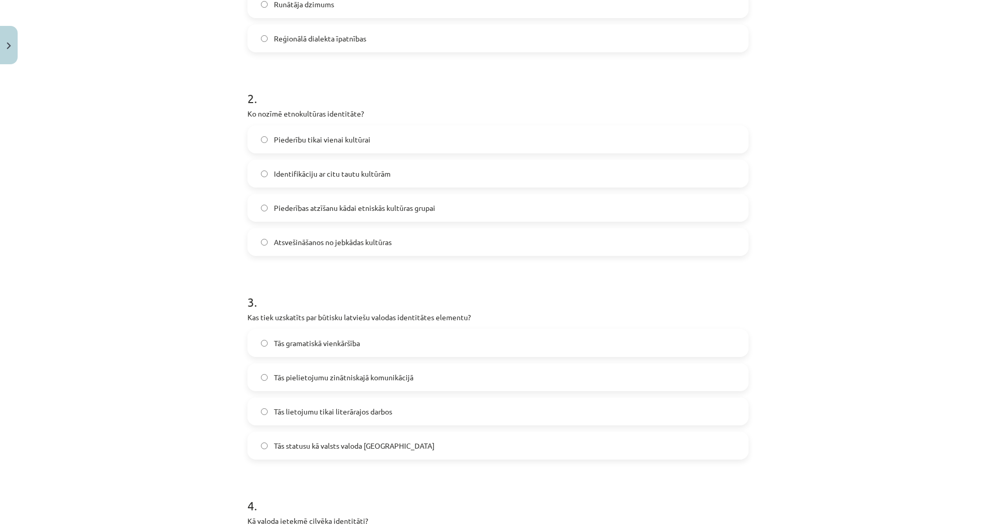
click at [402, 211] on span "Piederības atzīšanu kādai etniskās kultūras grupai" at bounding box center [354, 208] width 161 height 11
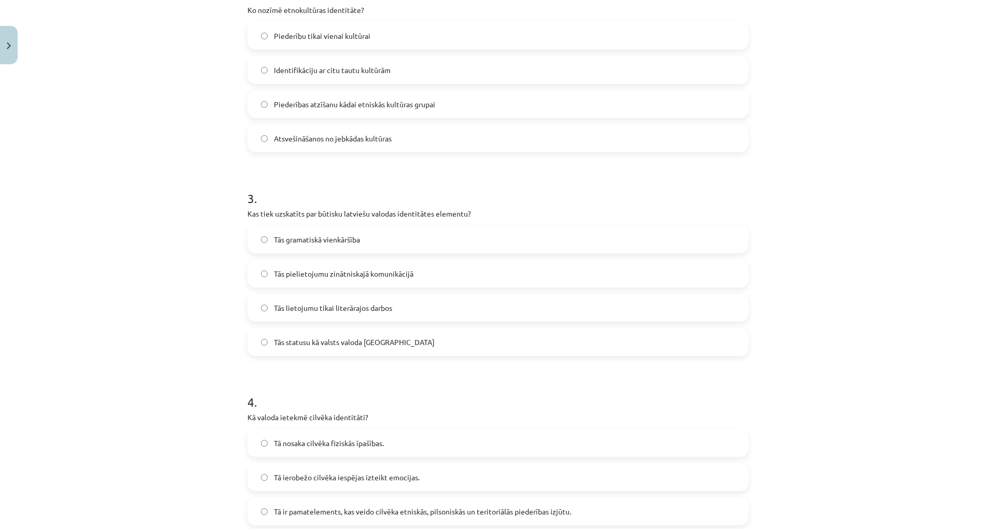
click at [389, 342] on label "Tās statusu kā valsts valoda [GEOGRAPHIC_DATA]" at bounding box center [497, 342] width 499 height 26
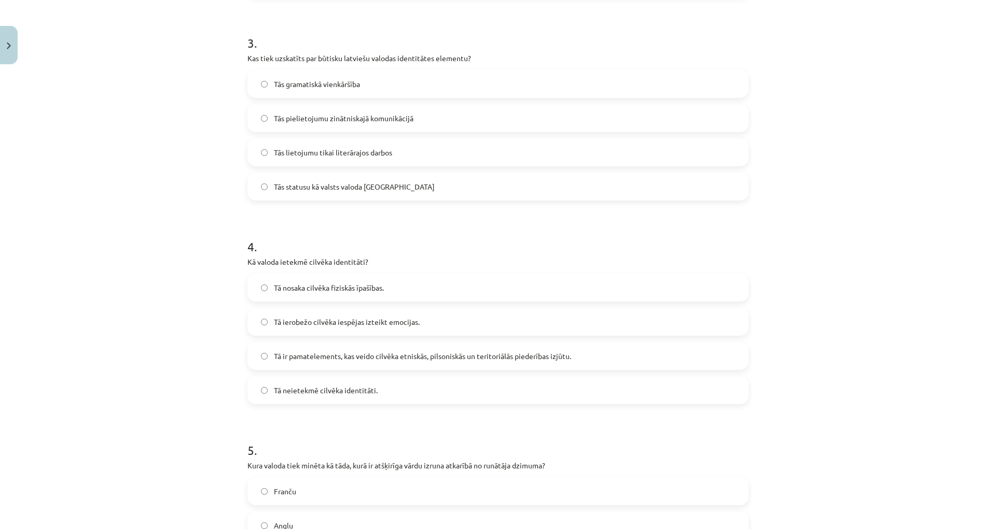
scroll to position [752, 0]
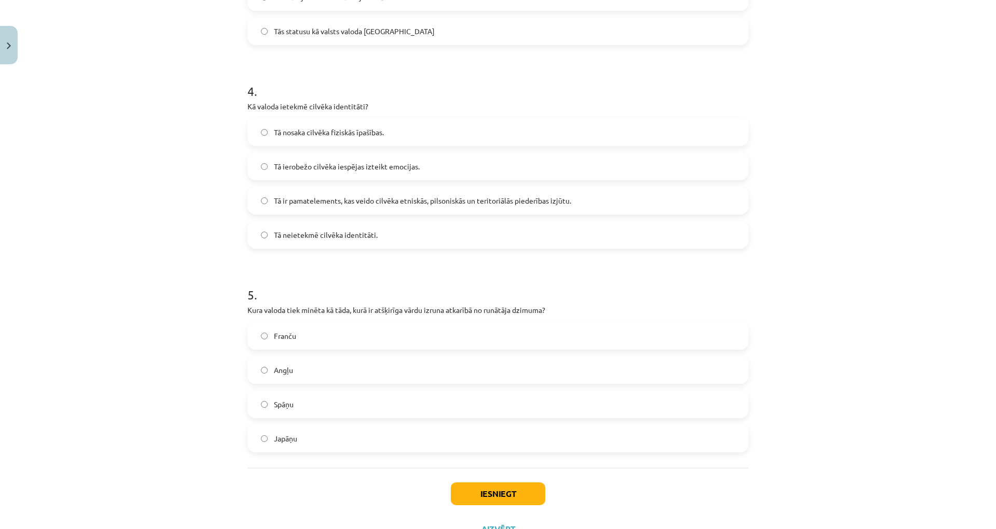
click at [442, 202] on span "Tā ir pamatelements, kas veido cilvēka etniskās, pilsoniskās un teritoriālās pi…" at bounding box center [422, 200] width 297 height 11
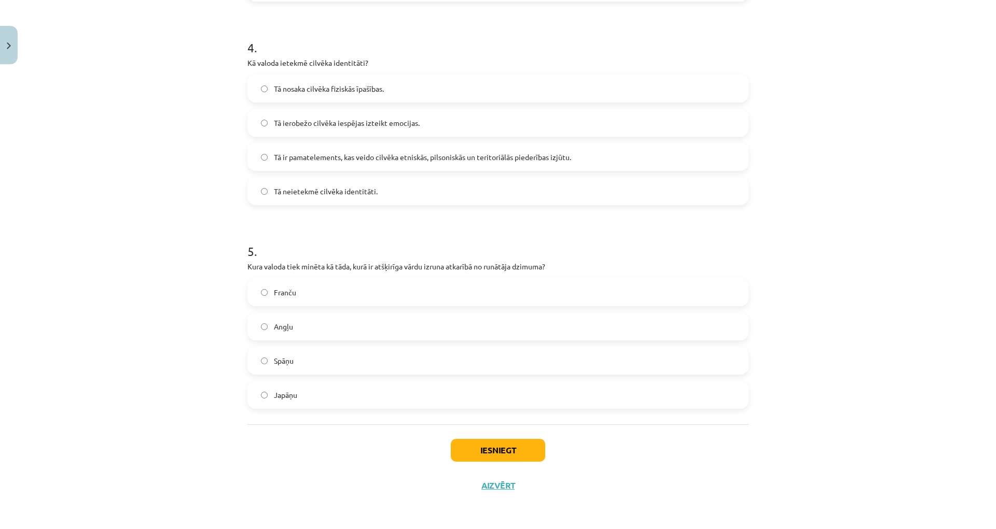
click at [329, 395] on label "Japāņu" at bounding box center [497, 395] width 499 height 26
click at [478, 455] on button "Iesniegt" at bounding box center [498, 450] width 94 height 23
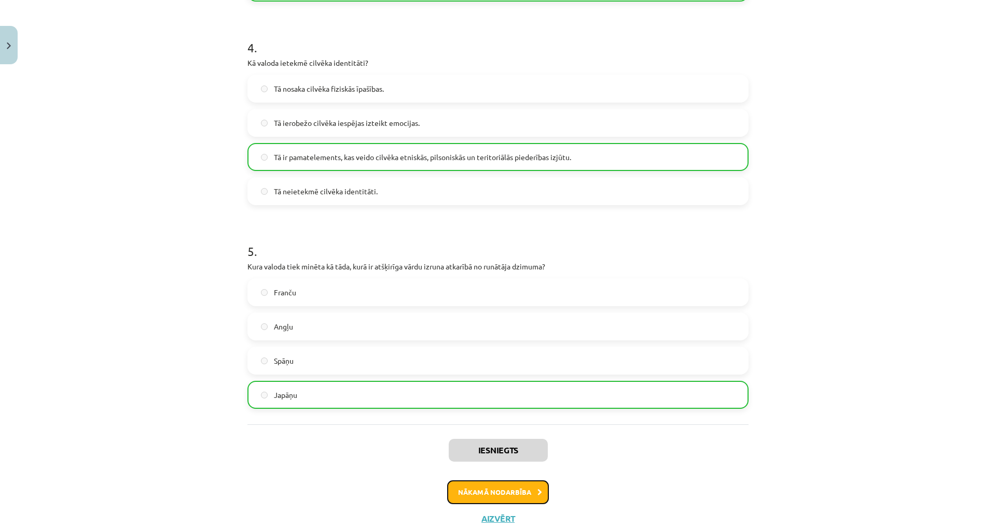
click at [500, 500] on button "Nākamā nodarbība" at bounding box center [498, 493] width 102 height 24
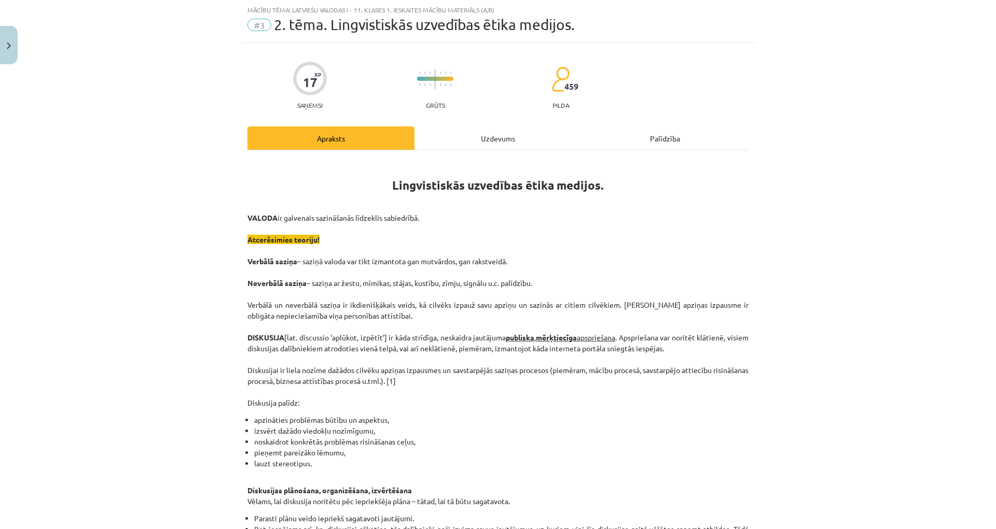
click at [490, 138] on div "Uzdevums" at bounding box center [497, 138] width 167 height 23
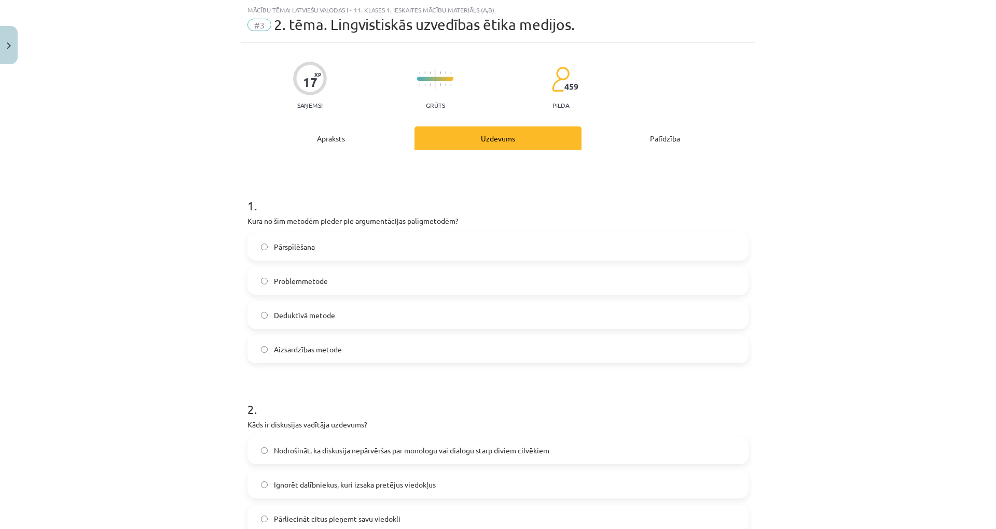
click at [424, 248] on label "Pārspīlēšana" at bounding box center [497, 247] width 499 height 26
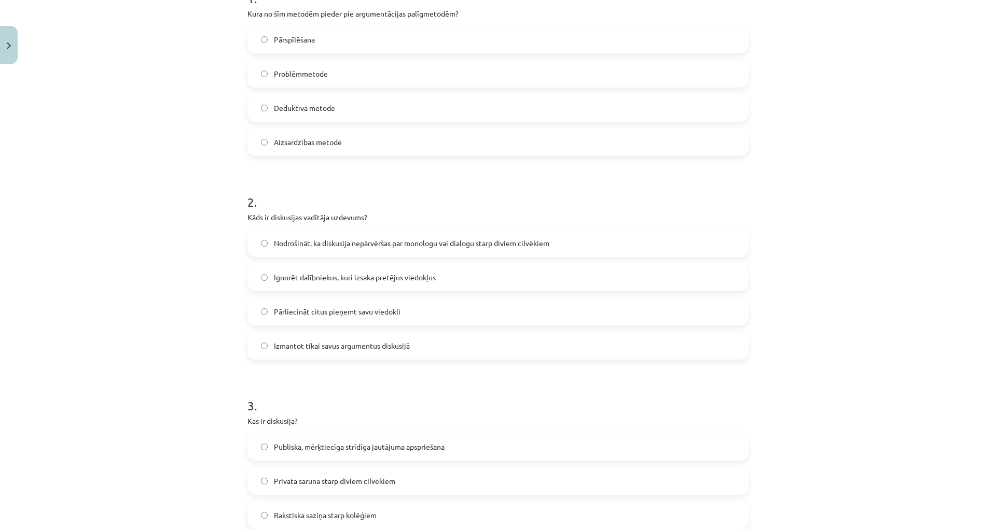
click at [390, 244] on span "Nodrošināt, ka diskusija nepārvēršas par monologu vai dialogu starp diviem cilv…" at bounding box center [411, 243] width 275 height 11
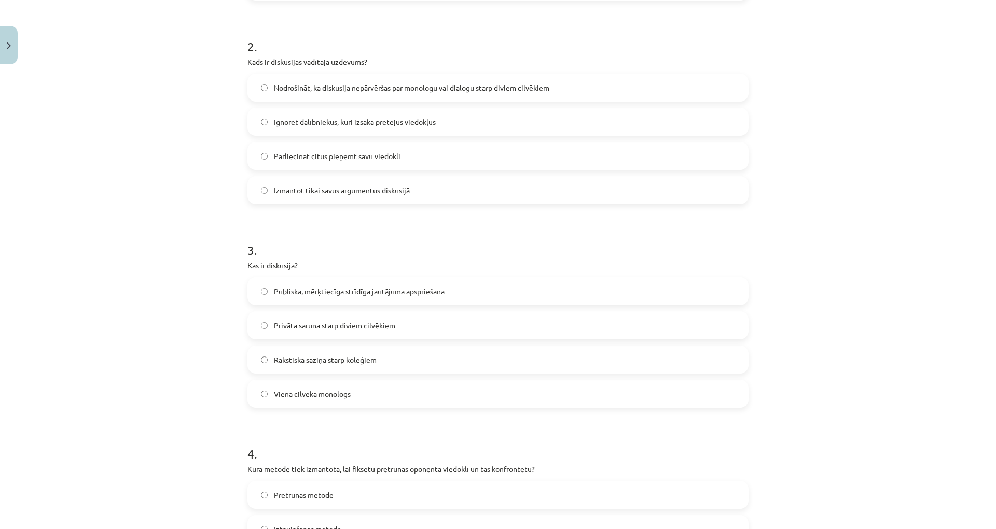
click at [414, 283] on label "Publiska, mērķtiecīga strīdīga jautājuma apspriešana" at bounding box center [497, 291] width 499 height 26
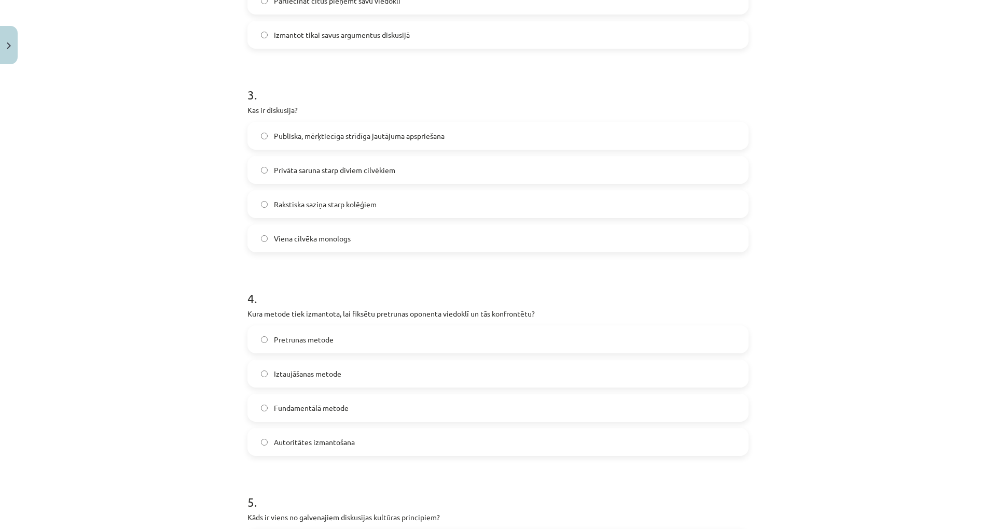
scroll to position [700, 0]
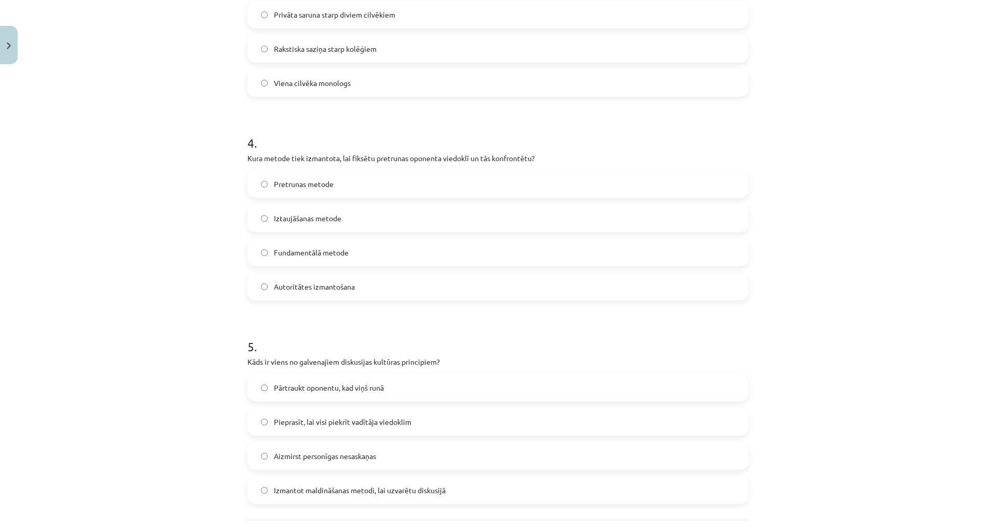
click at [330, 188] on label "Pretrunas metode" at bounding box center [497, 184] width 499 height 26
click at [405, 456] on label "Aizmirst personīgas nesaskaņas" at bounding box center [497, 456] width 499 height 26
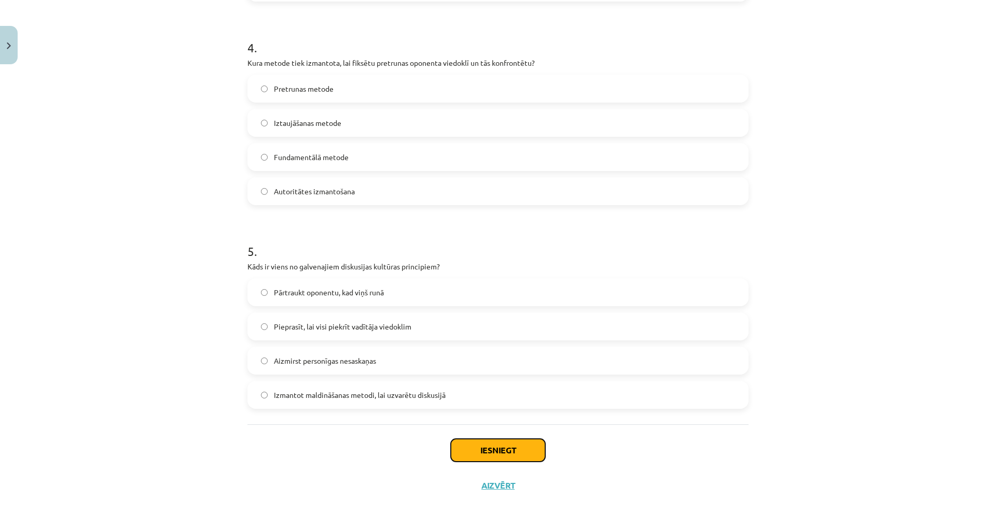
click at [513, 457] on button "Iesniegt" at bounding box center [498, 450] width 94 height 23
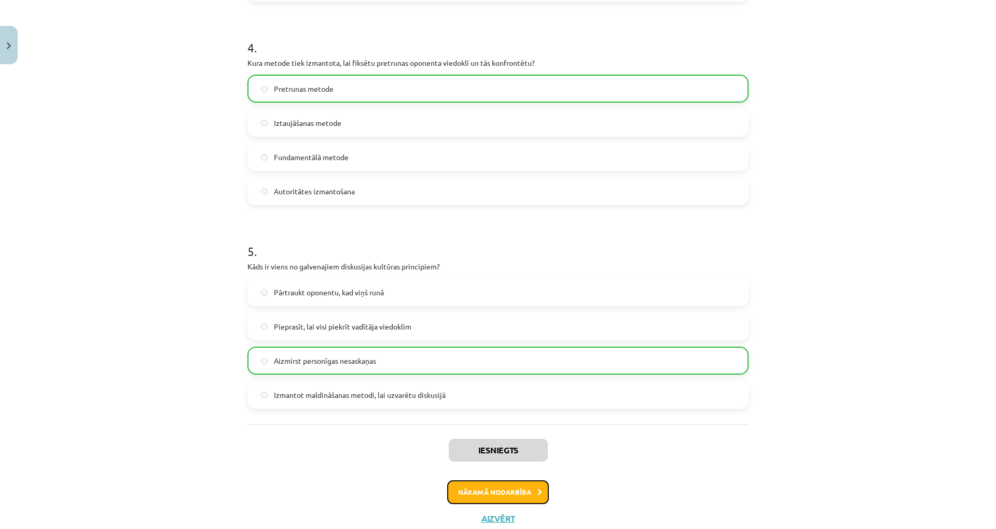
click at [503, 497] on button "Nākamā nodarbība" at bounding box center [498, 493] width 102 height 24
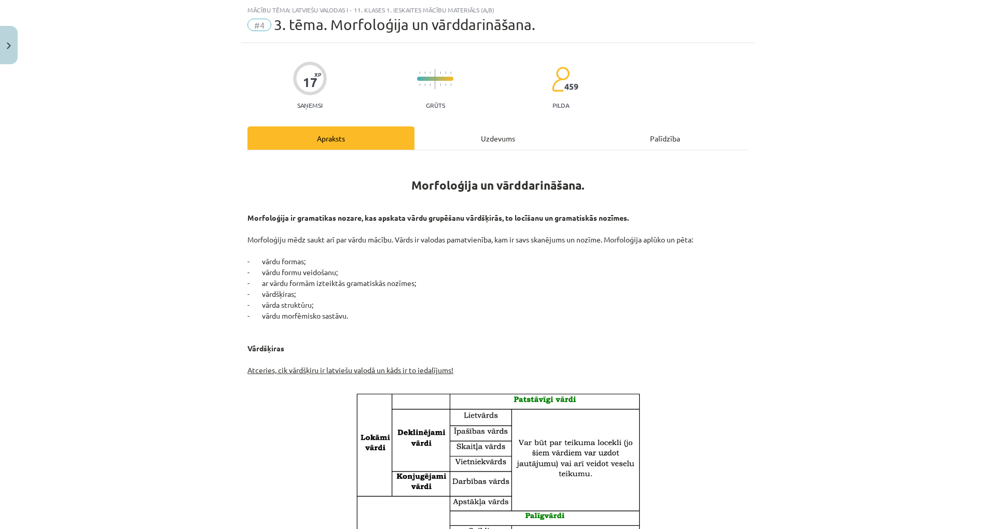
click at [497, 134] on div "Uzdevums" at bounding box center [497, 138] width 167 height 23
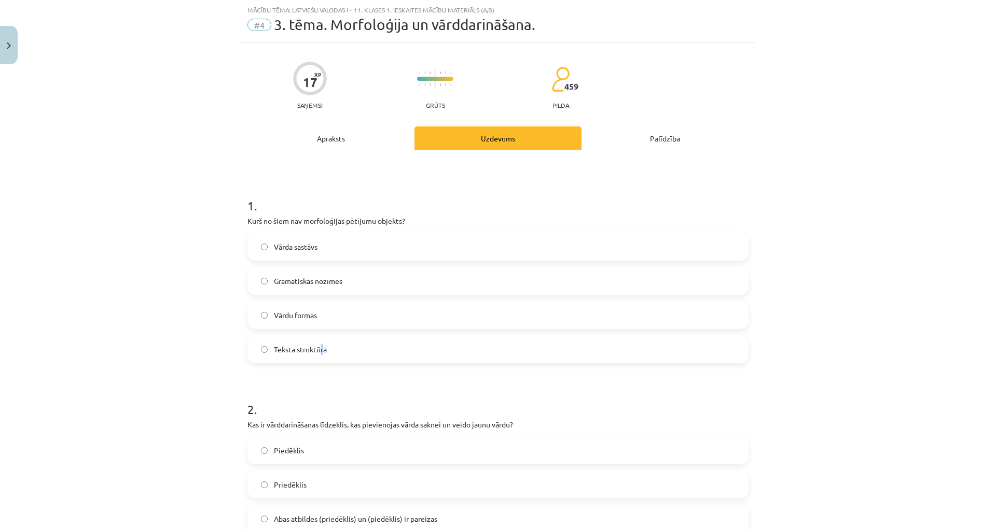
click at [319, 346] on span "Teksta struktūra" at bounding box center [300, 349] width 53 height 11
click at [420, 340] on label "Teksta struktūra" at bounding box center [497, 350] width 499 height 26
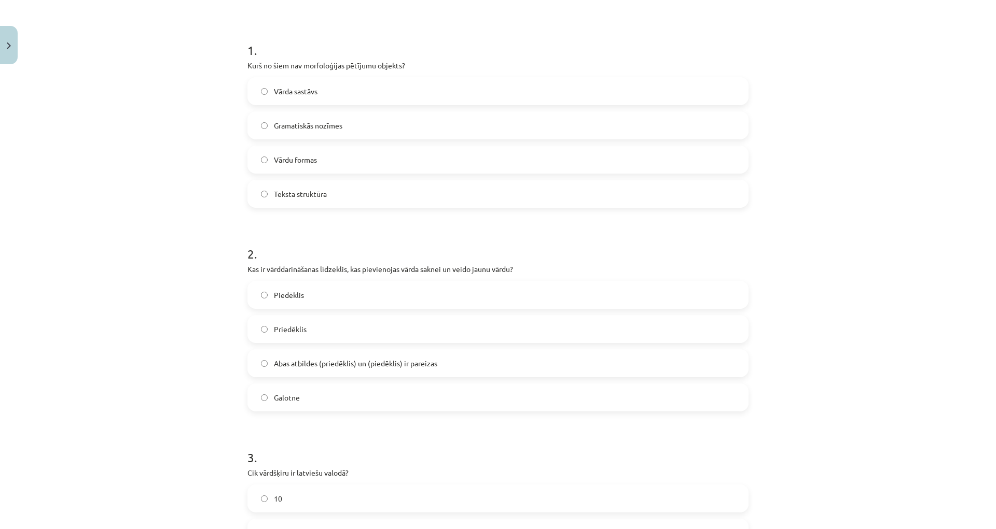
scroll to position [337, 0]
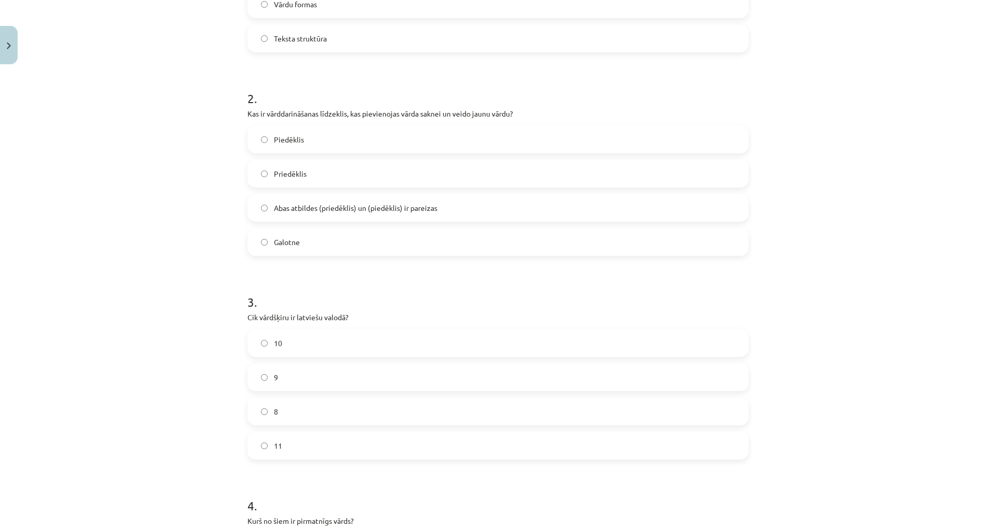
click at [353, 203] on span "Abas atbildes (priedēklis) un (piedēklis) ir pareizas" at bounding box center [355, 208] width 163 height 11
click at [351, 339] on label "10" at bounding box center [497, 343] width 499 height 26
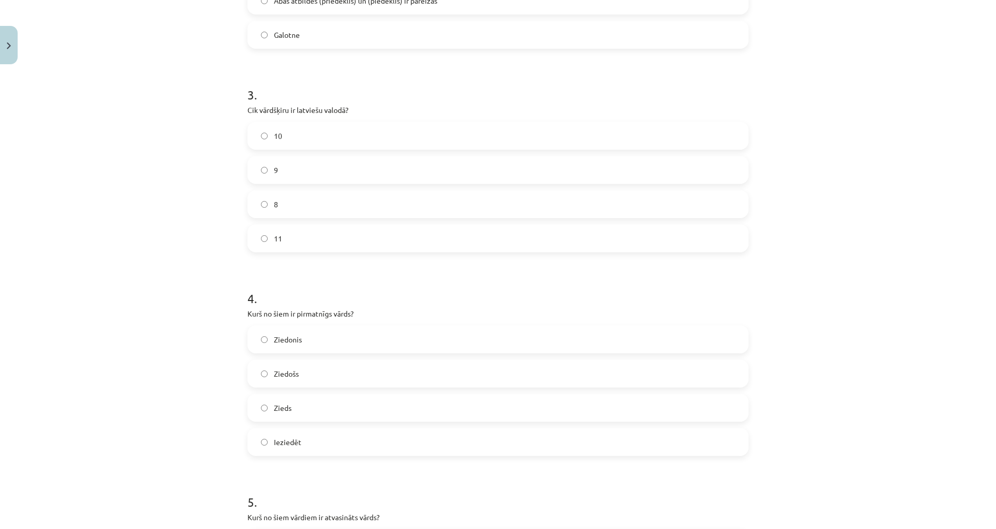
scroll to position [596, 0]
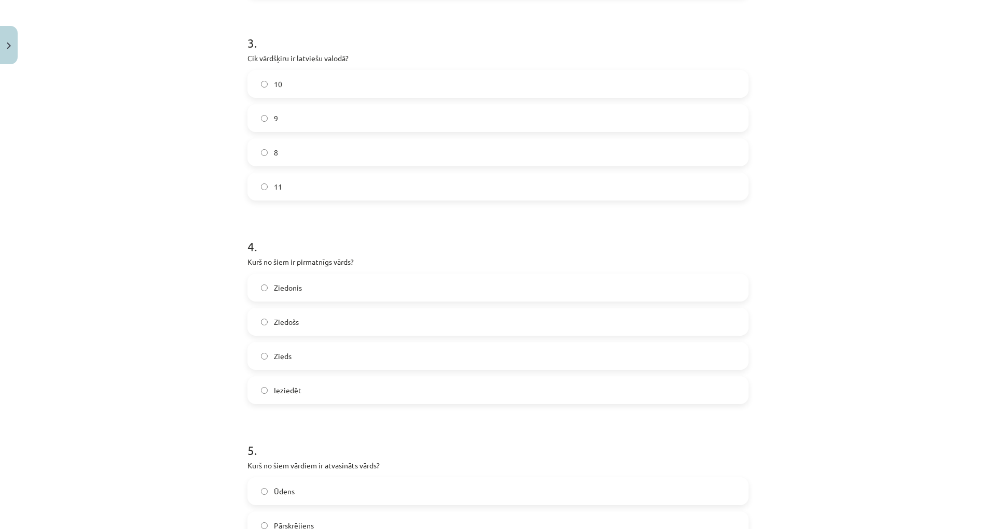
click at [298, 355] on label "Zieds" at bounding box center [497, 356] width 499 height 26
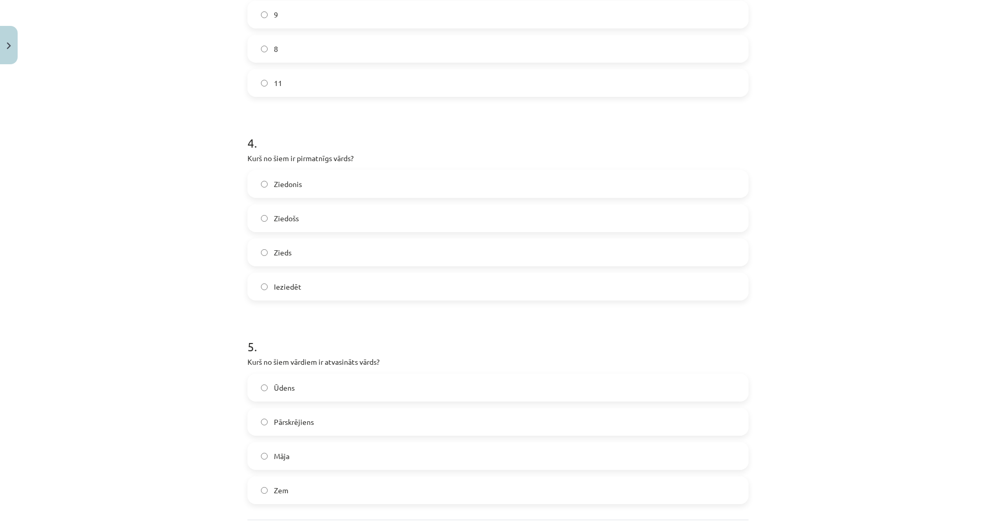
scroll to position [795, 0]
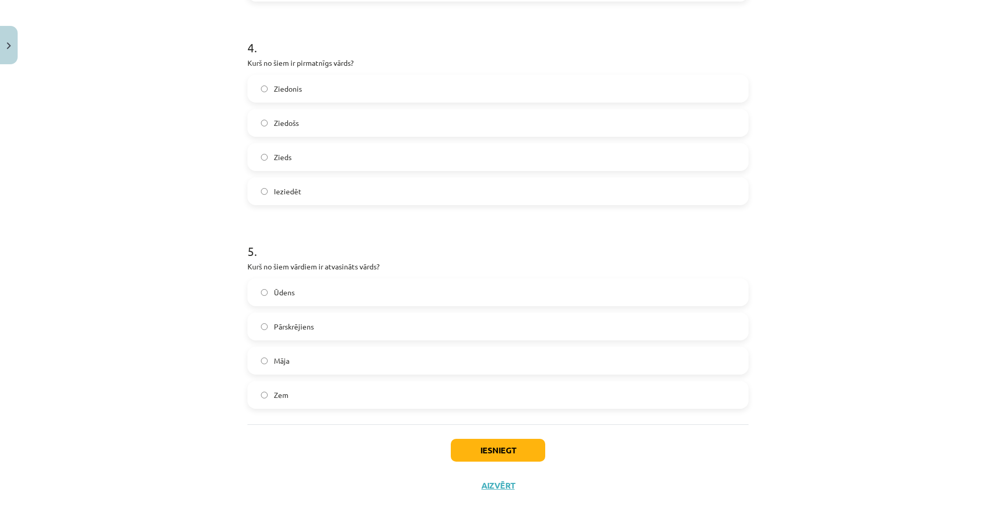
click at [400, 324] on label "Pārskrējiens" at bounding box center [497, 327] width 499 height 26
click at [497, 442] on button "Iesniegt" at bounding box center [498, 450] width 94 height 23
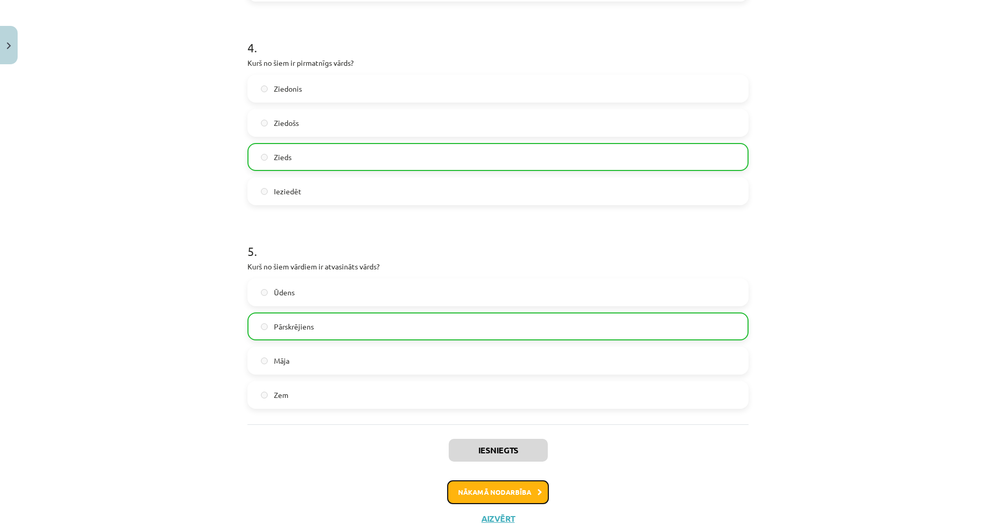
click at [496, 485] on button "Nākamā nodarbība" at bounding box center [498, 493] width 102 height 24
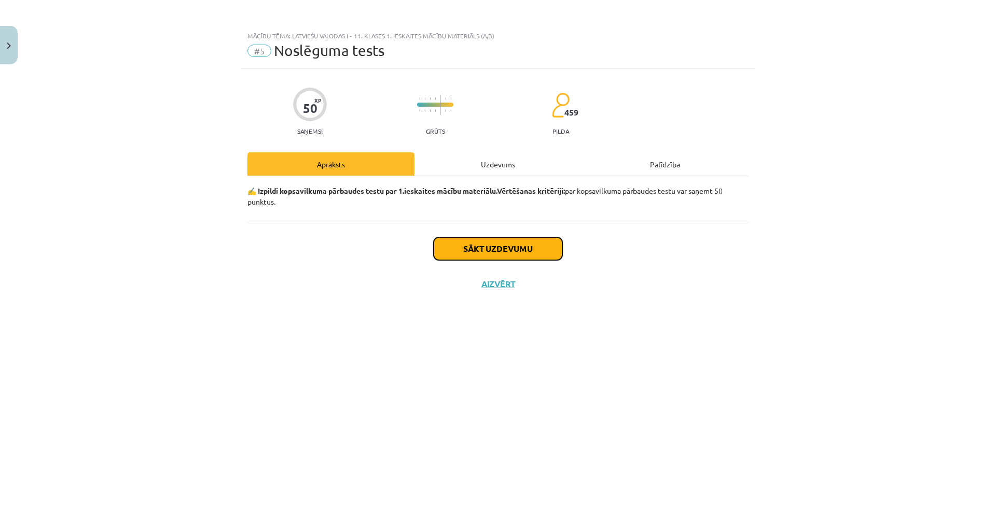
click at [525, 255] on button "Sākt uzdevumu" at bounding box center [497, 248] width 129 height 23
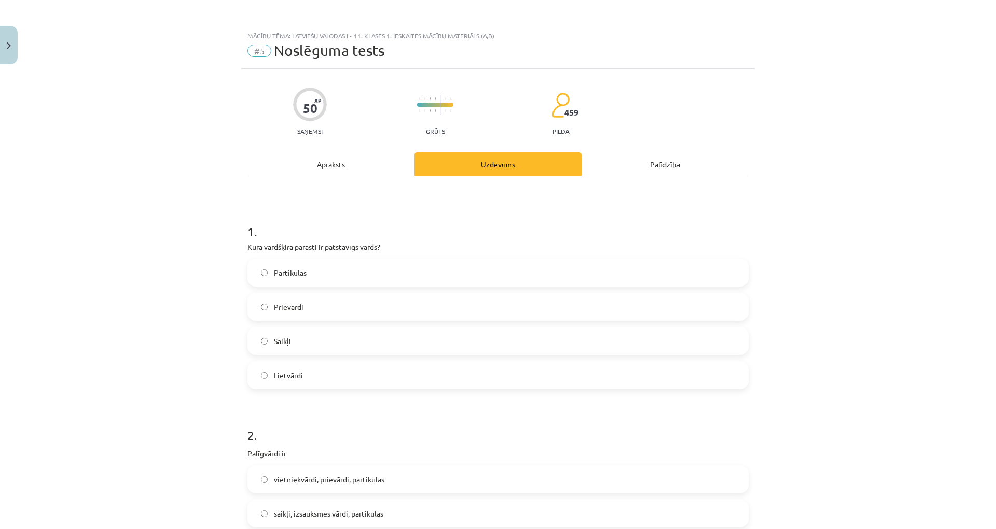
click at [332, 384] on label "Lietvārdi" at bounding box center [497, 375] width 499 height 26
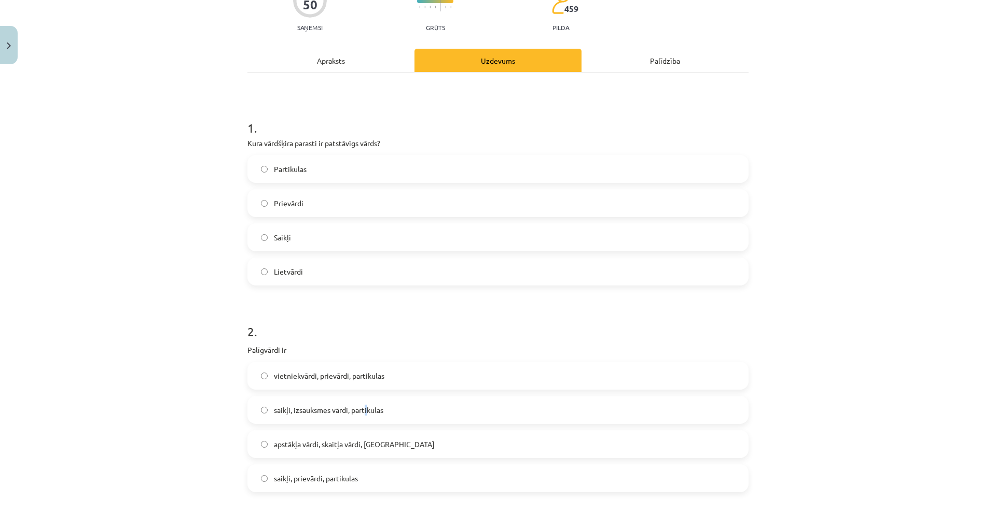
click at [365, 405] on span "saikļi, izsauksmes vārdi, partikulas" at bounding box center [328, 410] width 109 height 11
click at [340, 471] on label "saikļi, prievārdi, partikulas" at bounding box center [497, 479] width 499 height 26
click at [328, 473] on span "saikļi, prievārdi, partikulas" at bounding box center [316, 478] width 84 height 11
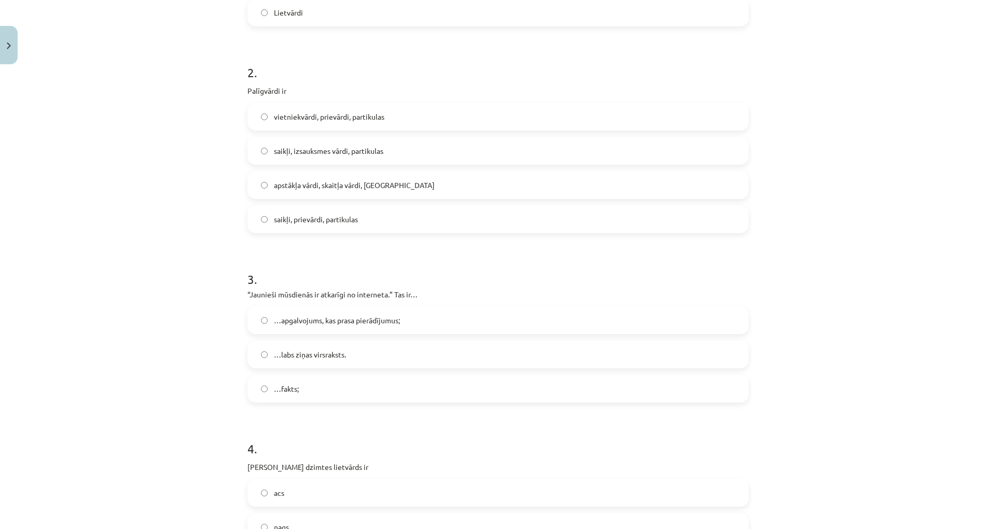
scroll to position [467, 0]
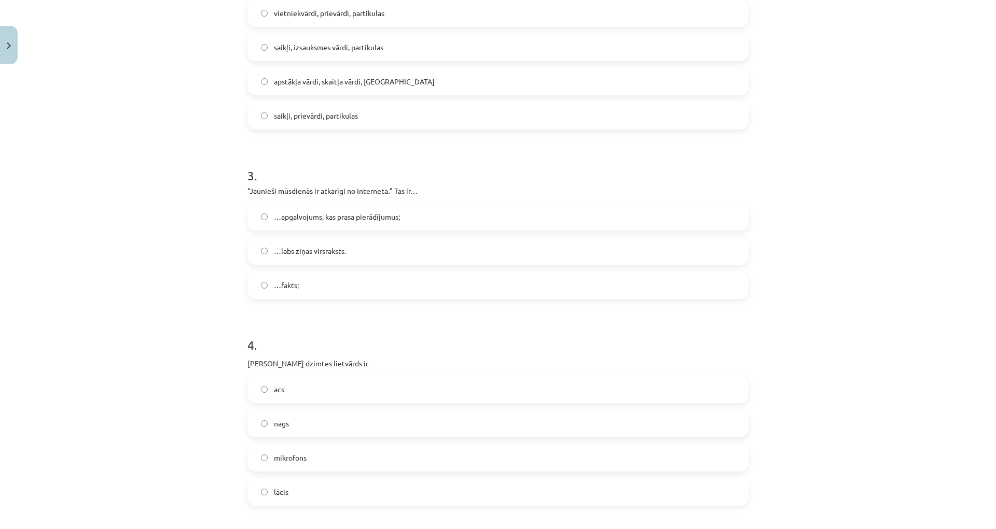
click at [405, 219] on label "…apgalvojums, kas prasa pierādījumus;" at bounding box center [497, 217] width 499 height 26
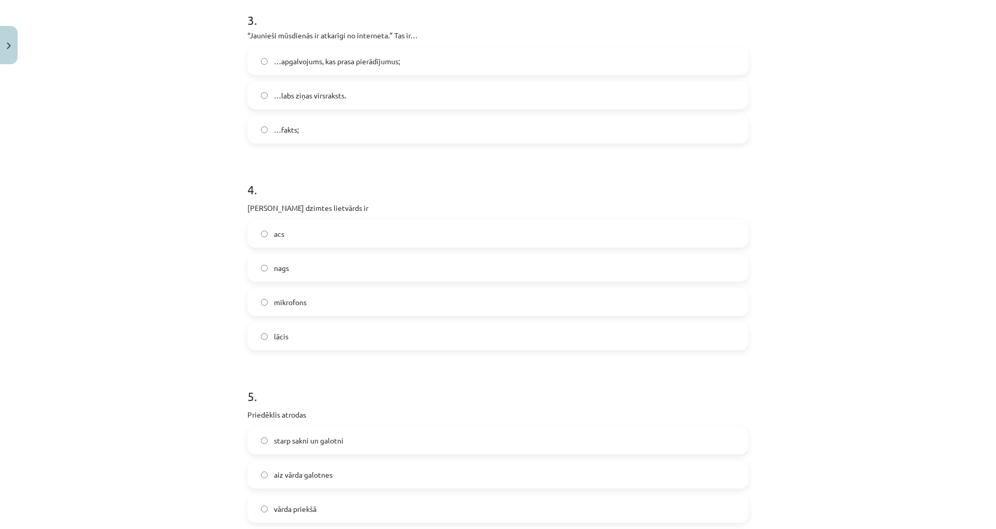
click at [315, 239] on label "acs" at bounding box center [497, 234] width 499 height 26
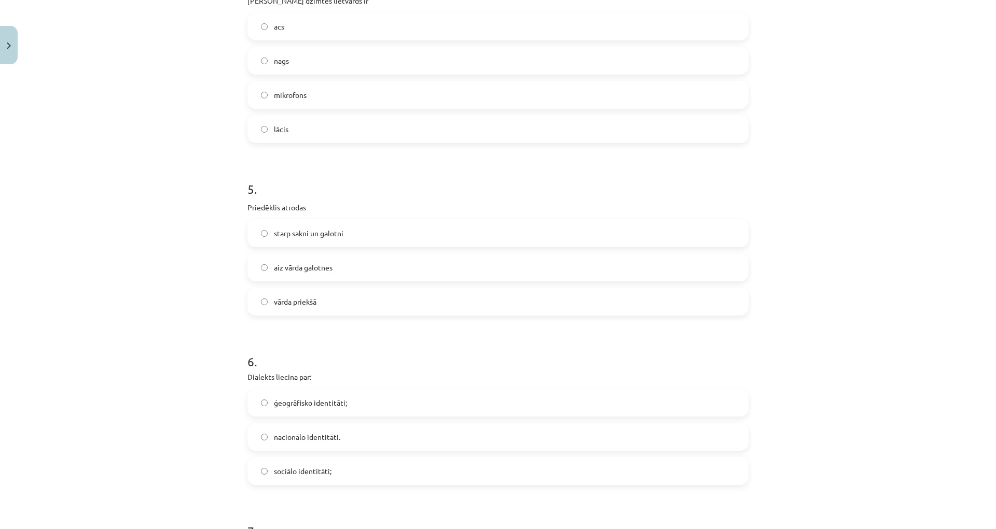
click at [360, 295] on label "vārda priekšā" at bounding box center [497, 302] width 499 height 26
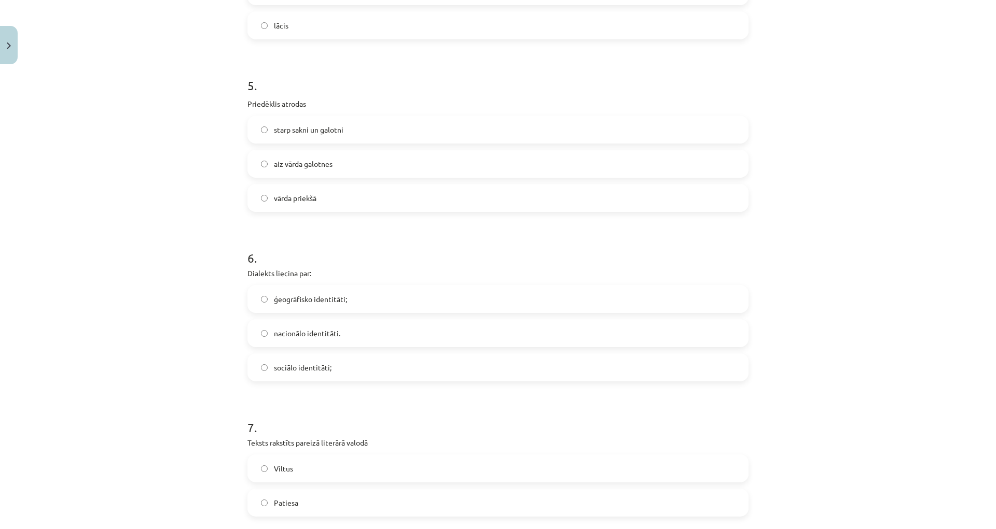
scroll to position [1037, 0]
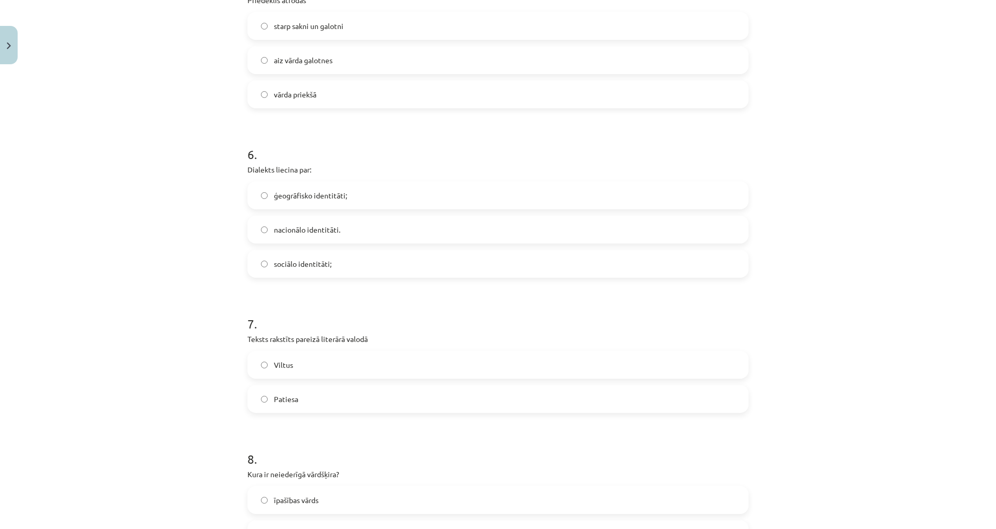
click at [372, 204] on label "ģeogrāfisko identitāti;" at bounding box center [497, 196] width 499 height 26
click at [350, 408] on label "Patiesa" at bounding box center [497, 399] width 499 height 26
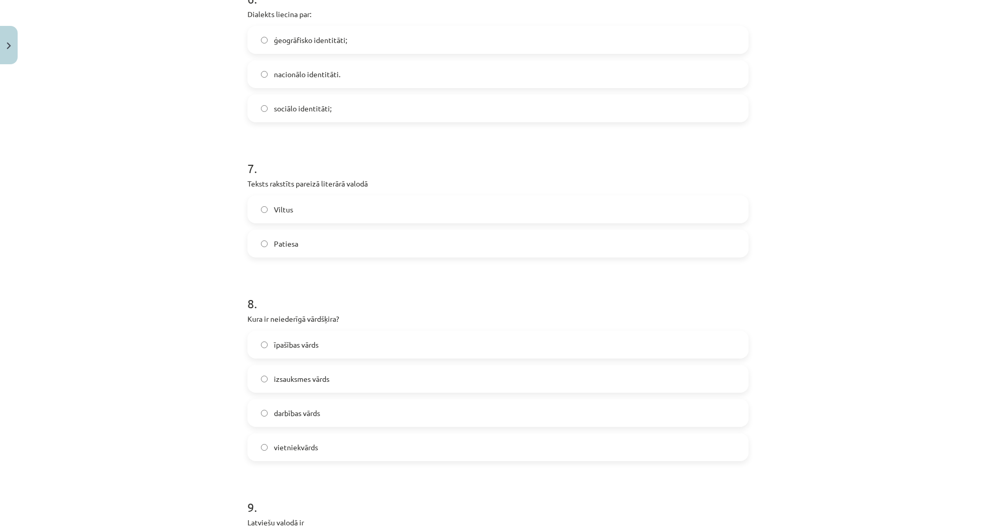
scroll to position [1244, 0]
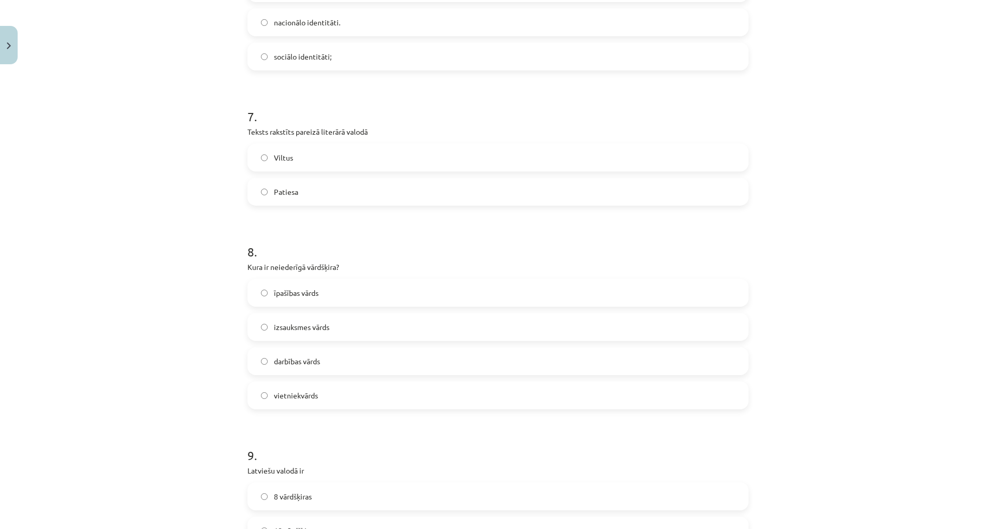
click at [388, 333] on label "izsauksmes vārds" at bounding box center [497, 327] width 499 height 26
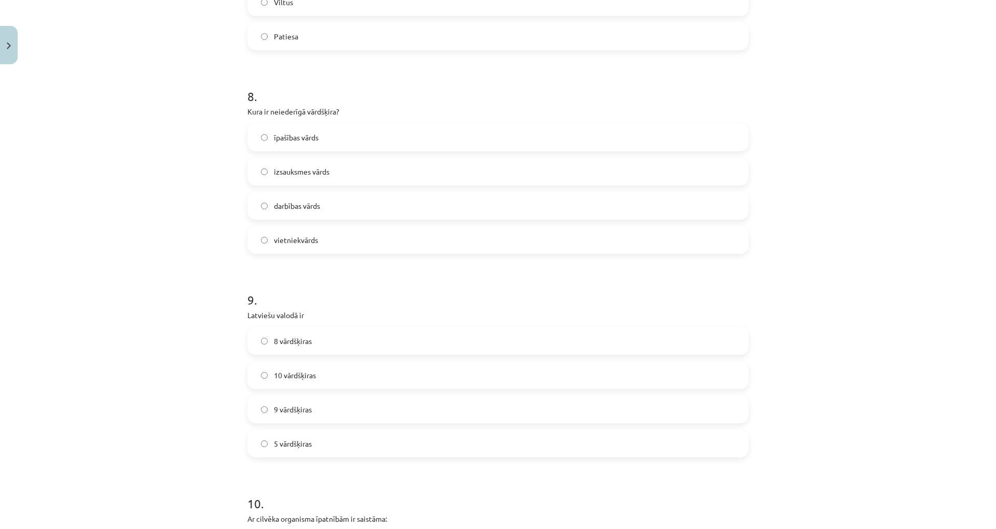
scroll to position [1452, 0]
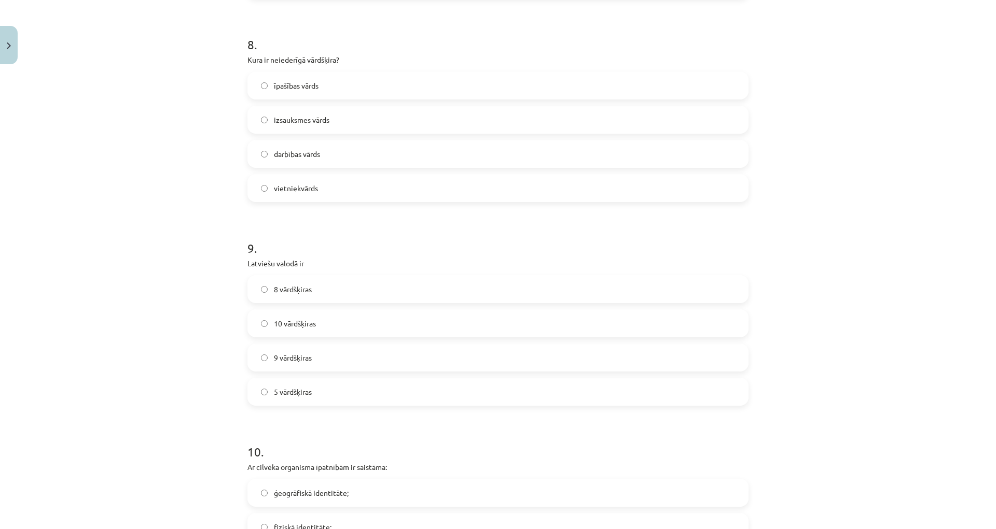
click at [381, 332] on label "10 vārdšķiras" at bounding box center [497, 324] width 499 height 26
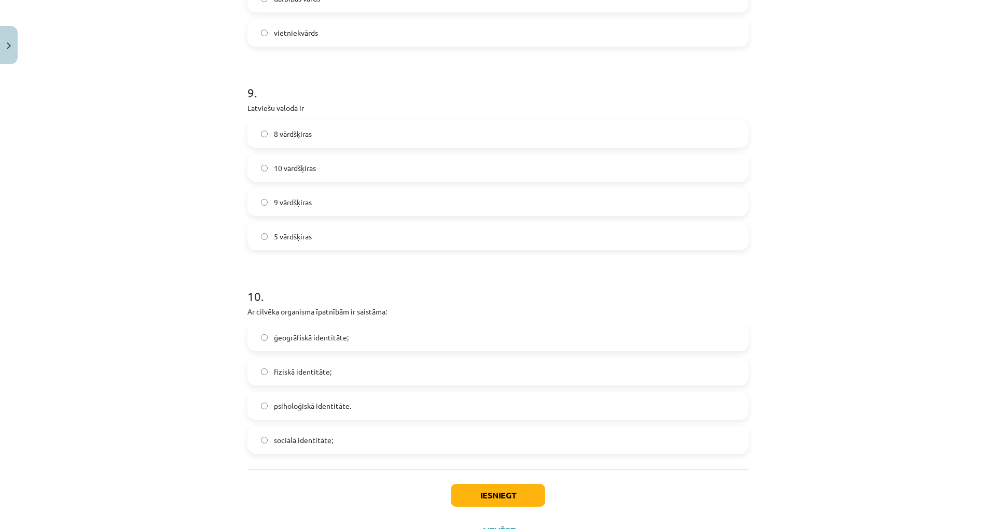
scroll to position [1653, 0]
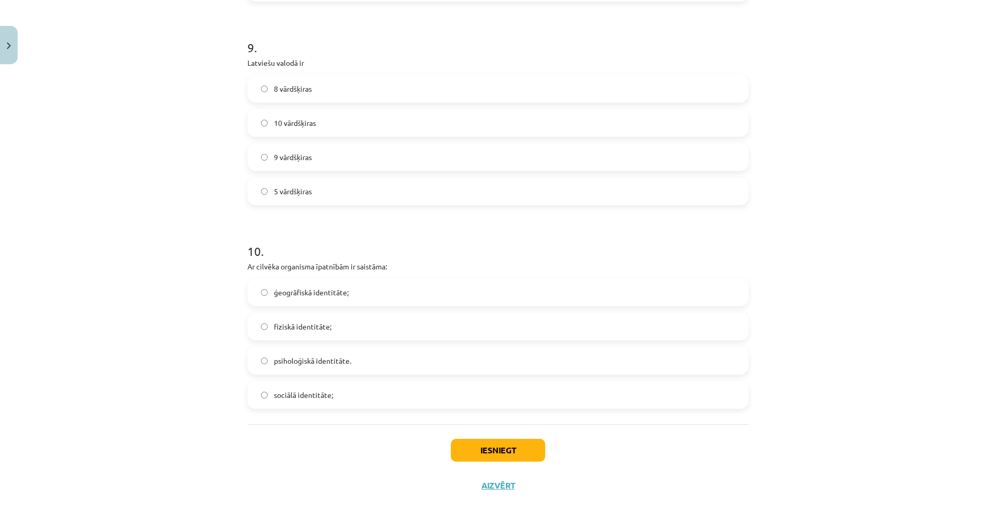
click at [359, 320] on label "fiziskā identitāte;" at bounding box center [497, 327] width 499 height 26
click at [498, 456] on button "Iesniegt" at bounding box center [498, 450] width 94 height 23
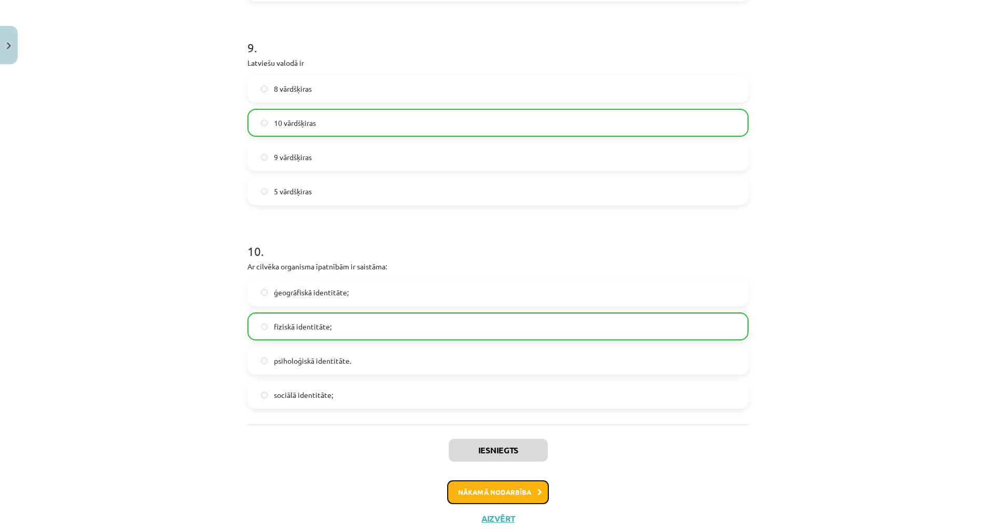
click at [510, 485] on button "Nākamā nodarbība" at bounding box center [498, 493] width 102 height 24
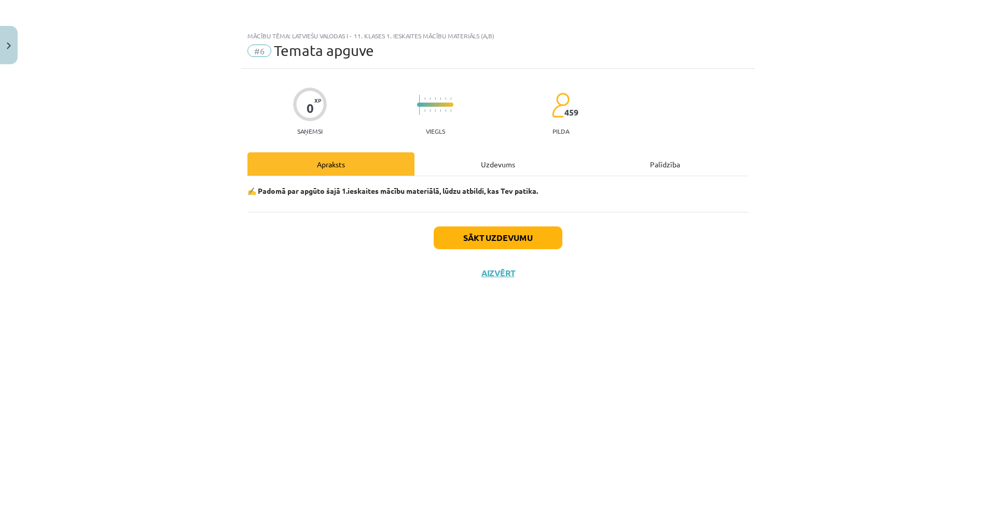
scroll to position [0, 0]
click at [518, 243] on button "Sākt uzdevumu" at bounding box center [497, 238] width 129 height 23
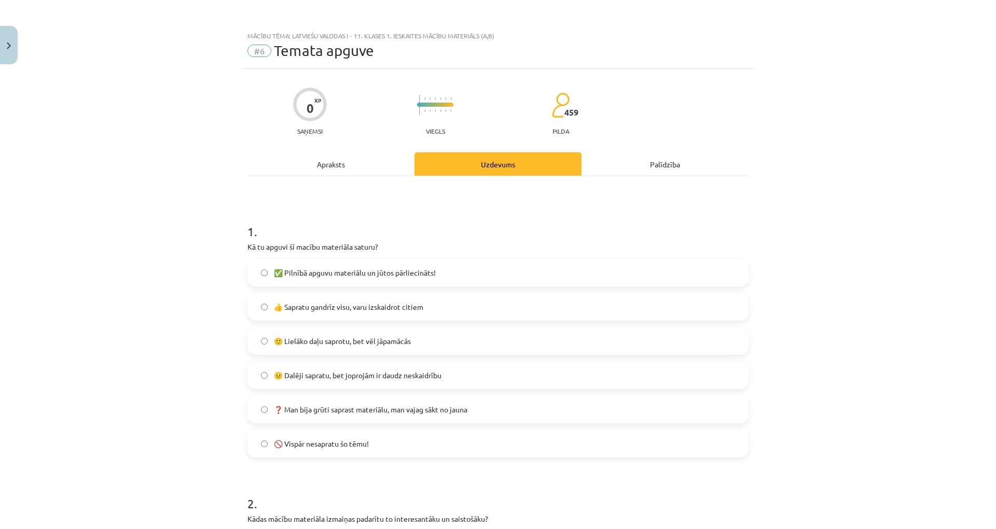
click at [394, 272] on span "✅ Pilnībā apguvu materiālu un jūtos pārliecināts!" at bounding box center [355, 273] width 162 height 11
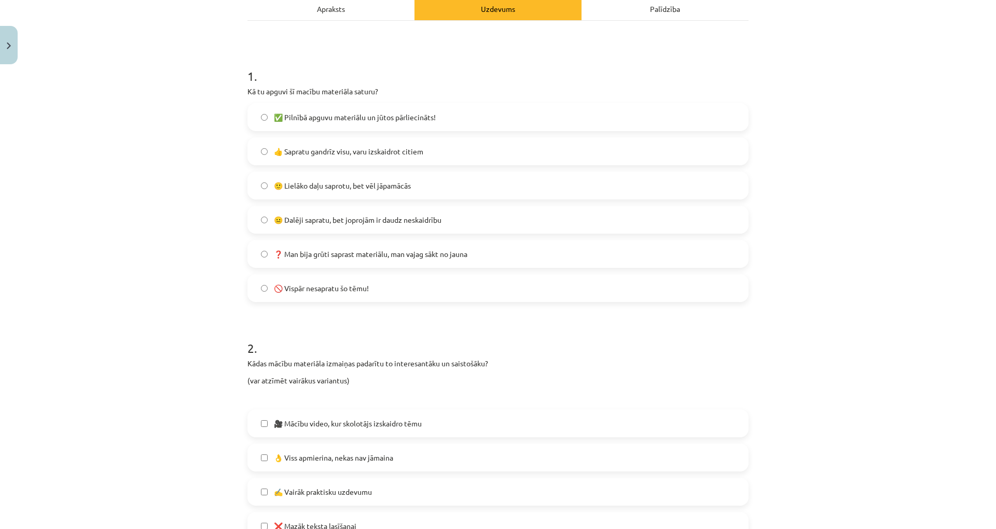
drag, startPoint x: 415, startPoint y: 300, endPoint x: 143, endPoint y: 247, distance: 276.8
click at [143, 247] on div "Mācību tēma: Latviešu valodas i - 11. klases 1. ieskaites mācību materiāls (a,b…" at bounding box center [498, 264] width 996 height 529
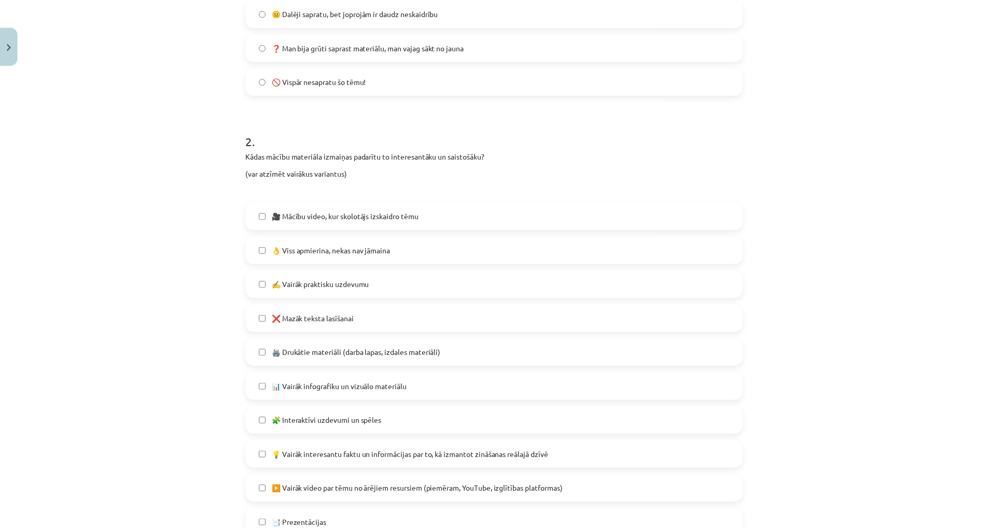
scroll to position [467, 0]
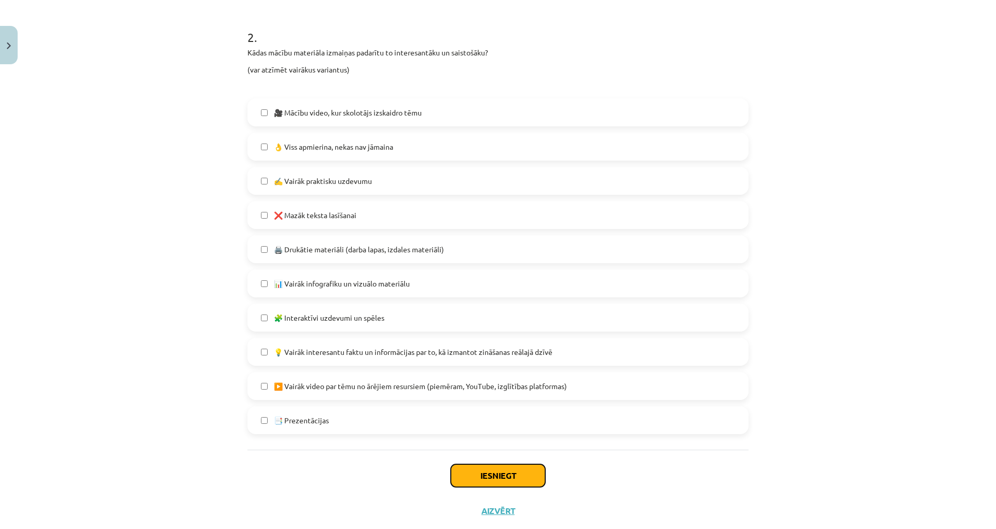
click at [476, 468] on button "Iesniegt" at bounding box center [498, 476] width 94 height 23
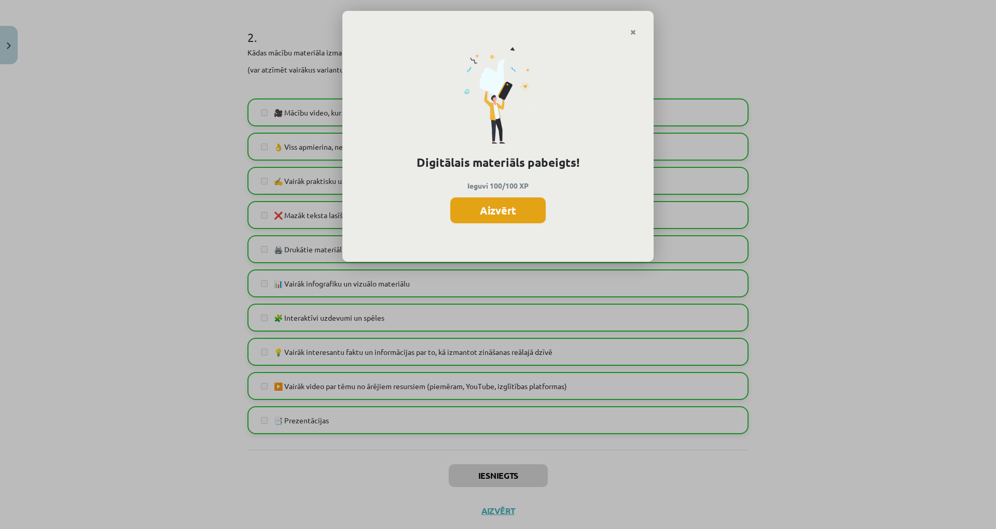
click at [531, 207] on button "Aizvērt" at bounding box center [497, 211] width 95 height 26
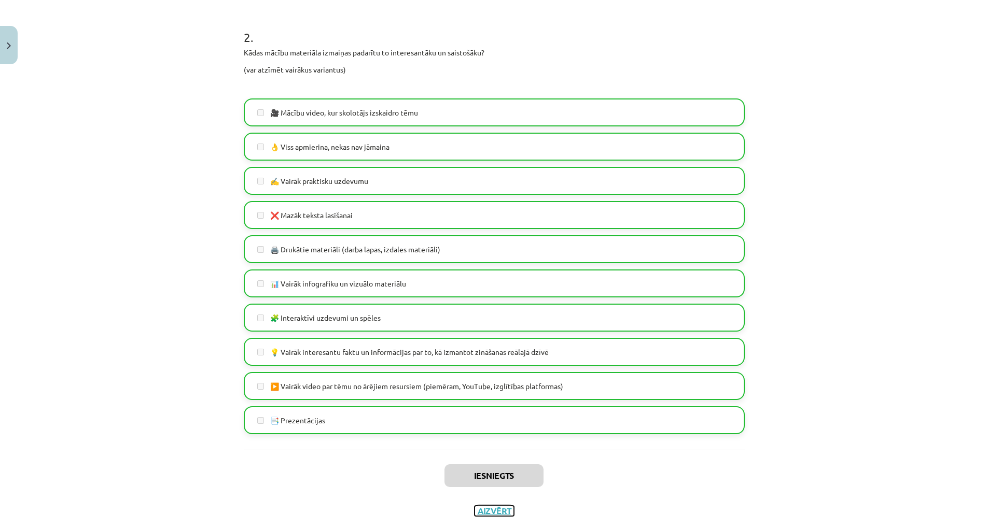
click at [501, 513] on button "Aizvērt" at bounding box center [493, 511] width 39 height 10
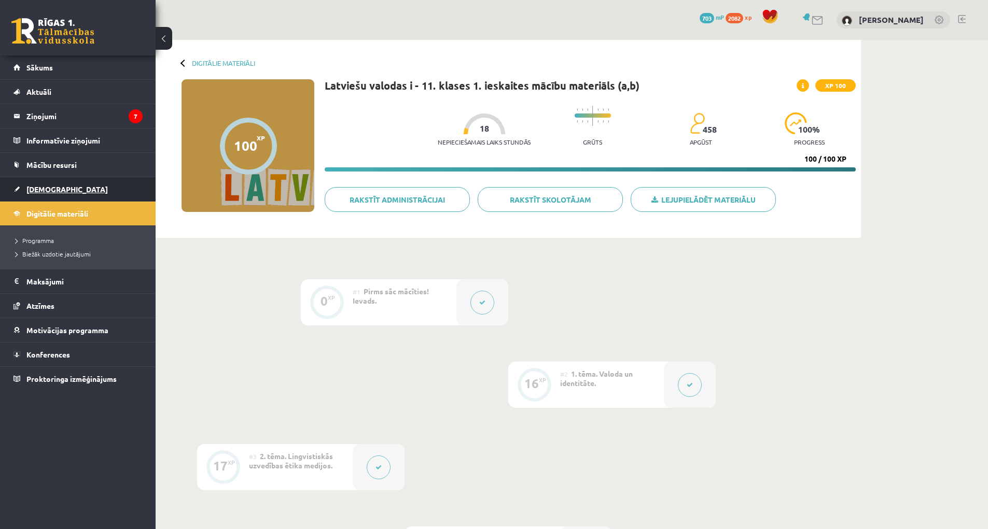
click at [37, 189] on span "[DEMOGRAPHIC_DATA]" at bounding box center [66, 189] width 81 height 9
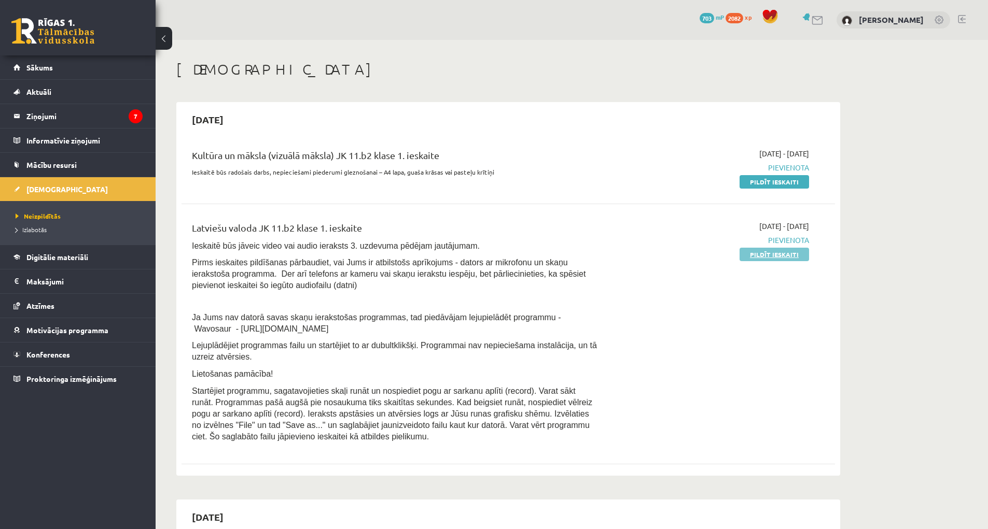
click at [770, 251] on link "Pildīt ieskaiti" at bounding box center [773, 254] width 69 height 13
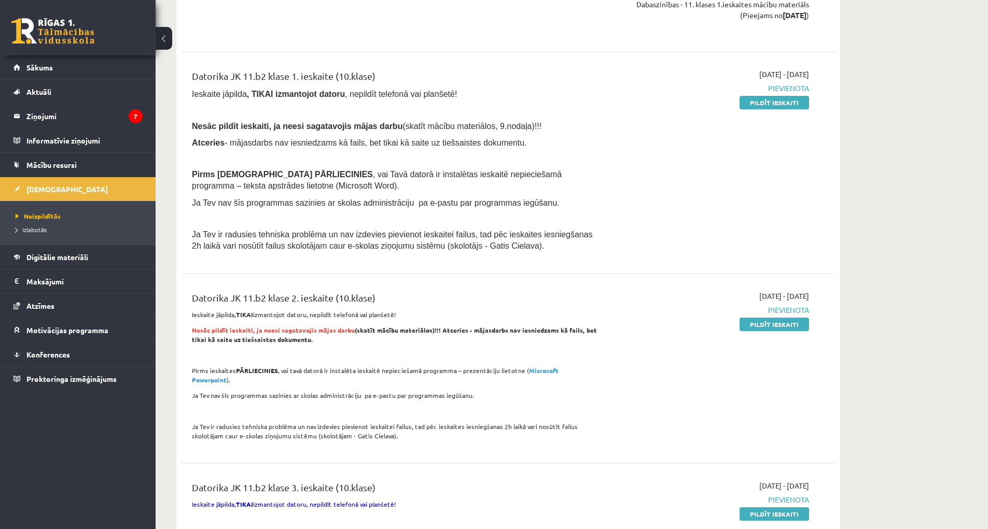
scroll to position [726, 0]
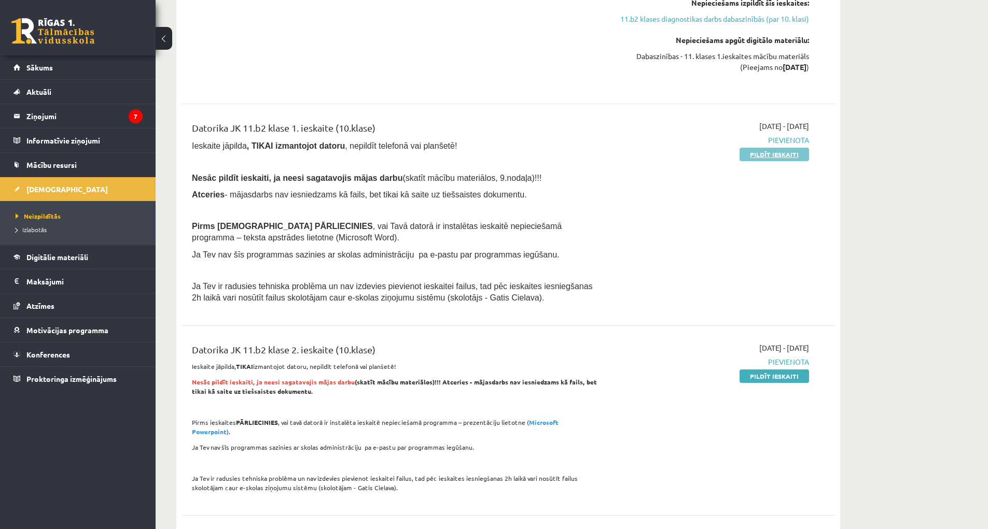
click at [779, 156] on link "Pildīt ieskaiti" at bounding box center [773, 154] width 69 height 13
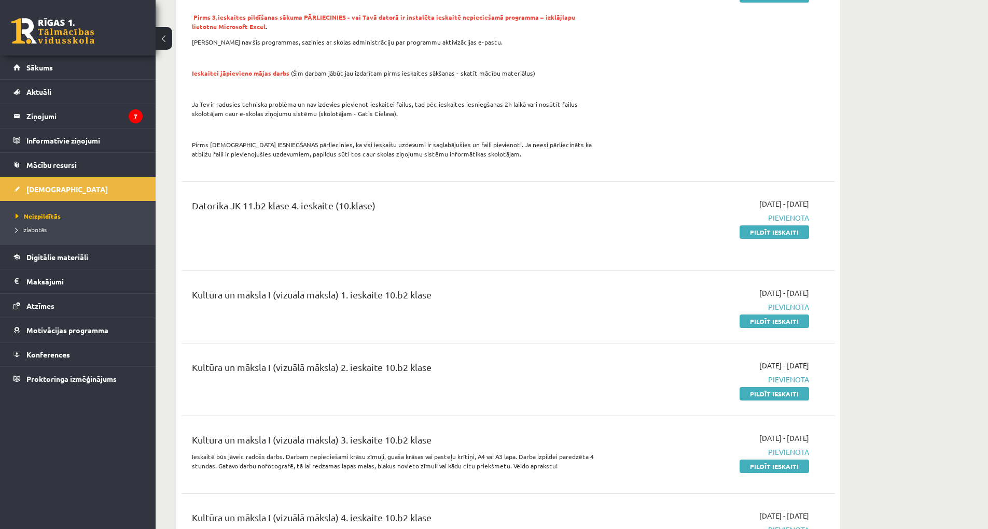
scroll to position [1556, 0]
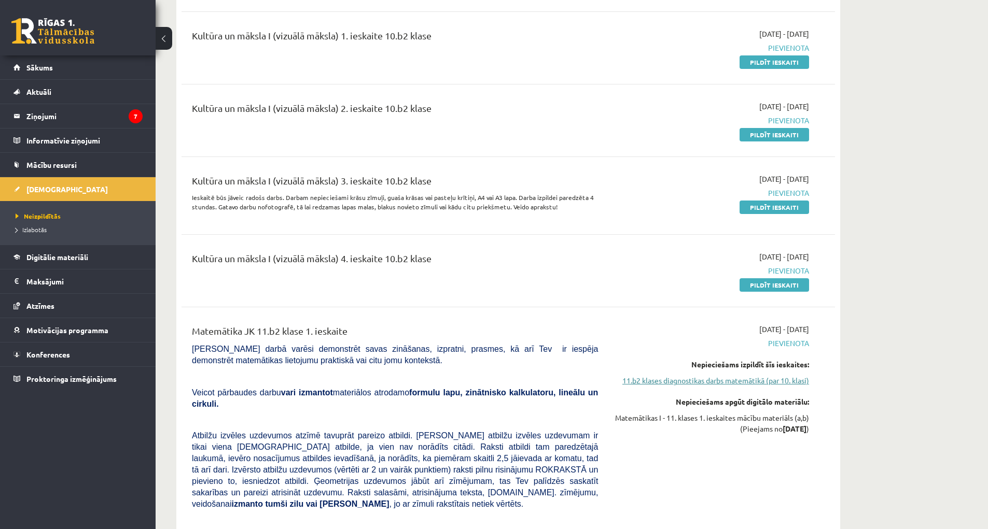
click at [785, 375] on link "11.b2 klases diagnostikas darbs matemātikā (par 10. klasi)" at bounding box center [710, 380] width 195 height 11
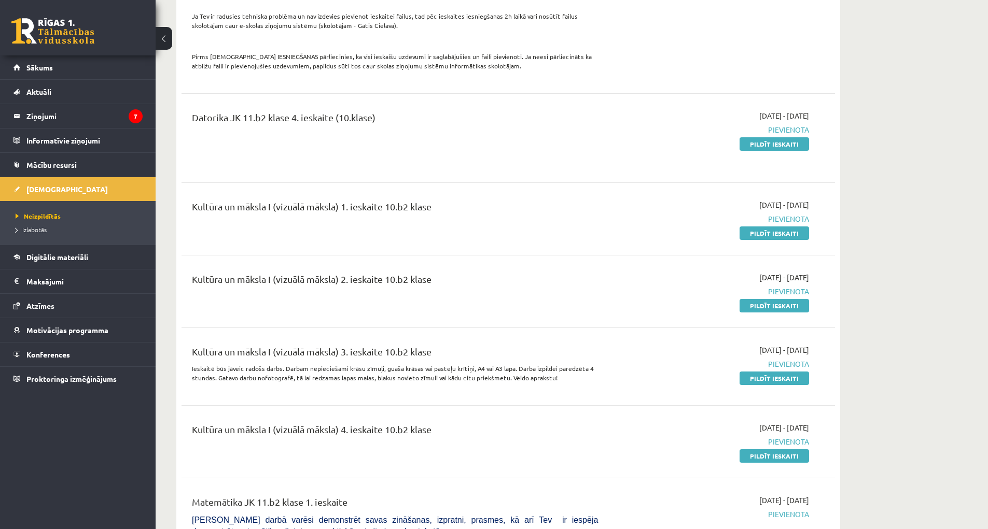
scroll to position [1592, 0]
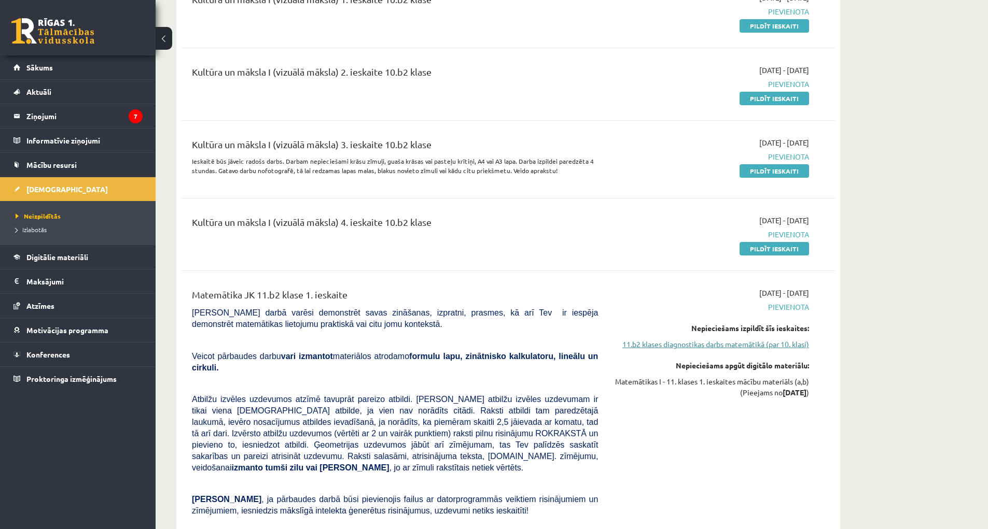
click at [760, 339] on link "11.b2 klases diagnostikas darbs matemātikā (par 10. klasi)" at bounding box center [710, 344] width 195 height 11
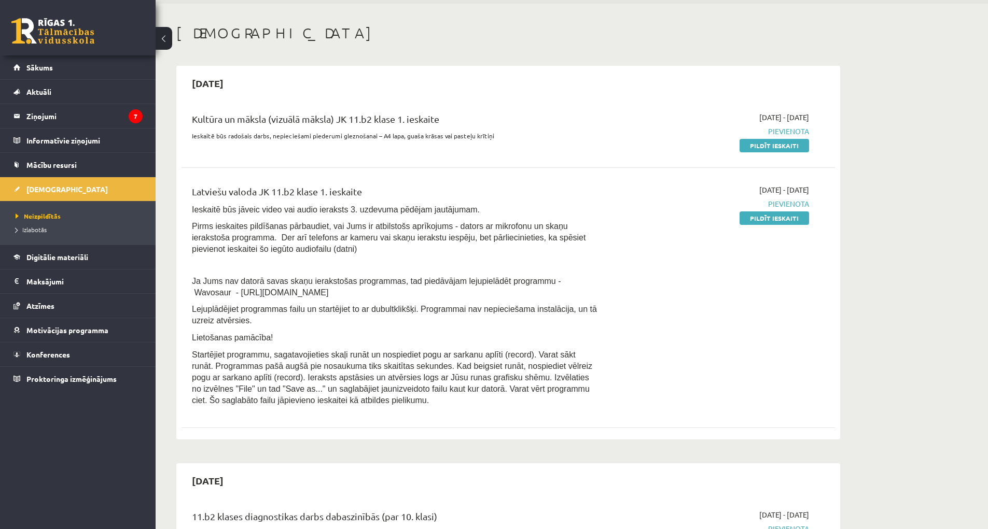
scroll to position [0, 0]
